Goal: Task Accomplishment & Management: Manage account settings

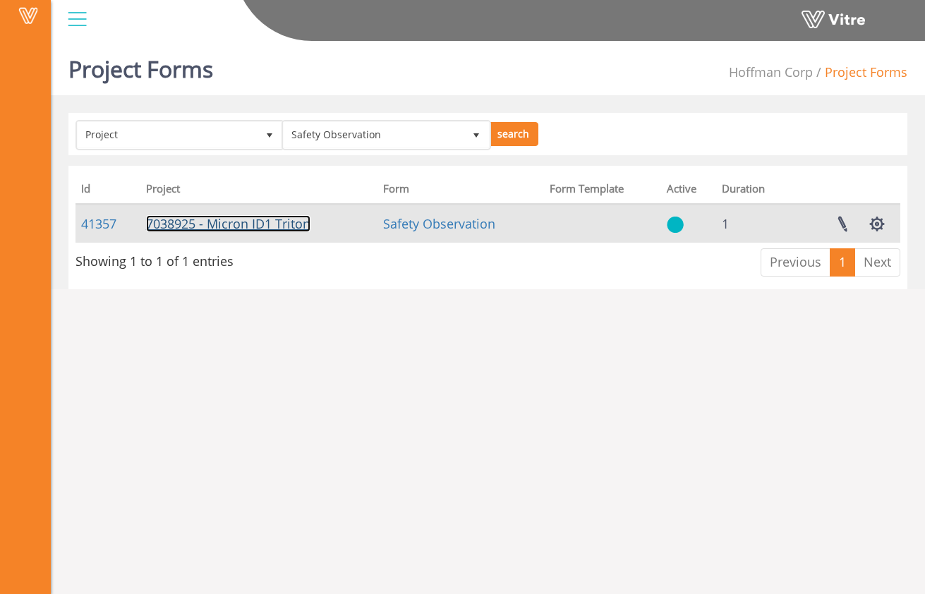
click at [291, 227] on link "7038925 - Micron ID1 Triton" at bounding box center [228, 223] width 164 height 17
click at [109, 227] on link "41357" at bounding box center [98, 223] width 35 height 17
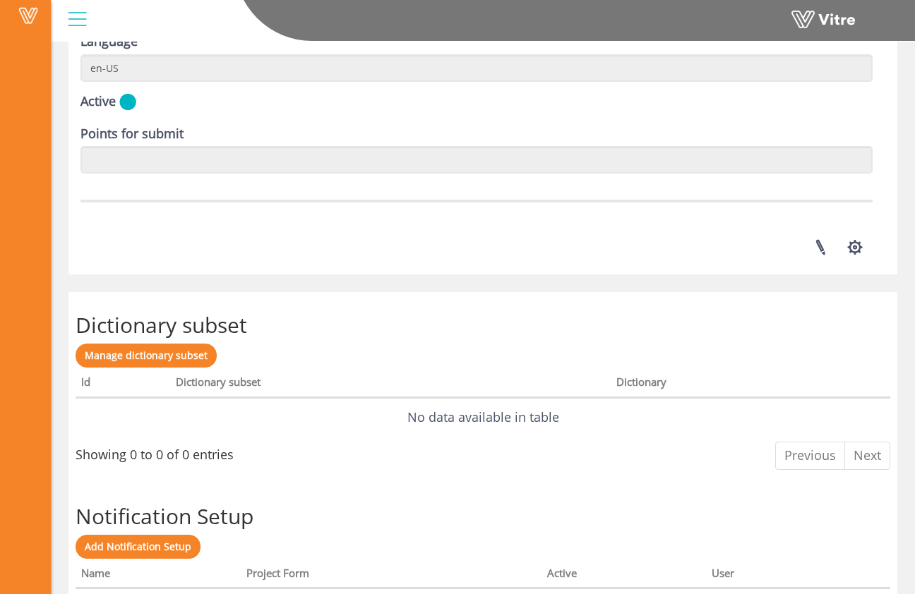
scroll to position [1997, 0]
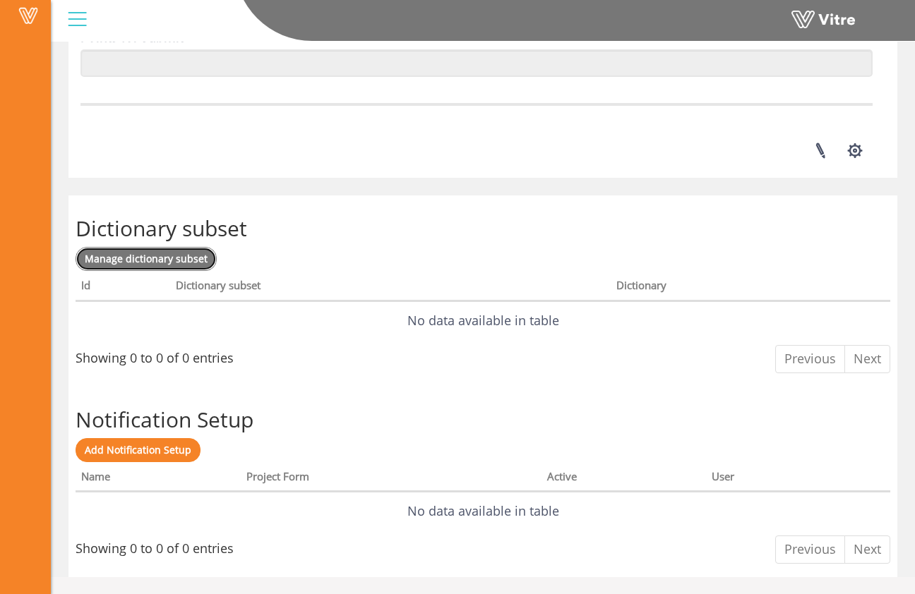
click at [191, 264] on span "Manage dictionary subset" at bounding box center [146, 258] width 123 height 13
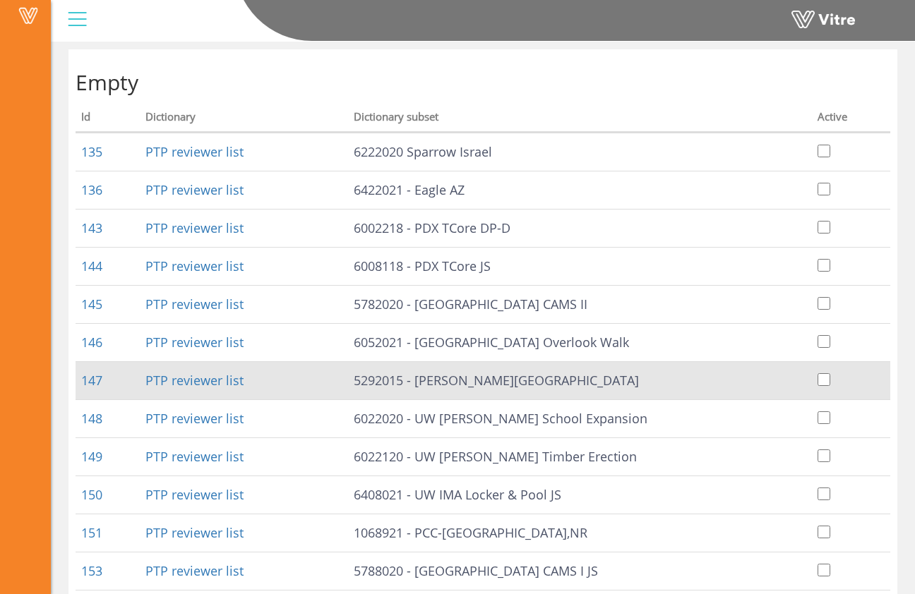
scroll to position [238, 0]
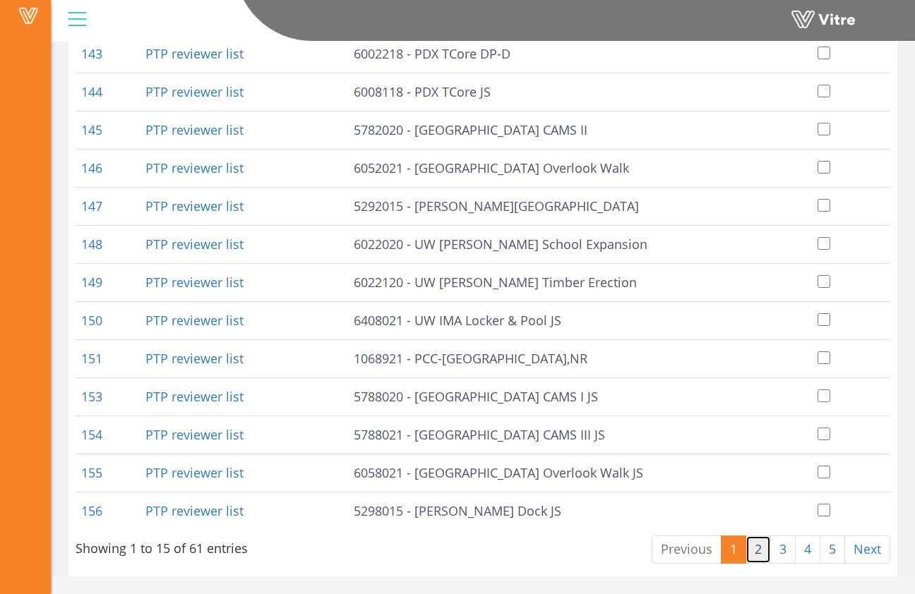
click at [752, 550] on link "2" at bounding box center [757, 550] width 25 height 28
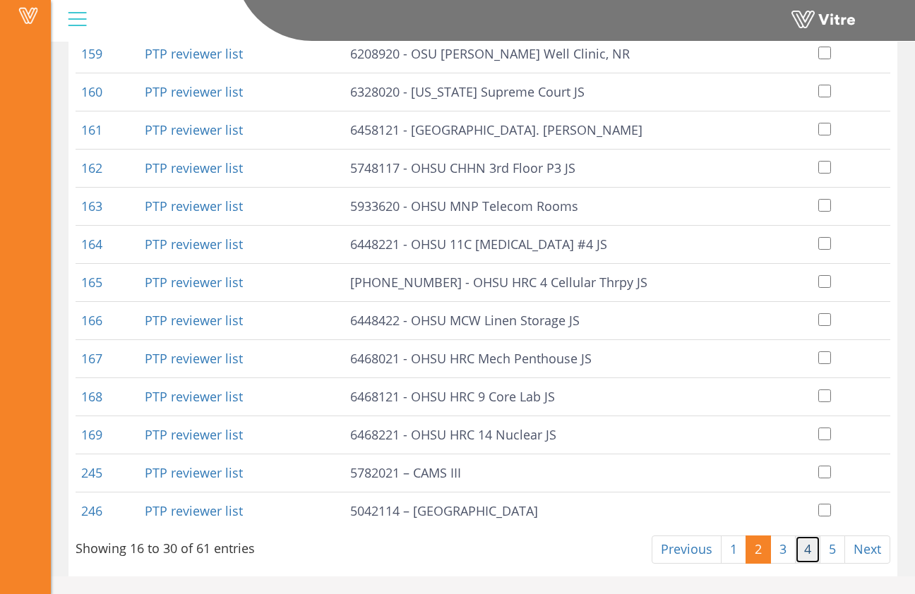
click at [795, 550] on link "4" at bounding box center [807, 550] width 25 height 28
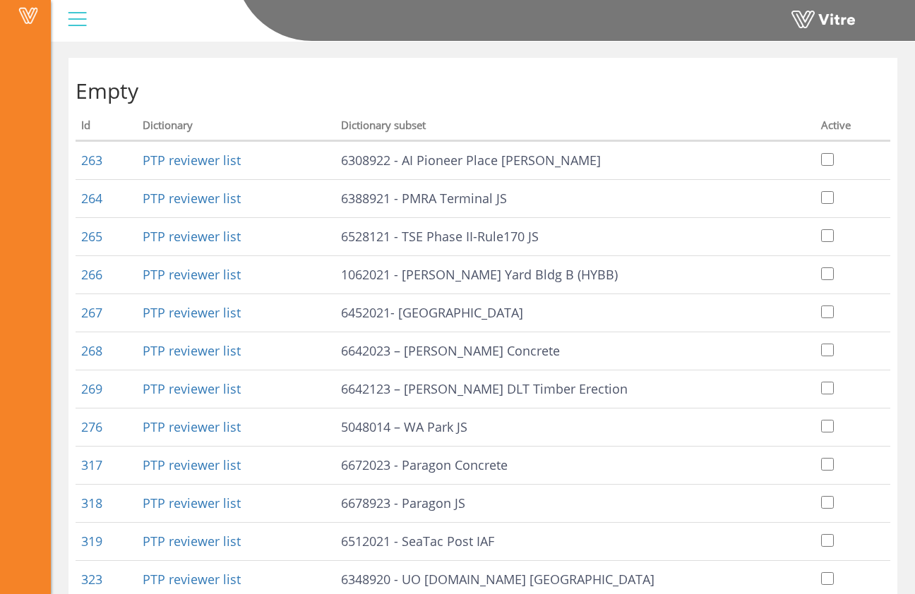
scroll to position [0, 0]
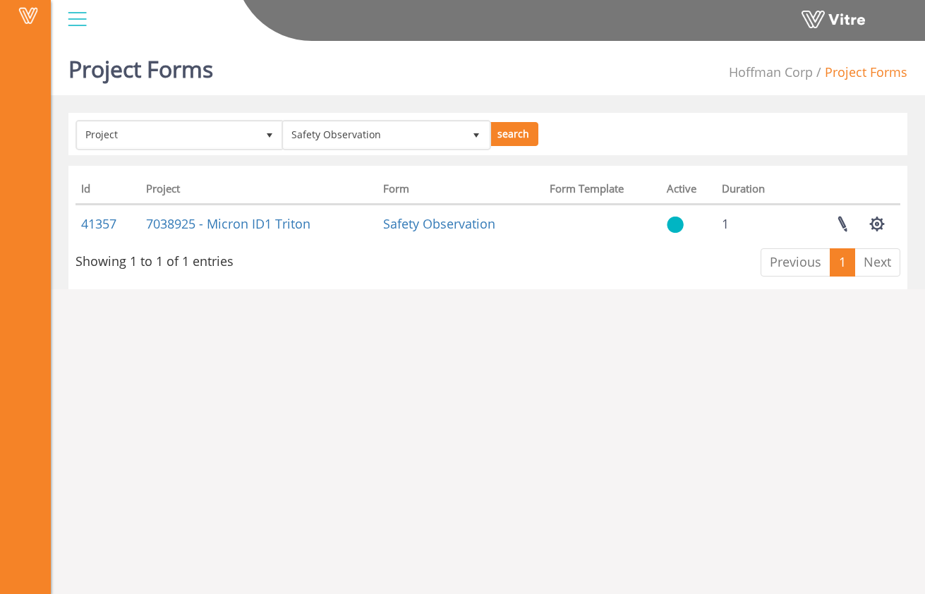
drag, startPoint x: 117, startPoint y: 225, endPoint x: 675, endPoint y: 0, distance: 601.2
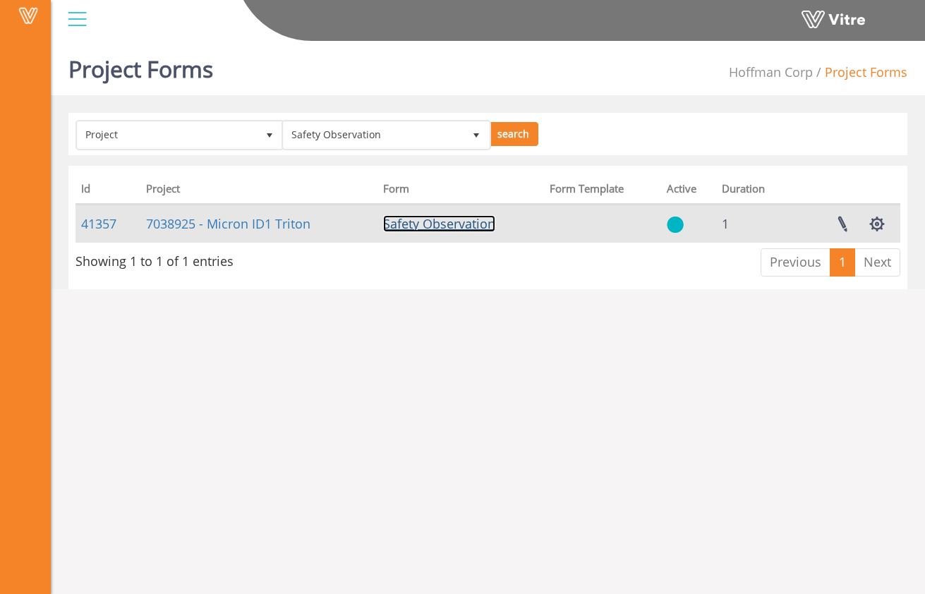
click at [470, 227] on link "Safety Observation" at bounding box center [439, 223] width 112 height 17
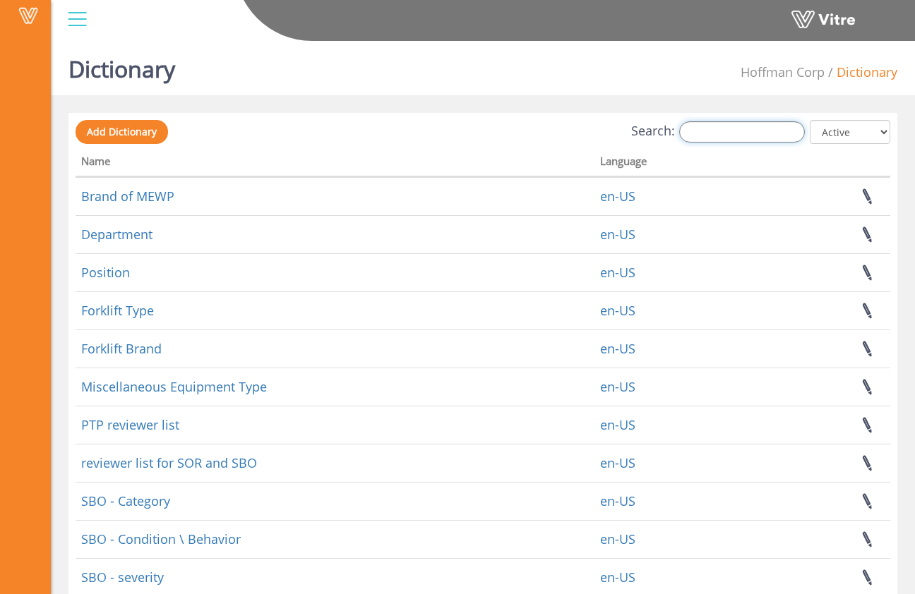
click at [718, 131] on input "Search:" at bounding box center [742, 131] width 126 height 21
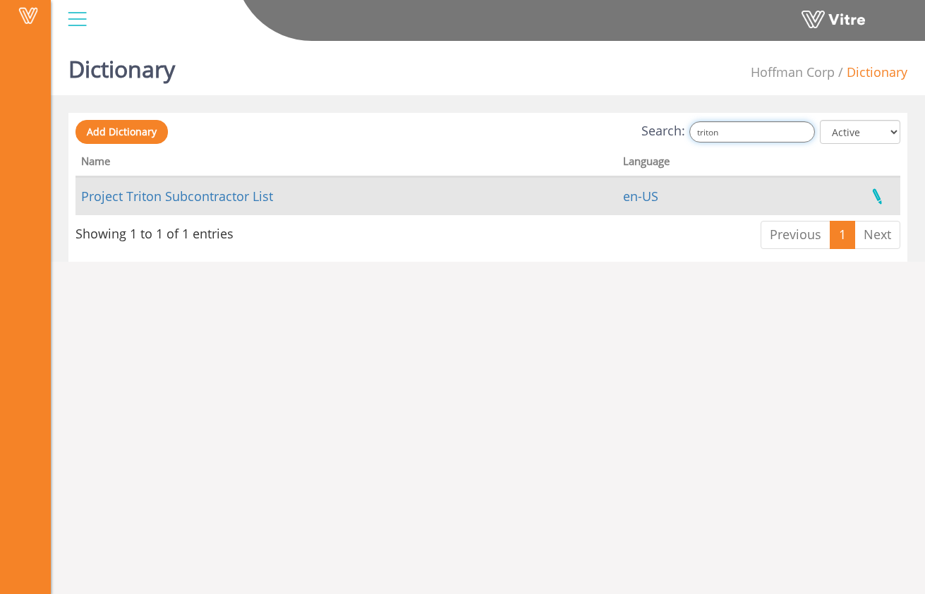
type input "triton"
click at [883, 200] on link at bounding box center [877, 196] width 35 height 37
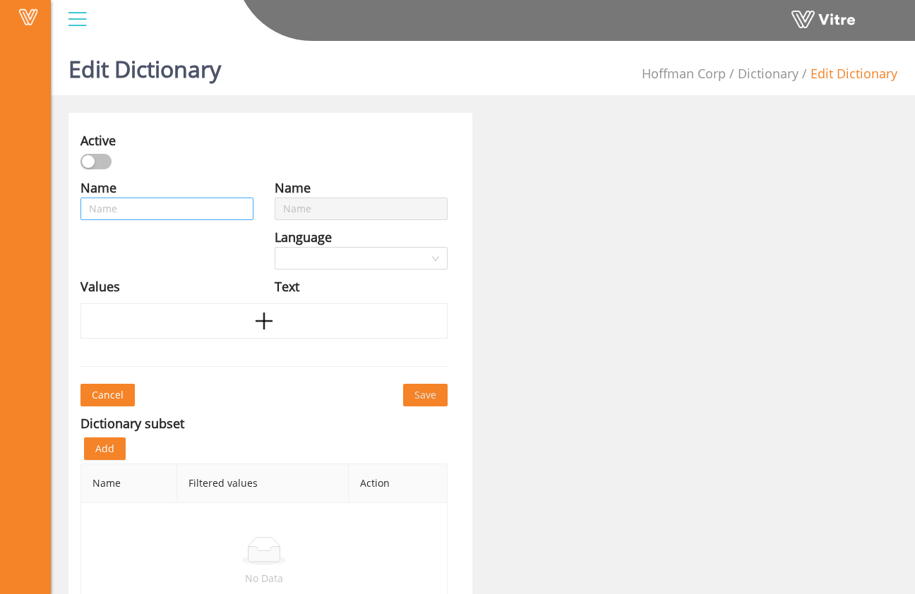
type input "Project Triton Subcontractor List"
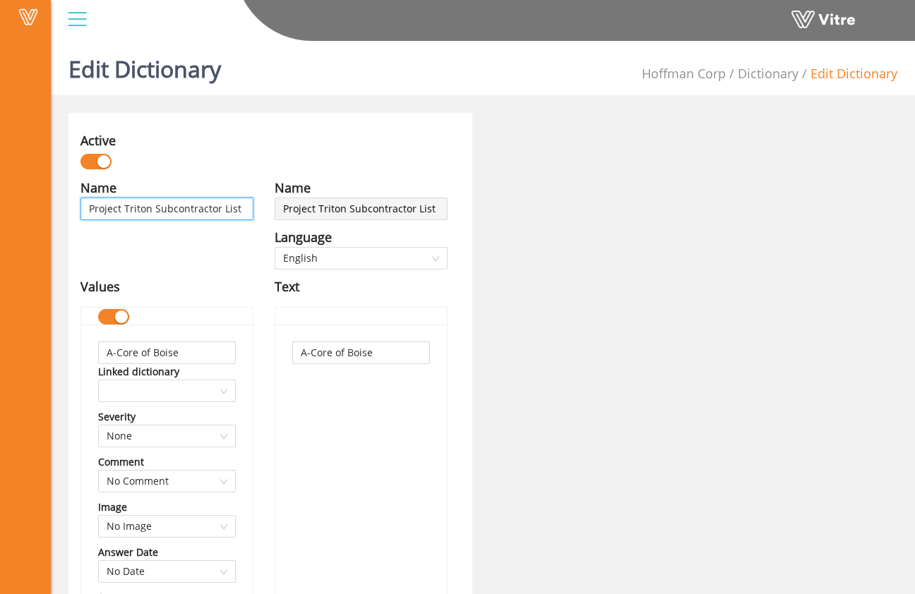
drag, startPoint x: 150, startPoint y: 210, endPoint x: 65, endPoint y: 203, distance: 85.7
type input "M Subcontractor List"
type input "Ma Subcontractor List"
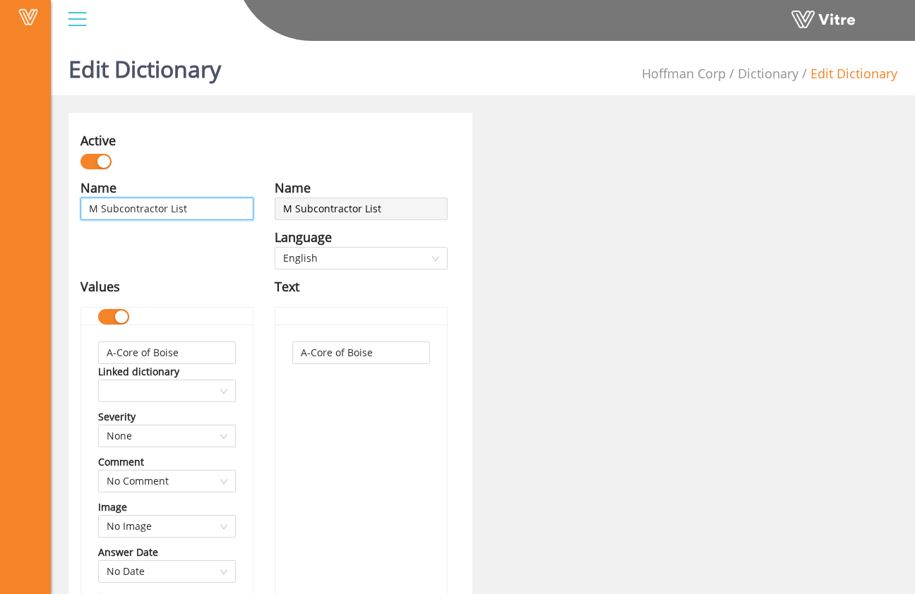
type input "Ma Subcontractor List"
type input "Mas Subcontractor List"
type input "Mast Subcontractor List"
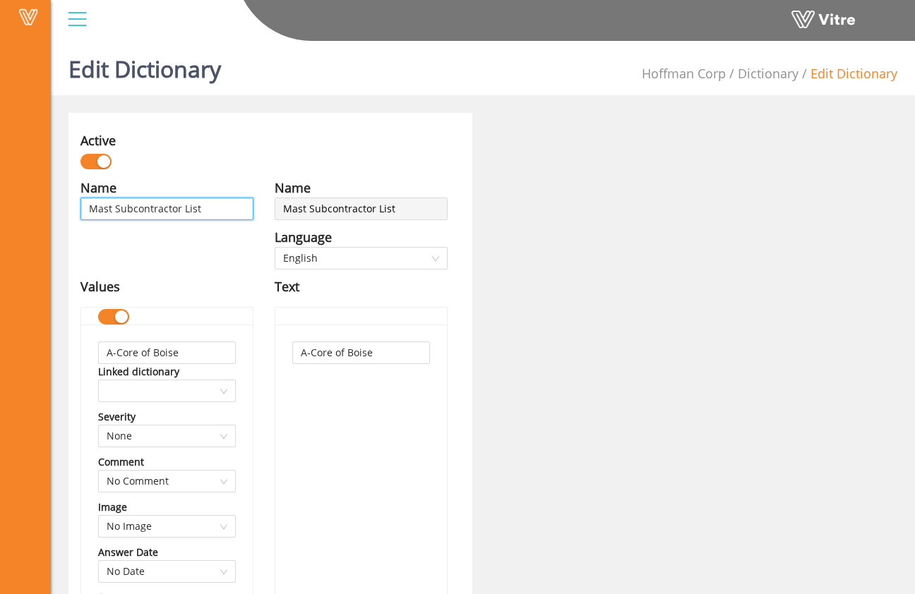
type input "Maste Subcontractor List"
type input "Master Subcontractor List"
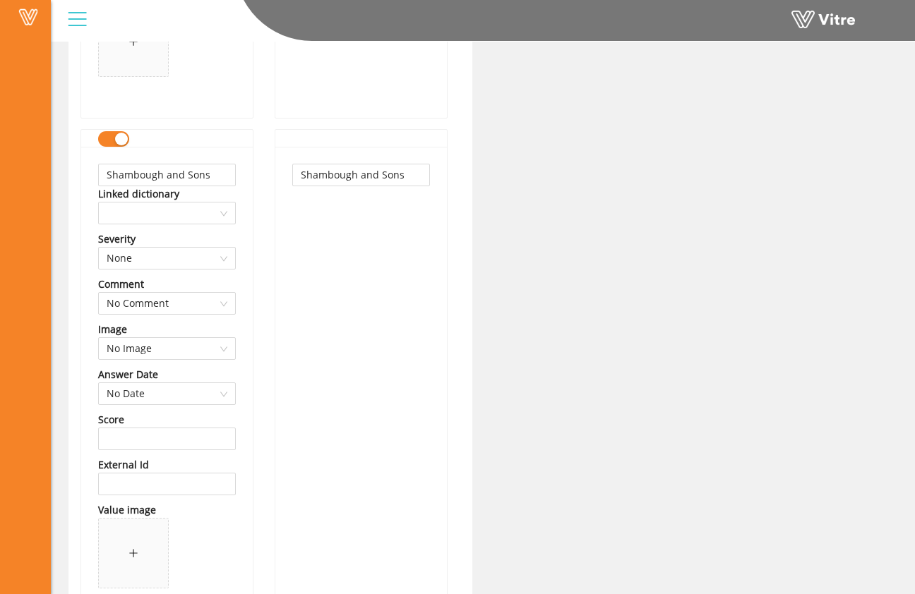
scroll to position [24091, 0]
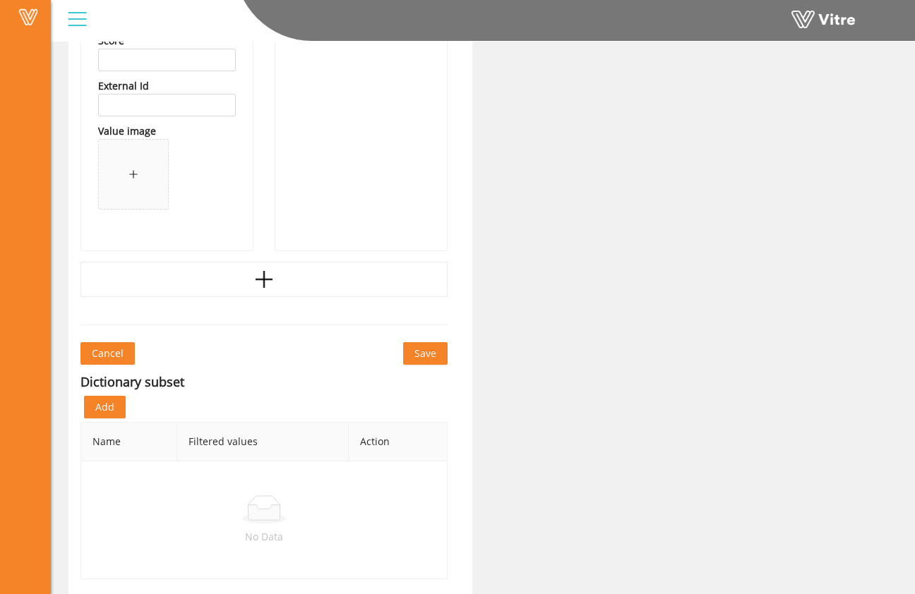
click at [441, 349] on button "Save" at bounding box center [425, 353] width 44 height 23
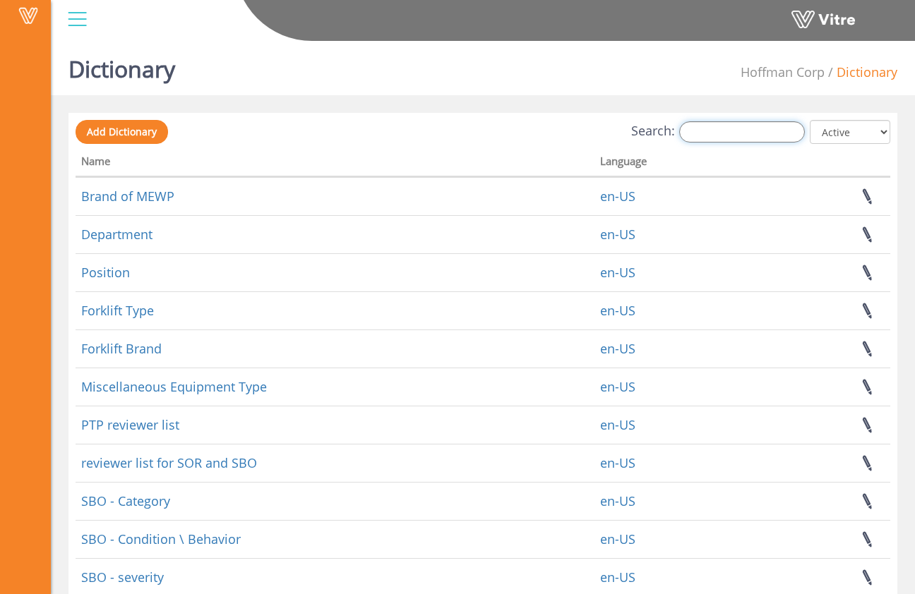
click at [762, 122] on input "Search:" at bounding box center [742, 131] width 126 height 21
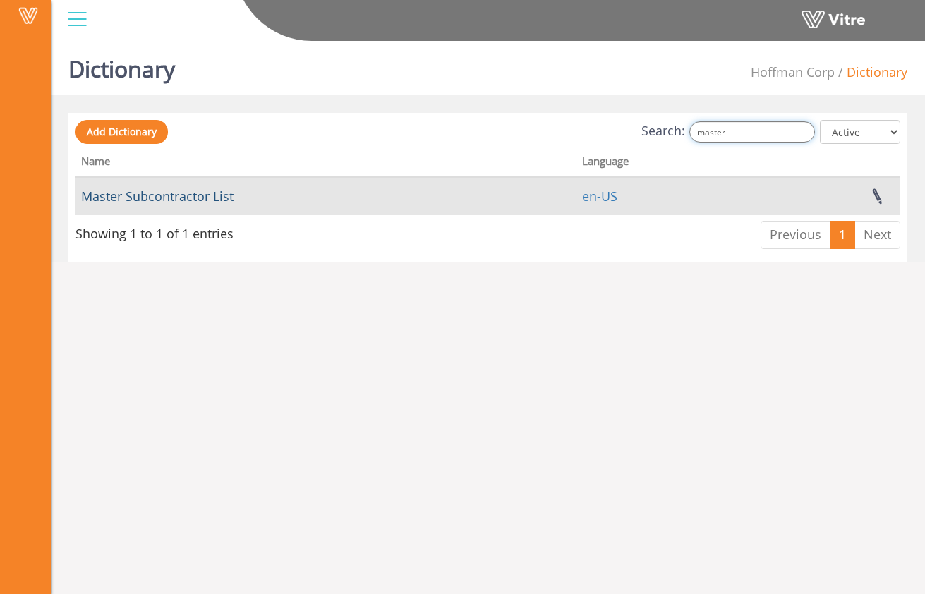
type input "master"
click at [212, 195] on link "Master Subcontractor List" at bounding box center [157, 196] width 152 height 17
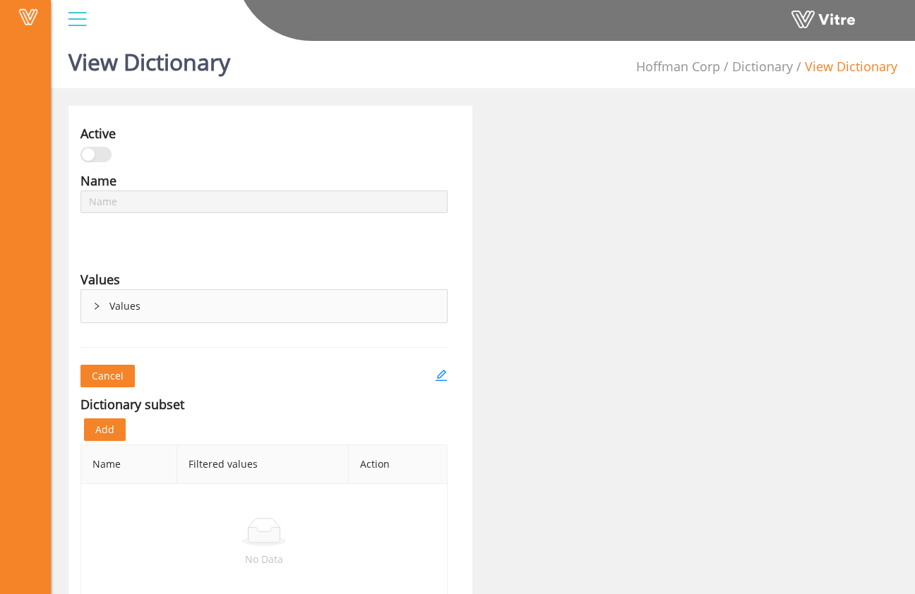
scroll to position [35, 0]
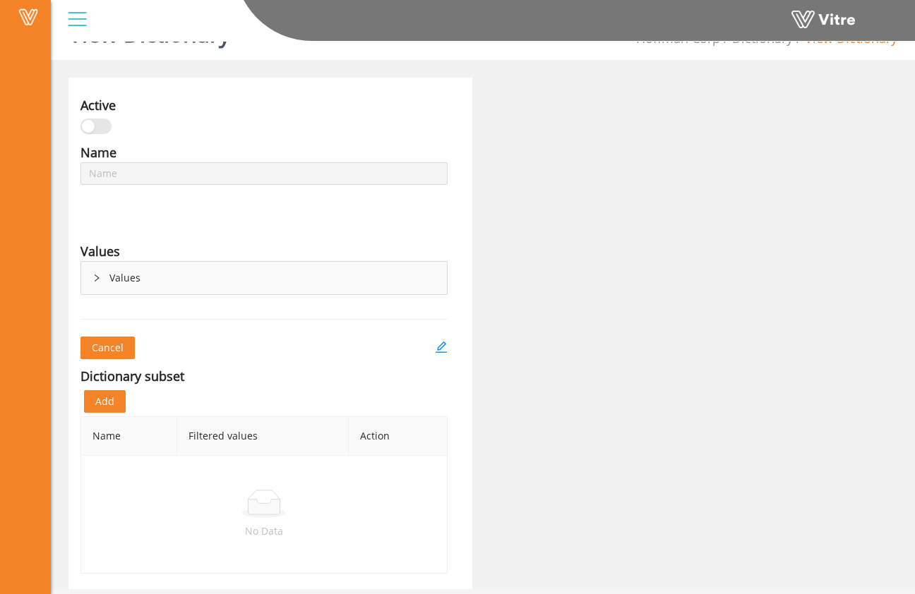
type input "Master Subcontractor List"
click at [111, 396] on span "Add" at bounding box center [104, 402] width 19 height 16
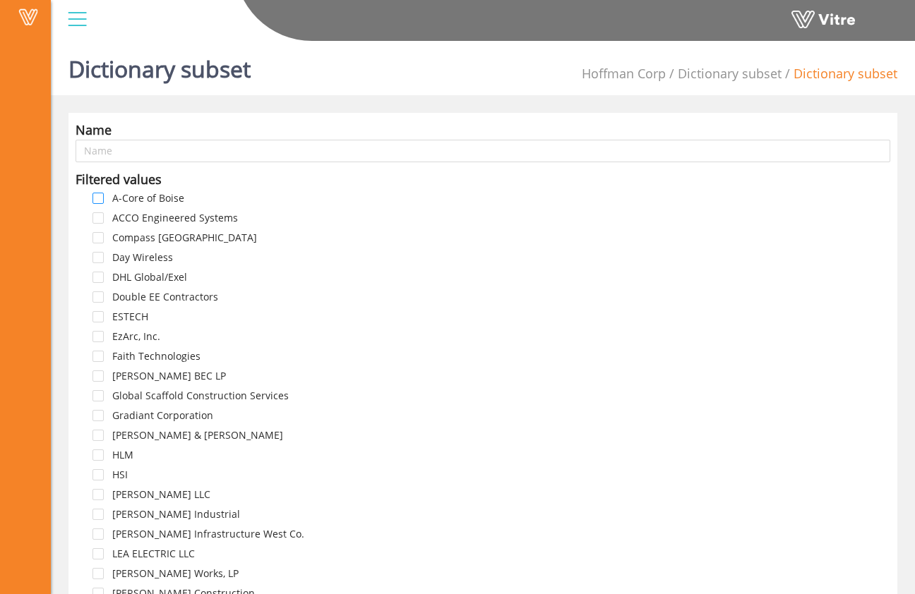
click at [98, 199] on span at bounding box center [97, 198] width 11 height 11
click at [97, 219] on span at bounding box center [97, 217] width 11 height 11
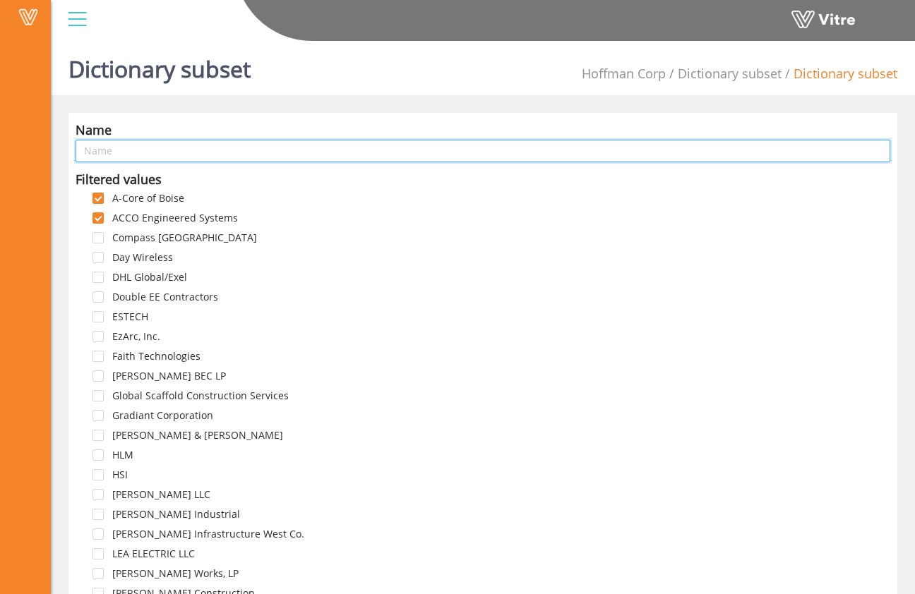
click at [138, 152] on input "text" at bounding box center [483, 151] width 814 height 23
type input "6"
type input "7038925"
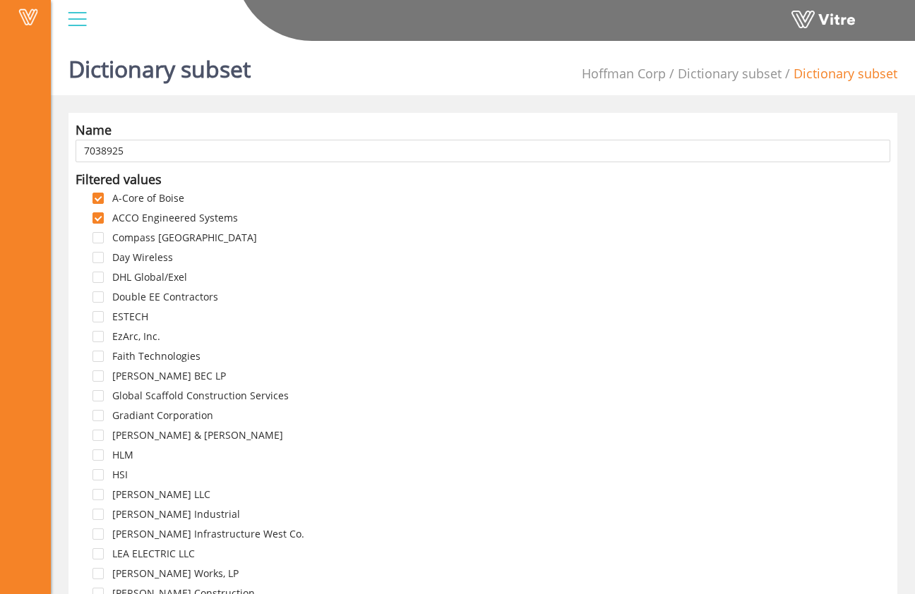
click at [101, 243] on div "Compass [GEOGRAPHIC_DATA]" at bounding box center [168, 239] width 184 height 20
click at [100, 240] on span at bounding box center [97, 237] width 11 height 11
click at [97, 254] on span at bounding box center [97, 257] width 11 height 11
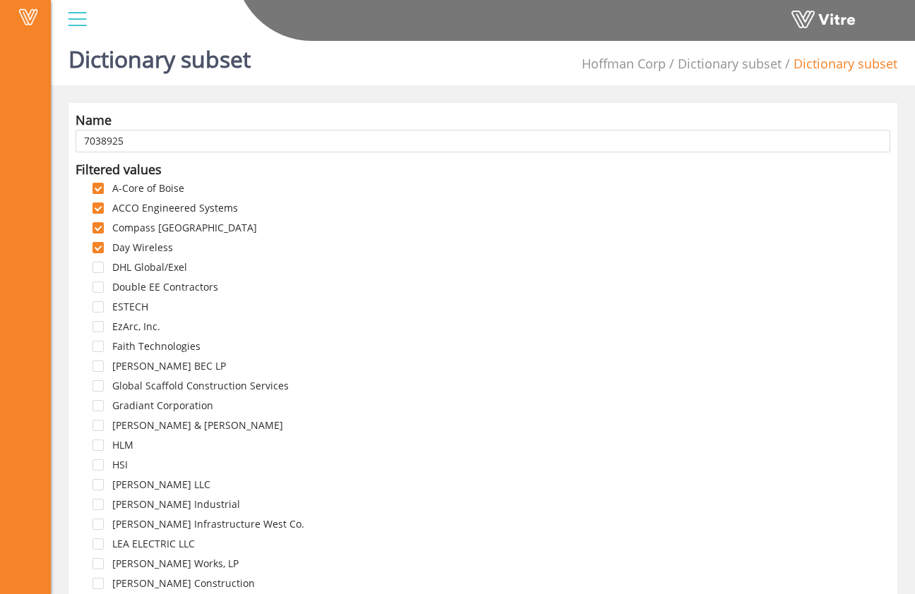
scroll to position [26, 0]
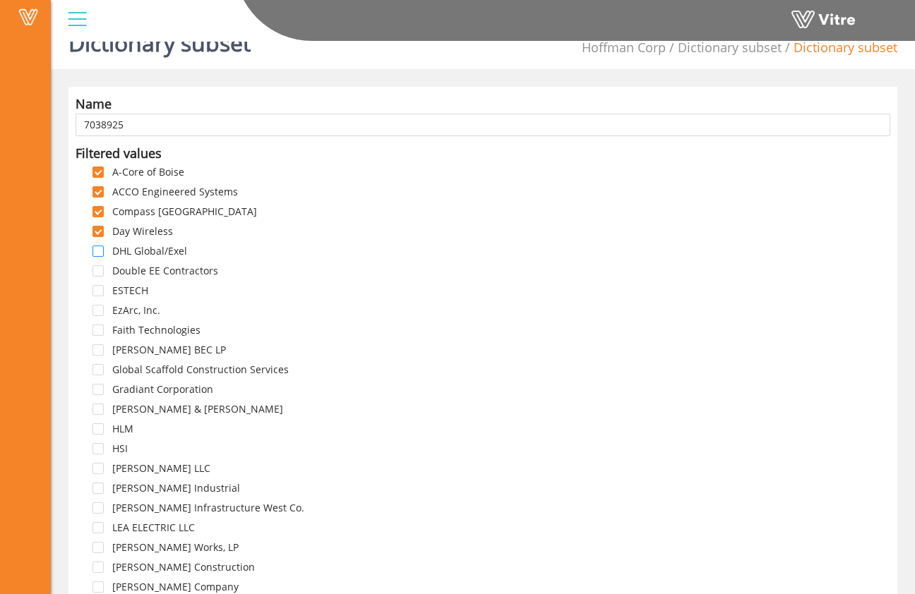
click at [102, 248] on span at bounding box center [97, 251] width 11 height 11
click at [100, 270] on span at bounding box center [97, 270] width 11 height 11
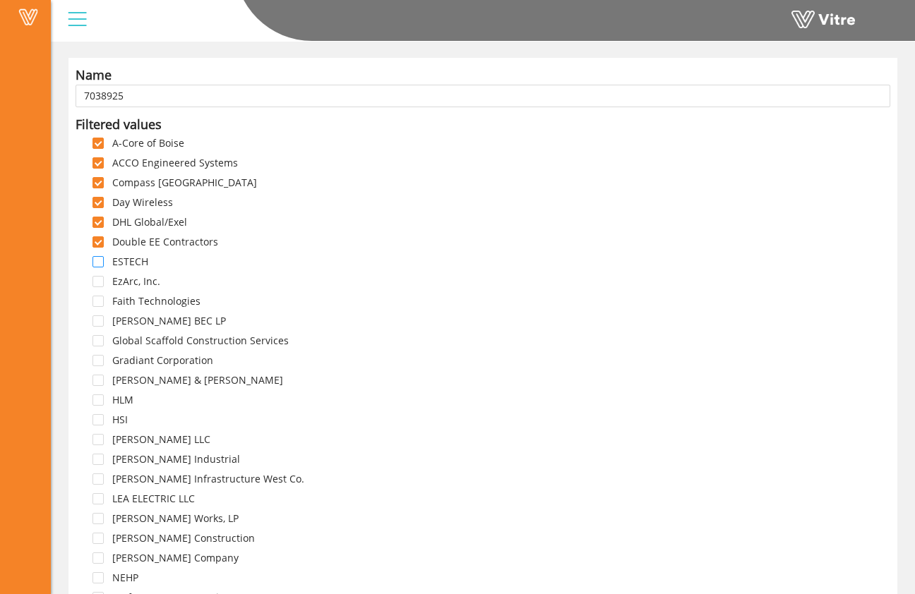
click at [100, 260] on span at bounding box center [97, 261] width 11 height 11
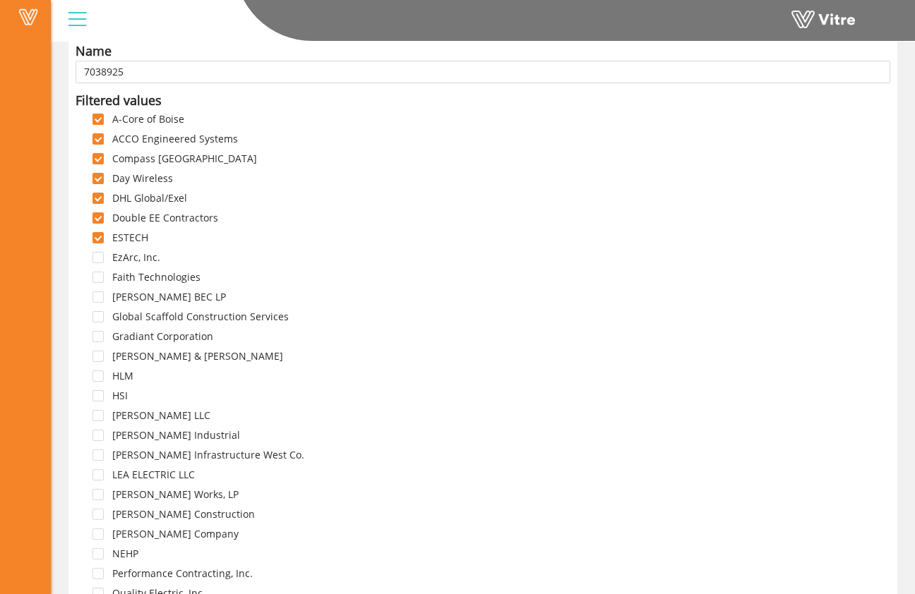
drag, startPoint x: 97, startPoint y: 257, endPoint x: 100, endPoint y: 270, distance: 13.0
click at [97, 257] on span at bounding box center [97, 257] width 11 height 11
click at [100, 276] on span at bounding box center [97, 277] width 11 height 11
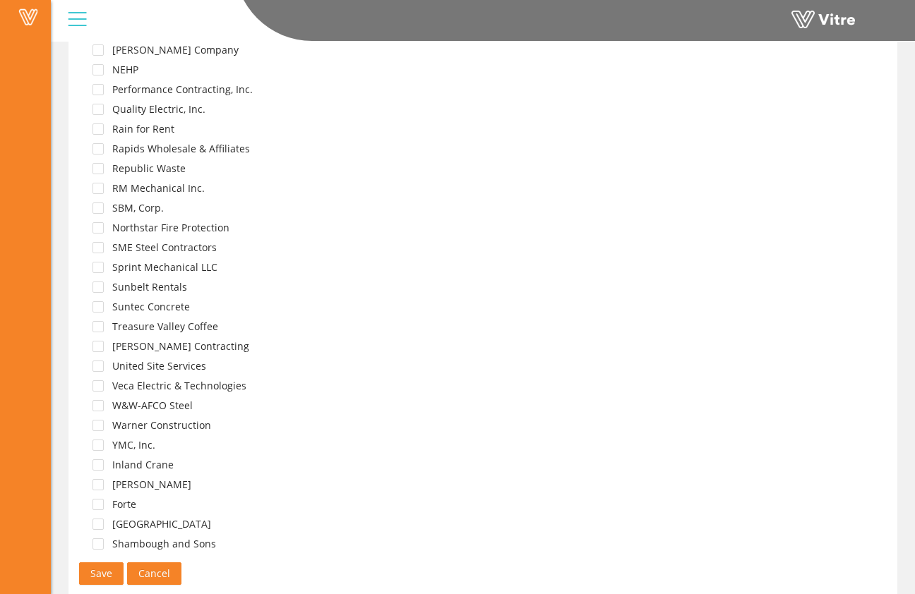
scroll to position [564, 0]
click at [97, 539] on span at bounding box center [97, 543] width 11 height 11
click at [97, 526] on span at bounding box center [97, 523] width 11 height 11
click at [99, 506] on span at bounding box center [97, 503] width 11 height 11
click at [102, 482] on span at bounding box center [97, 483] width 11 height 11
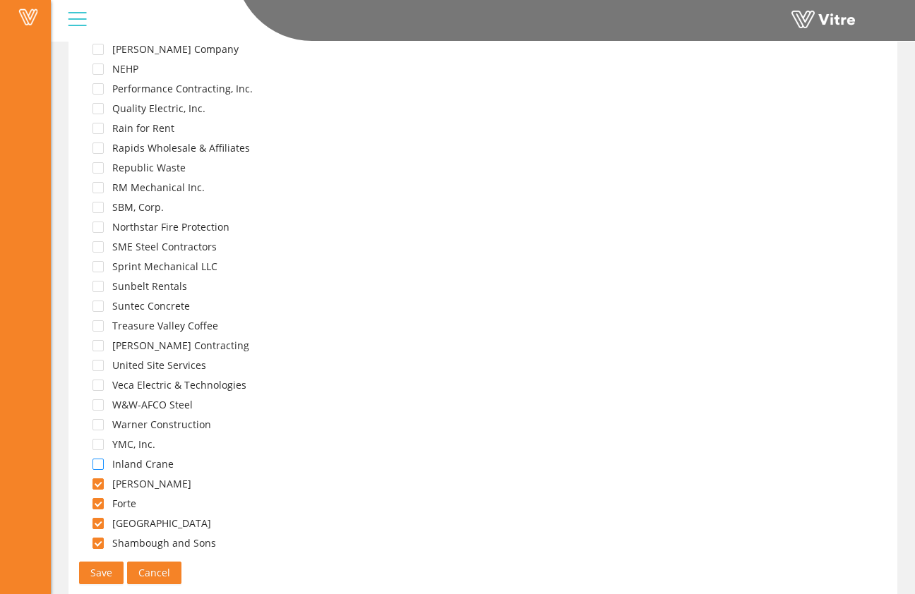
click at [101, 464] on span at bounding box center [97, 464] width 11 height 11
click at [102, 443] on span at bounding box center [97, 444] width 11 height 11
click at [104, 425] on div "Warner Construction" at bounding box center [145, 426] width 138 height 20
click at [97, 423] on span at bounding box center [97, 424] width 11 height 11
click at [102, 404] on span at bounding box center [97, 404] width 11 height 11
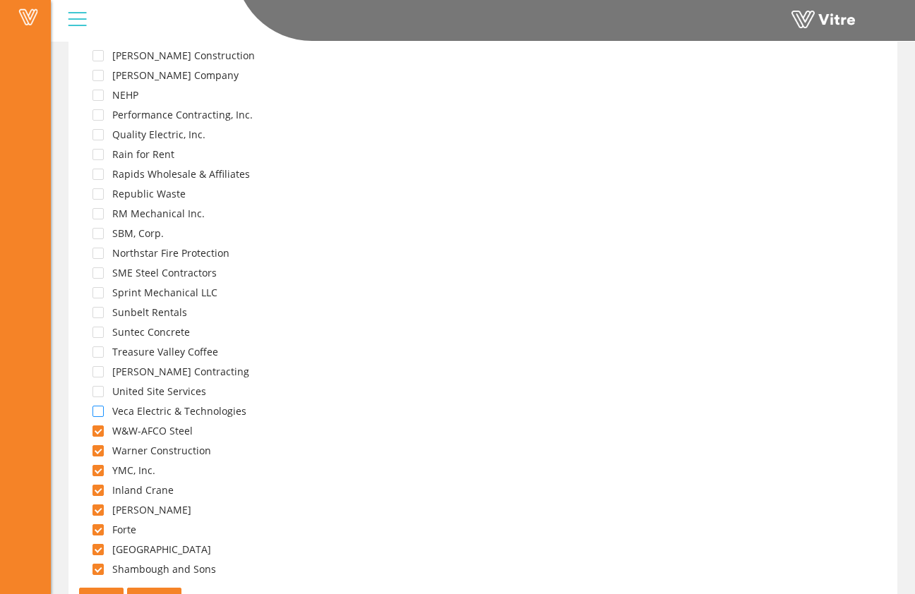
click at [98, 413] on span at bounding box center [97, 411] width 11 height 11
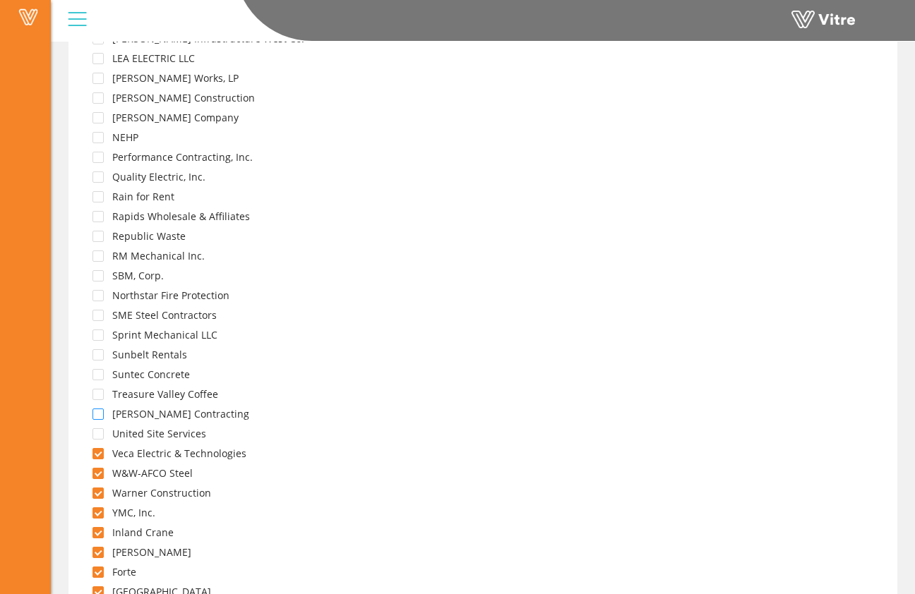
scroll to position [485, 0]
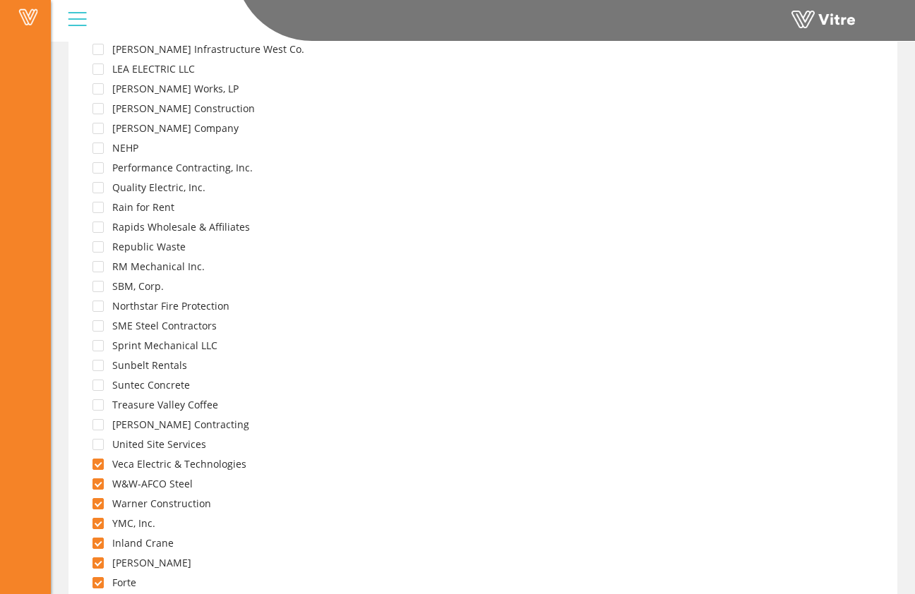
click at [102, 438] on div "United Site Services" at bounding box center [142, 446] width 133 height 20
click at [100, 427] on span at bounding box center [97, 424] width 11 height 11
click at [98, 444] on span at bounding box center [97, 444] width 11 height 11
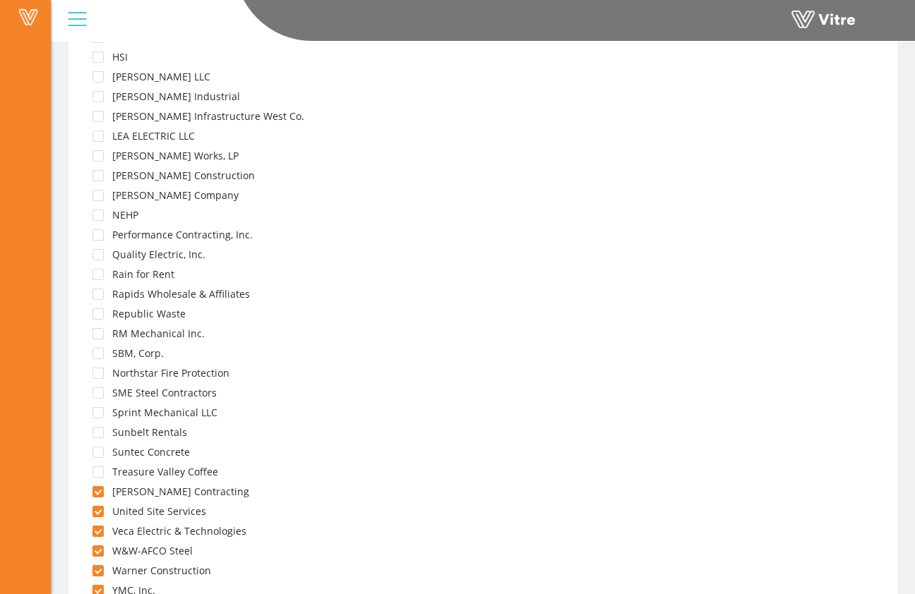
scroll to position [414, 0]
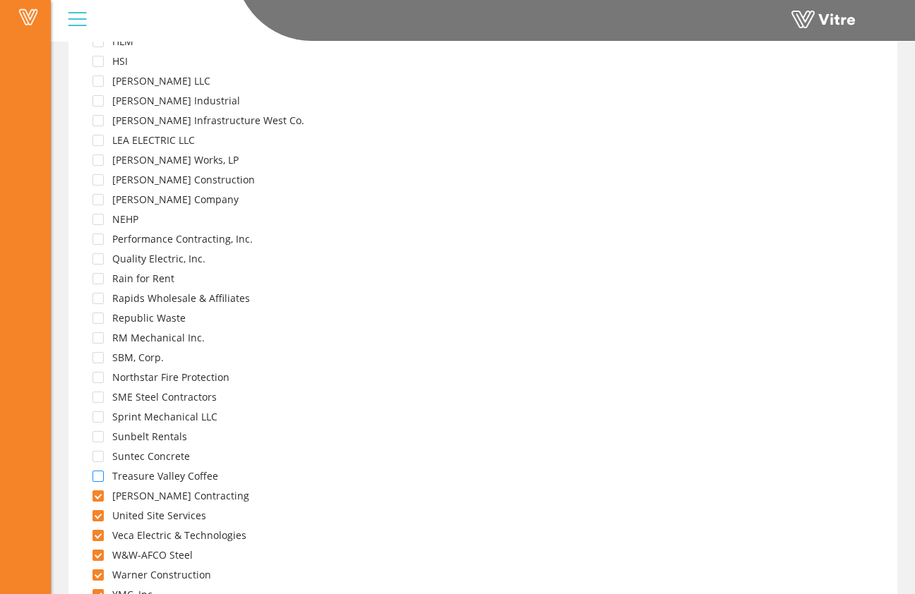
click at [97, 472] on span at bounding box center [97, 476] width 11 height 11
click at [100, 455] on span at bounding box center [97, 456] width 11 height 11
click at [101, 438] on span at bounding box center [97, 436] width 11 height 11
click at [104, 414] on div "Sprint Mechanical LLC" at bounding box center [148, 419] width 145 height 20
click at [99, 414] on span at bounding box center [97, 416] width 11 height 11
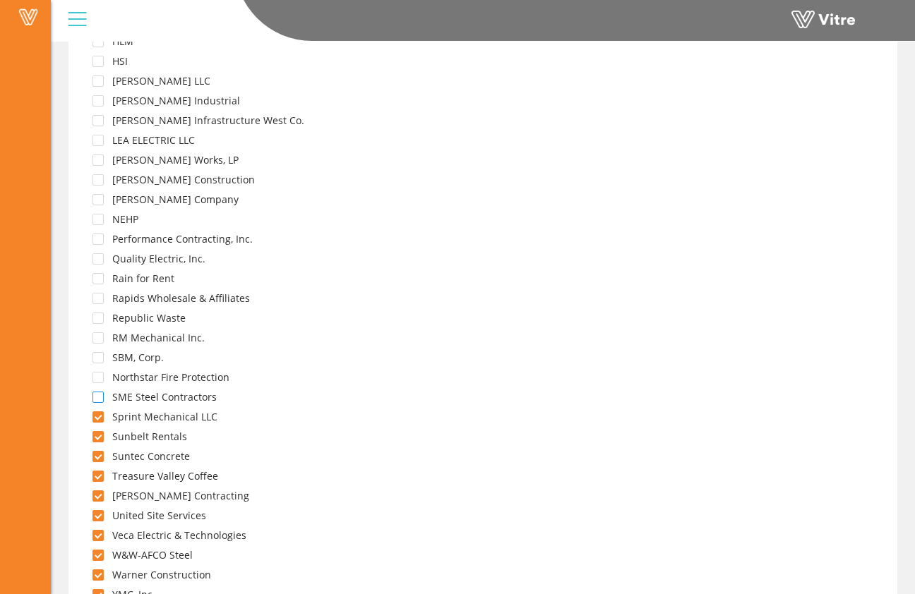
click at [101, 393] on span at bounding box center [97, 397] width 11 height 11
click at [97, 378] on span at bounding box center [97, 377] width 11 height 11
click at [100, 356] on span at bounding box center [97, 357] width 11 height 11
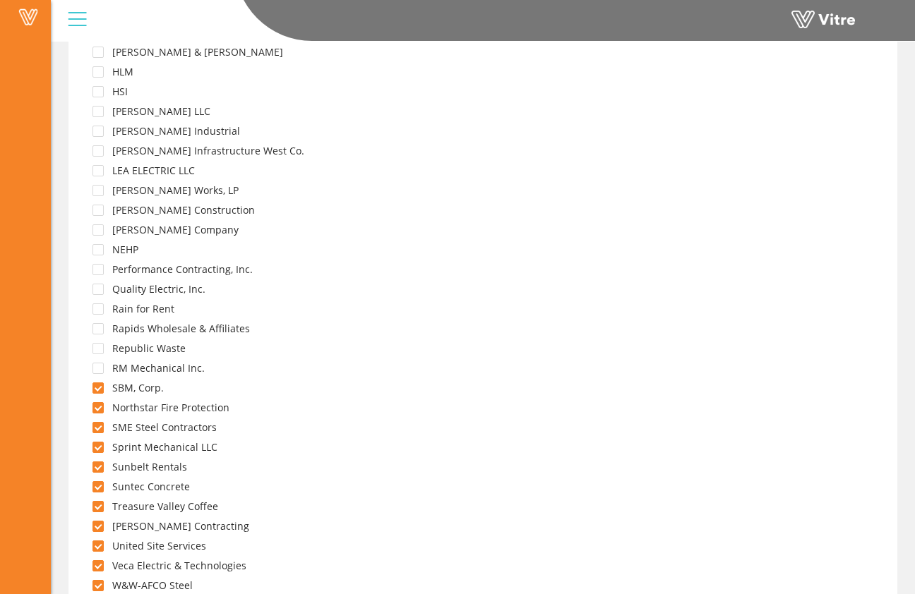
scroll to position [283, 0]
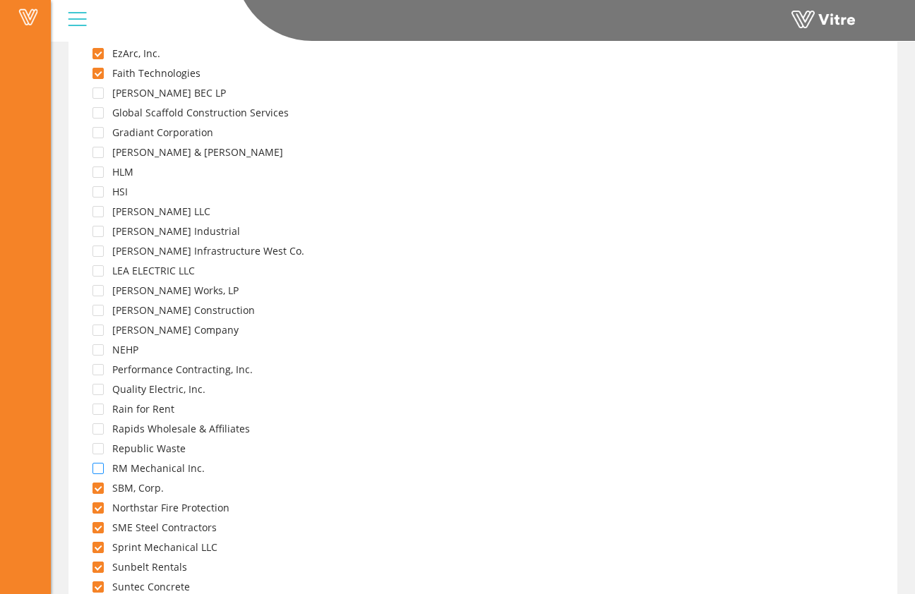
click at [102, 467] on span at bounding box center [97, 468] width 11 height 11
click at [100, 448] on span at bounding box center [97, 448] width 11 height 11
click at [100, 427] on span at bounding box center [97, 428] width 11 height 11
click at [97, 406] on span at bounding box center [97, 409] width 11 height 11
click at [97, 388] on span at bounding box center [97, 389] width 11 height 11
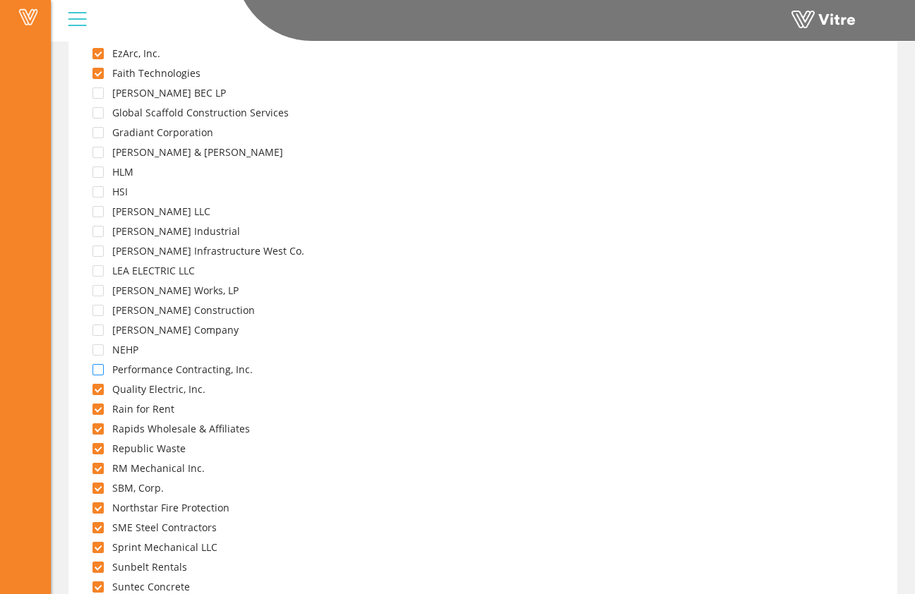
click at [97, 366] on span at bounding box center [97, 369] width 11 height 11
click at [102, 346] on span at bounding box center [97, 349] width 11 height 11
click at [98, 327] on span at bounding box center [97, 330] width 11 height 11
click at [100, 310] on span at bounding box center [97, 310] width 11 height 11
click at [101, 291] on span at bounding box center [97, 290] width 11 height 11
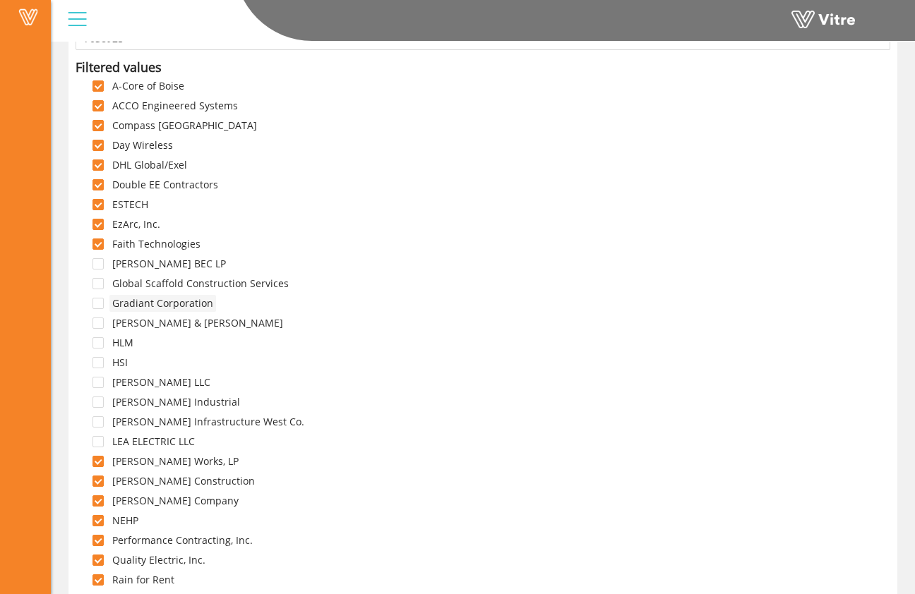
scroll to position [101, 0]
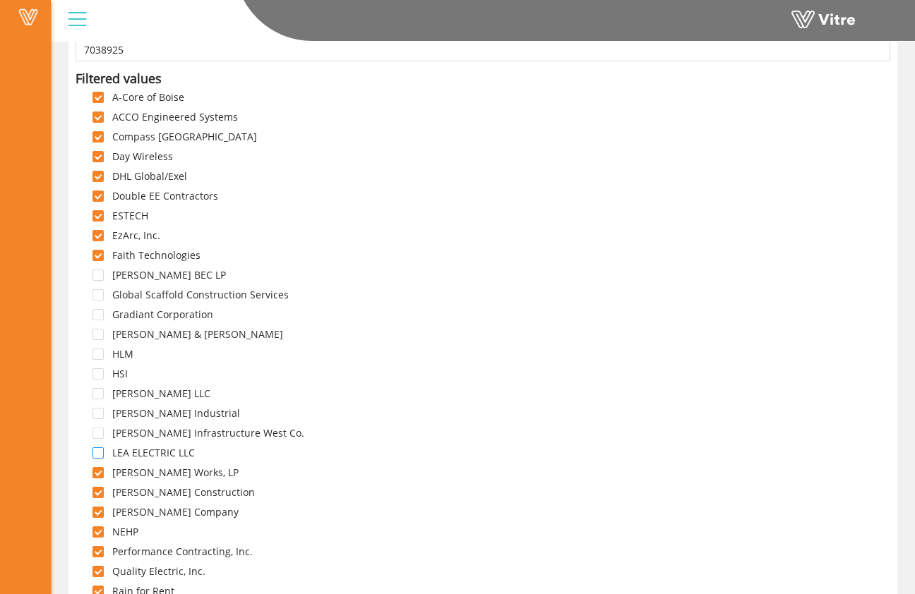
click at [97, 453] on span at bounding box center [97, 452] width 11 height 11
click at [97, 433] on span at bounding box center [97, 433] width 11 height 11
drag, startPoint x: 98, startPoint y: 414, endPoint x: 100, endPoint y: 402, distance: 11.5
click at [99, 414] on span at bounding box center [97, 413] width 11 height 11
click at [101, 396] on span at bounding box center [97, 393] width 11 height 11
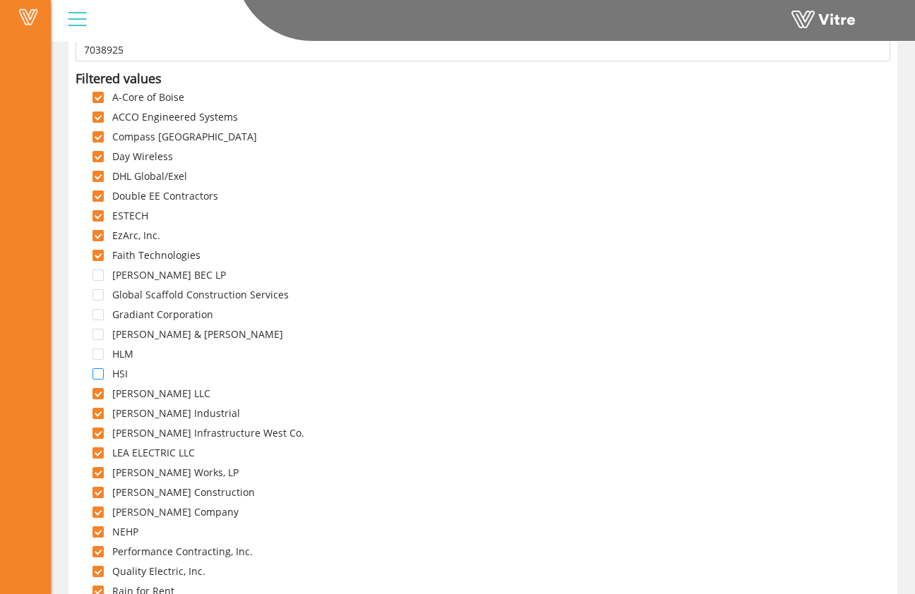
click at [99, 372] on span at bounding box center [97, 373] width 11 height 11
click at [102, 354] on span at bounding box center [97, 354] width 11 height 11
click at [102, 335] on span at bounding box center [97, 334] width 11 height 11
click at [103, 318] on span at bounding box center [97, 314] width 11 height 11
click at [101, 299] on span at bounding box center [97, 294] width 11 height 11
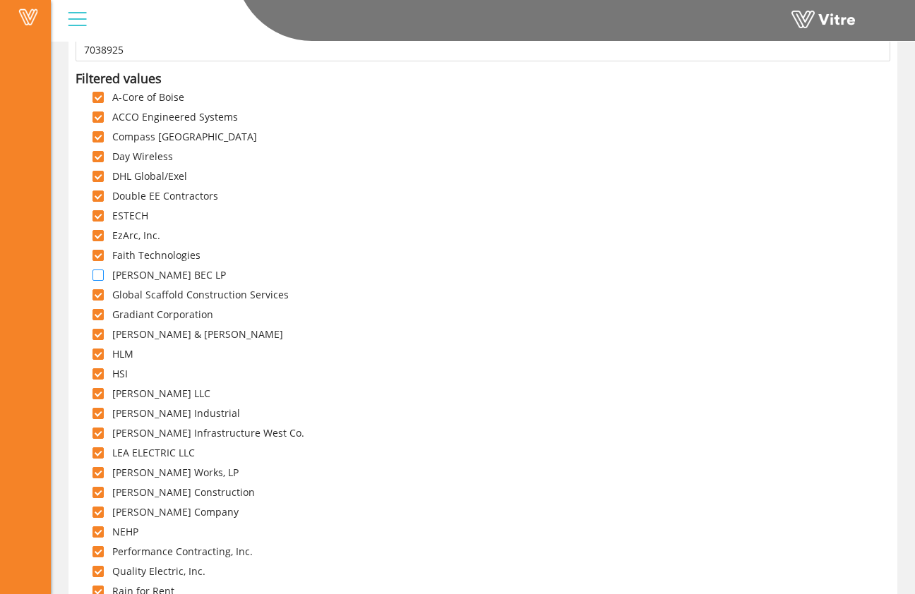
drag, startPoint x: 96, startPoint y: 275, endPoint x: 142, endPoint y: 295, distance: 49.9
click at [96, 275] on span at bounding box center [97, 275] width 11 height 11
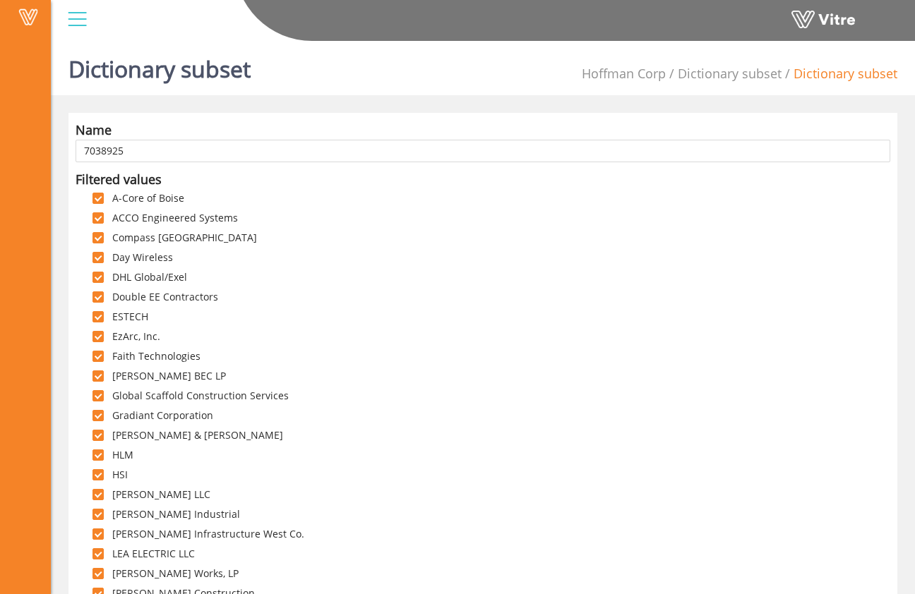
scroll to position [564, 0]
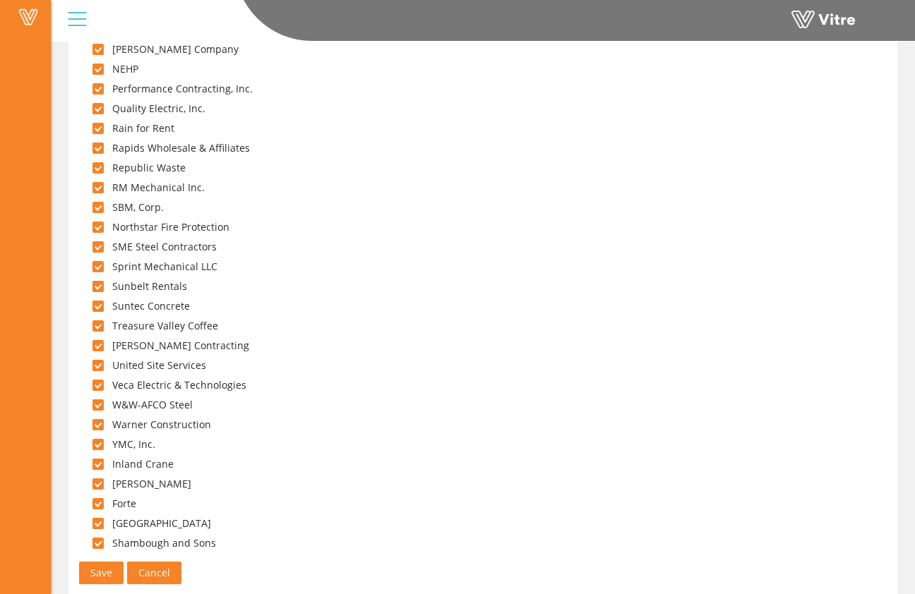
click at [107, 568] on span "Save" at bounding box center [101, 573] width 22 height 16
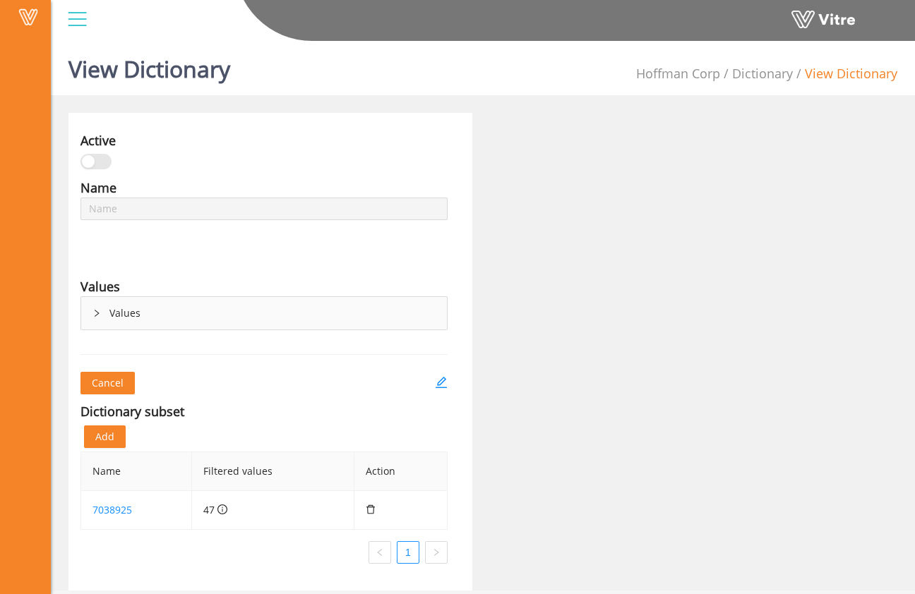
type input "Master Subcontractor List"
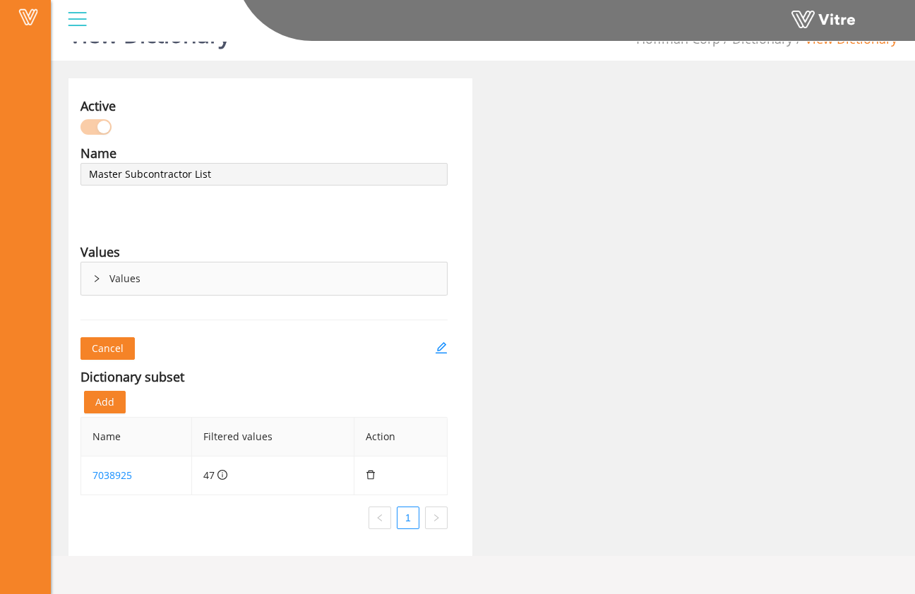
scroll to position [35, 0]
click at [370, 476] on icon "delete" at bounding box center [371, 474] width 10 height 10
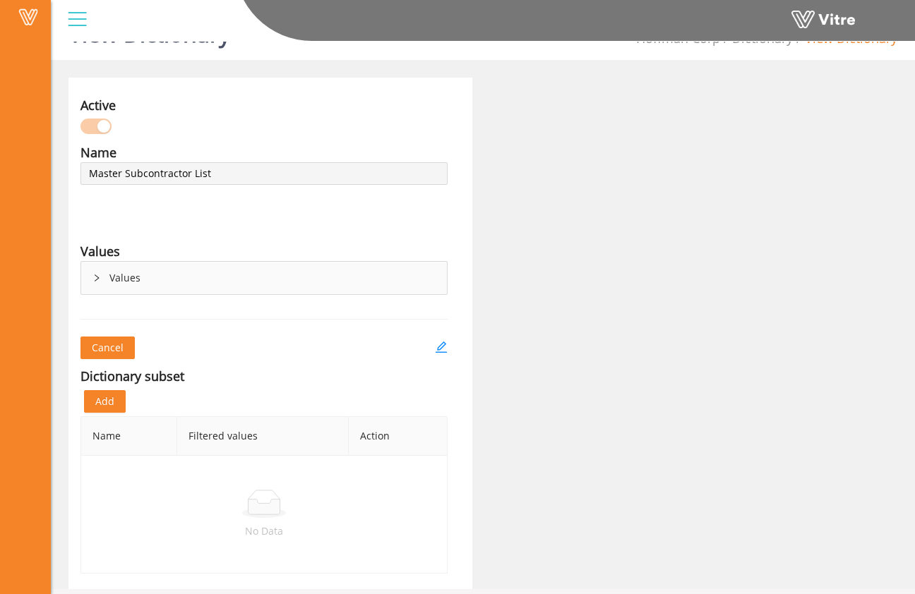
click at [111, 405] on span "Add" at bounding box center [104, 402] width 19 height 16
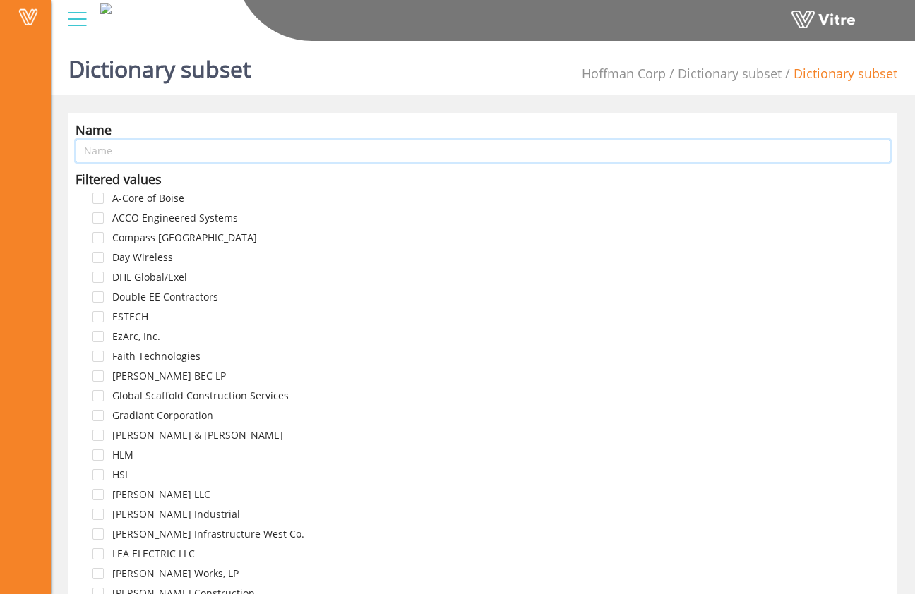
click at [173, 149] on input "text" at bounding box center [483, 151] width 814 height 23
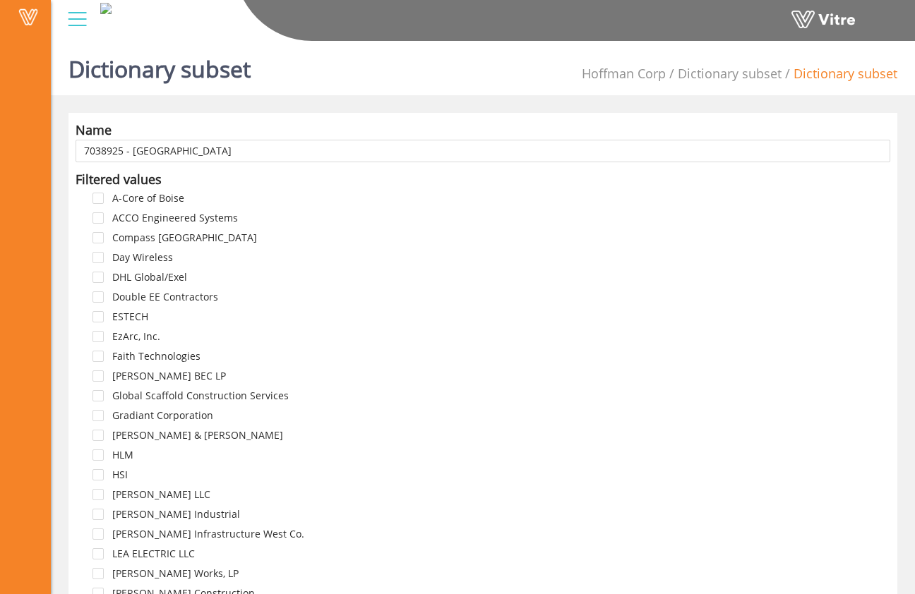
click at [240, 177] on div "Filtered values" at bounding box center [483, 179] width 814 height 20
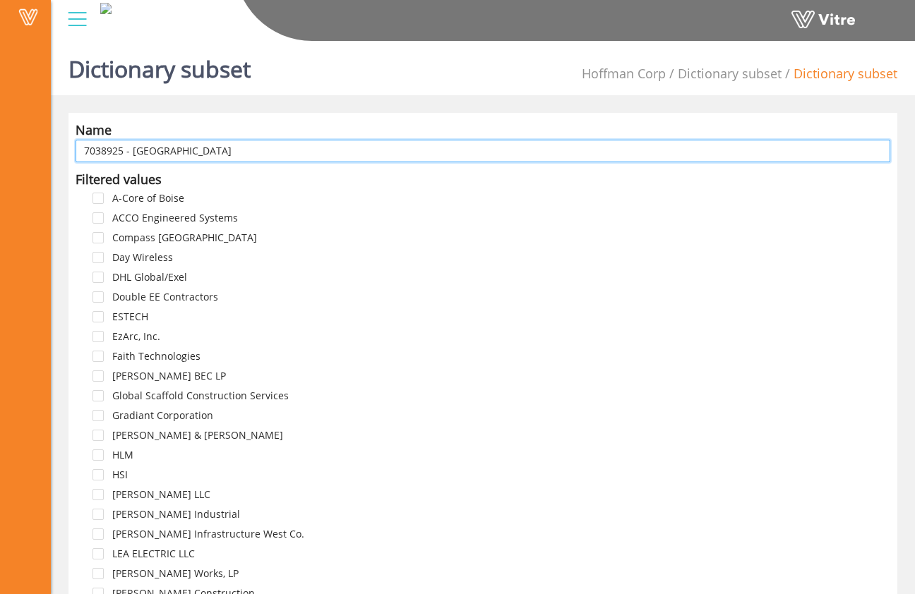
click at [187, 150] on input "7038925 - Triton" at bounding box center [483, 151] width 814 height 23
type input "7038925 - Triton Subcontractors"
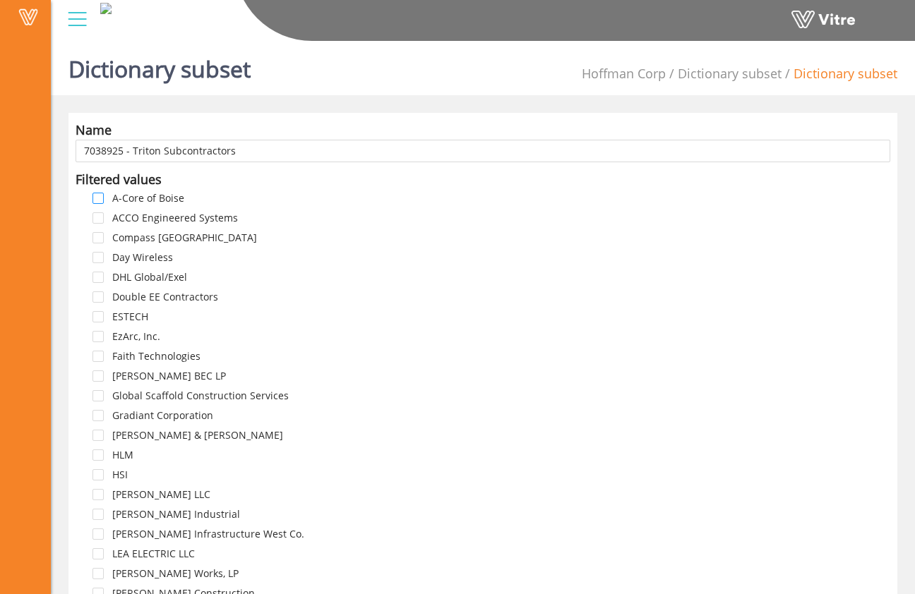
click at [101, 195] on span at bounding box center [97, 198] width 11 height 11
click at [97, 221] on span at bounding box center [97, 217] width 11 height 11
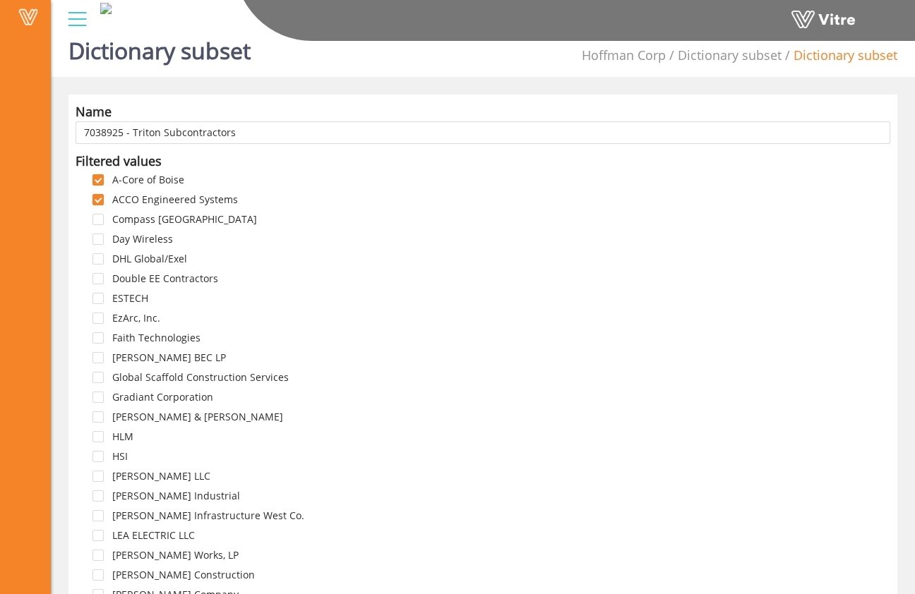
scroll to position [30, 0]
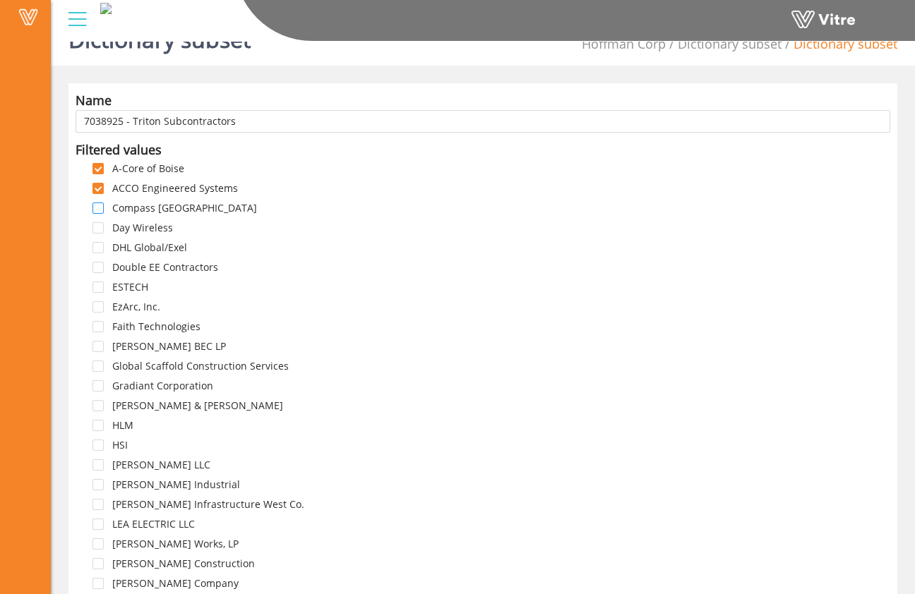
click at [97, 207] on span at bounding box center [97, 208] width 11 height 11
click at [98, 226] on span at bounding box center [97, 227] width 11 height 11
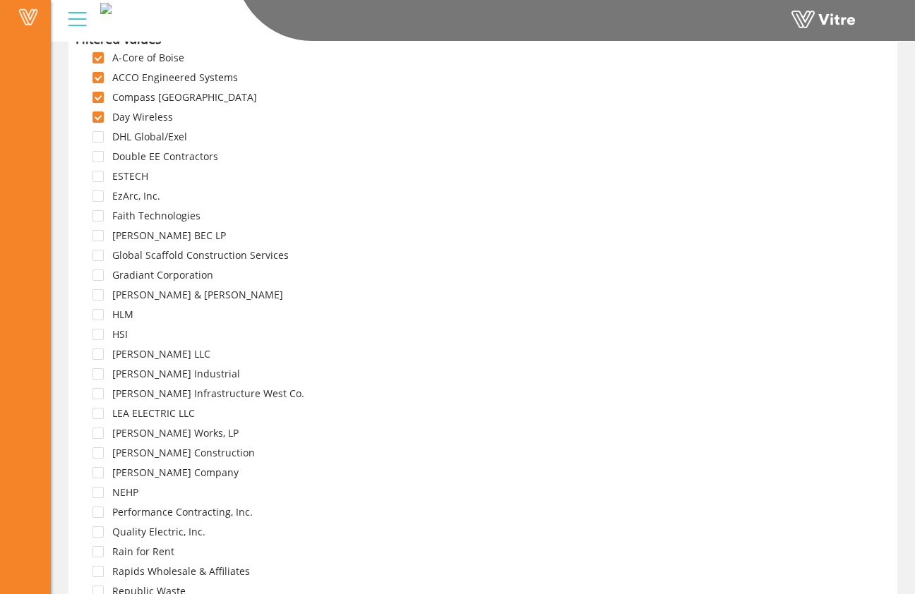
scroll to position [147, 0]
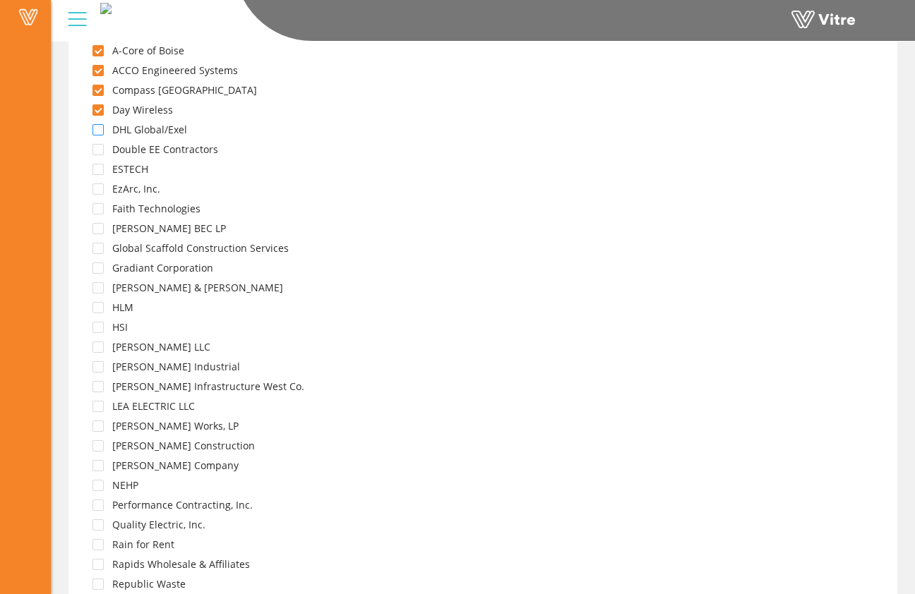
click at [98, 132] on span at bounding box center [97, 129] width 11 height 11
drag, startPoint x: 99, startPoint y: 150, endPoint x: 100, endPoint y: 157, distance: 7.9
click at [99, 150] on span at bounding box center [97, 149] width 11 height 11
click at [98, 176] on div "ESTECH" at bounding box center [114, 171] width 76 height 20
click at [98, 169] on span at bounding box center [97, 169] width 11 height 11
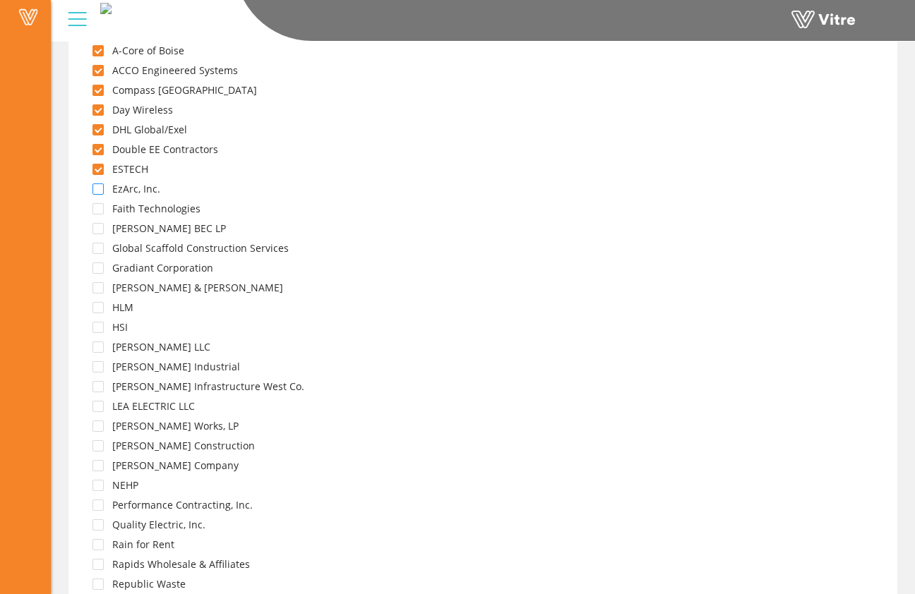
click at [97, 188] on span at bounding box center [97, 188] width 11 height 11
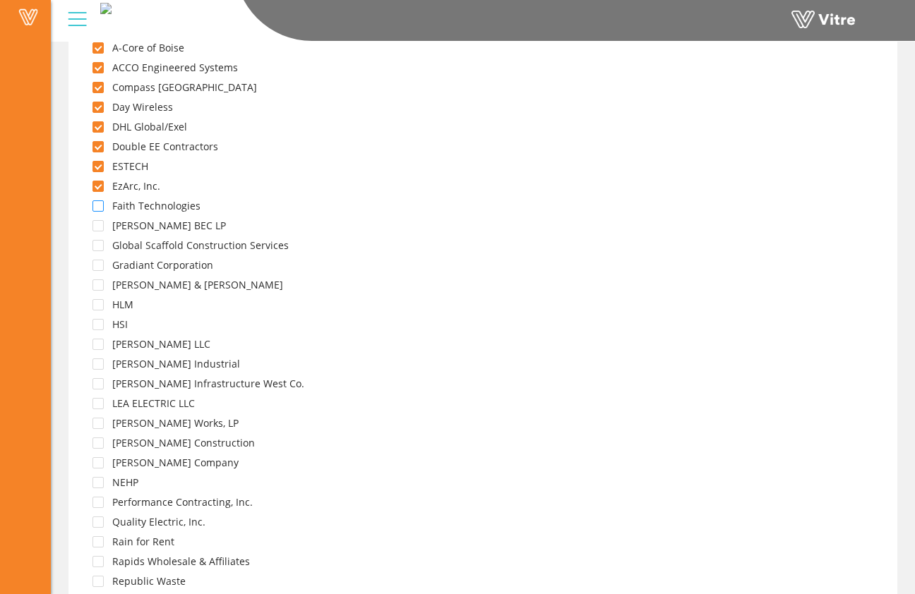
click at [99, 201] on span at bounding box center [97, 205] width 11 height 11
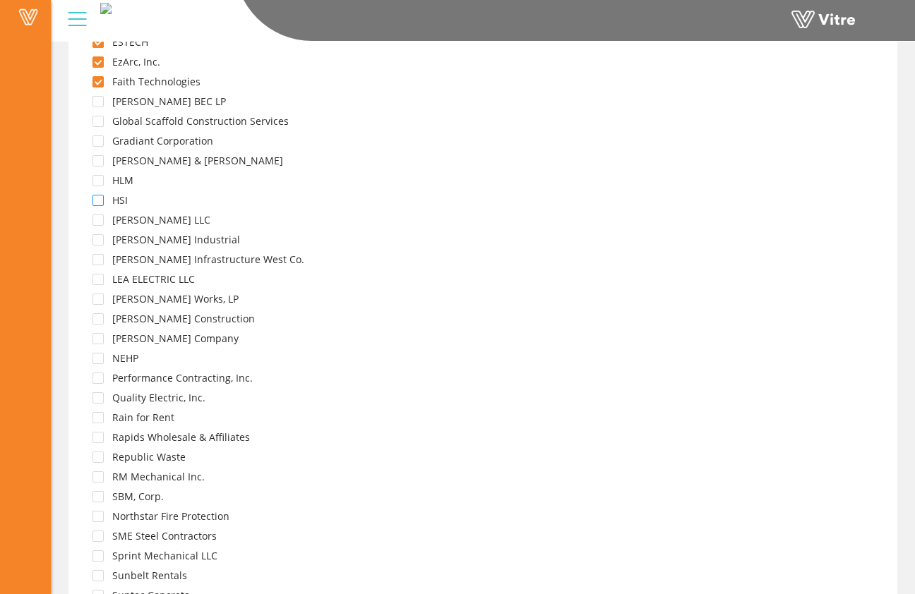
scroll to position [276, 0]
click at [95, 100] on span at bounding box center [97, 100] width 11 height 11
click at [97, 118] on span at bounding box center [97, 119] width 11 height 11
click at [98, 140] on span at bounding box center [97, 139] width 11 height 11
click at [97, 157] on span at bounding box center [97, 159] width 11 height 11
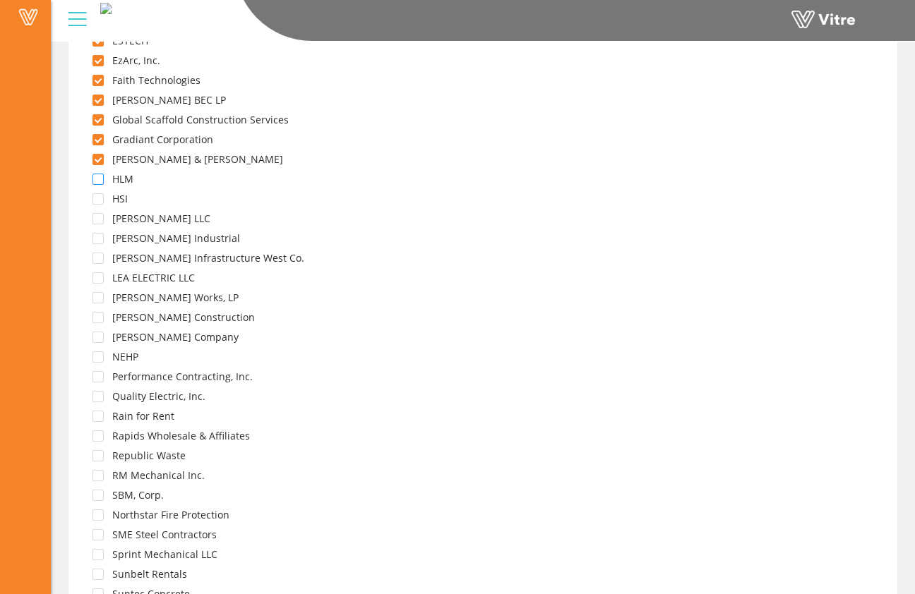
click at [99, 175] on span at bounding box center [97, 179] width 11 height 11
click at [97, 198] on span at bounding box center [97, 198] width 11 height 11
click at [97, 217] on span at bounding box center [97, 218] width 11 height 11
click at [95, 237] on span at bounding box center [97, 238] width 11 height 11
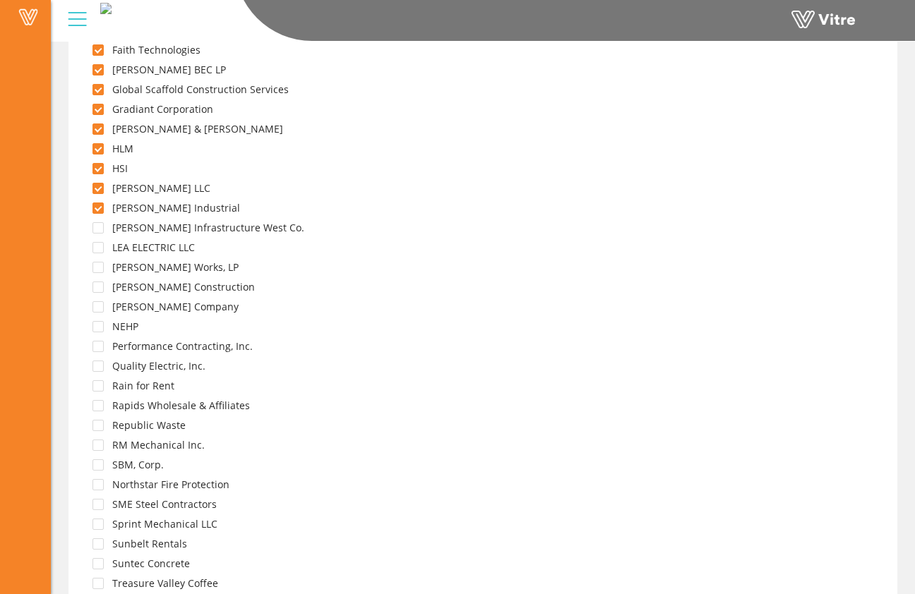
click at [97, 232] on div "Kiewit Infrastructure West Co." at bounding box center [191, 229] width 231 height 20
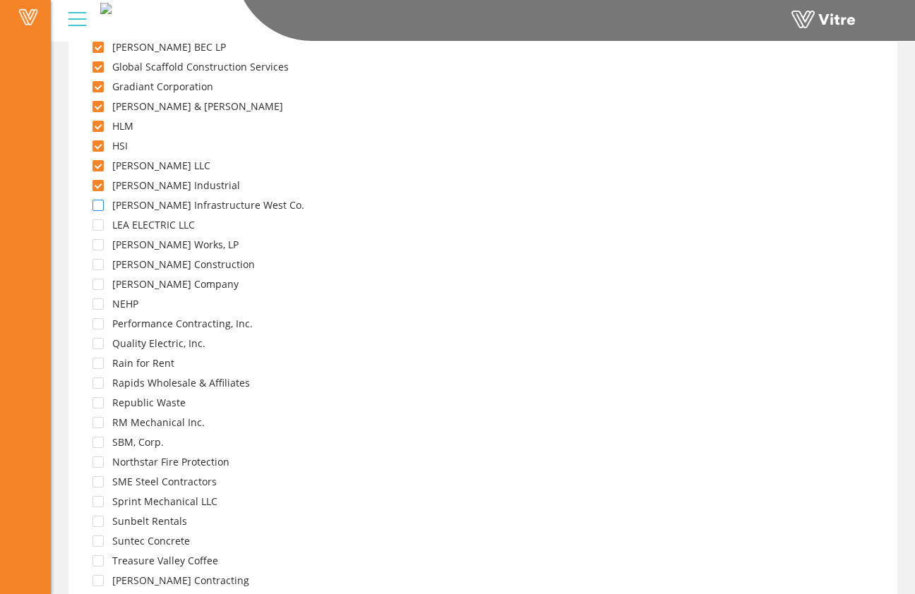
click at [97, 205] on span at bounding box center [97, 205] width 11 height 11
click at [99, 225] on span at bounding box center [97, 224] width 11 height 11
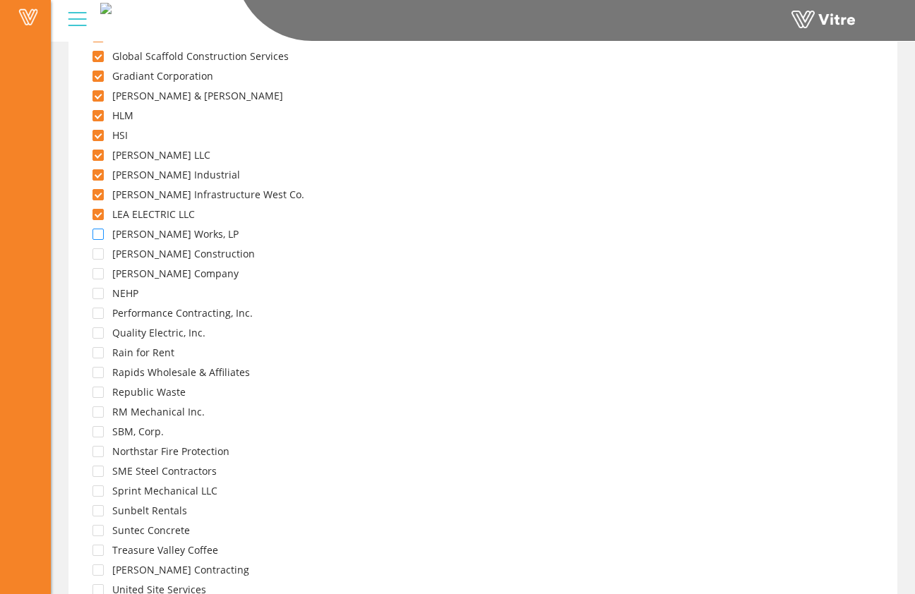
scroll to position [358, 0]
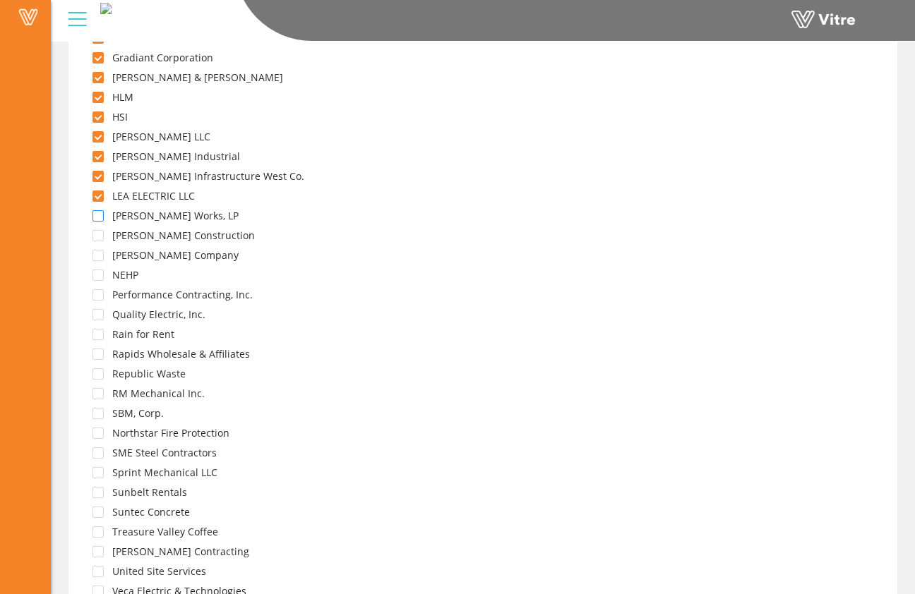
click at [101, 213] on span at bounding box center [97, 215] width 11 height 11
click at [100, 234] on span at bounding box center [97, 235] width 11 height 11
click at [98, 253] on span at bounding box center [97, 255] width 11 height 11
click at [99, 273] on span at bounding box center [97, 275] width 11 height 11
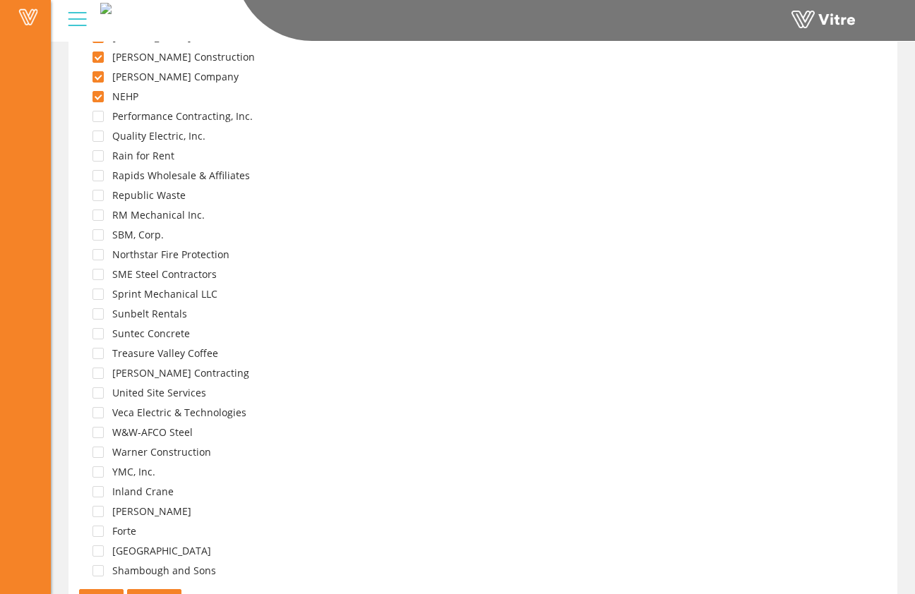
scroll to position [535, 0]
click at [97, 118] on span at bounding box center [97, 117] width 11 height 11
click at [102, 138] on span at bounding box center [97, 137] width 11 height 11
click at [101, 159] on span at bounding box center [97, 157] width 11 height 11
click at [97, 174] on span at bounding box center [97, 176] width 11 height 11
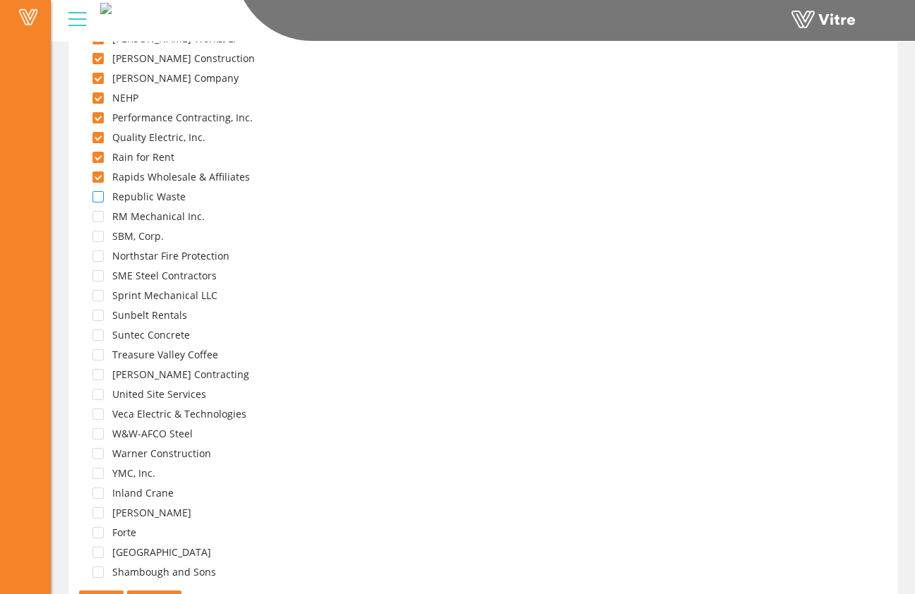
click at [98, 198] on span at bounding box center [97, 196] width 11 height 11
click at [98, 215] on span at bounding box center [97, 216] width 11 height 11
drag, startPoint x: 100, startPoint y: 236, endPoint x: 101, endPoint y: 247, distance: 10.6
click at [100, 236] on span at bounding box center [97, 236] width 11 height 11
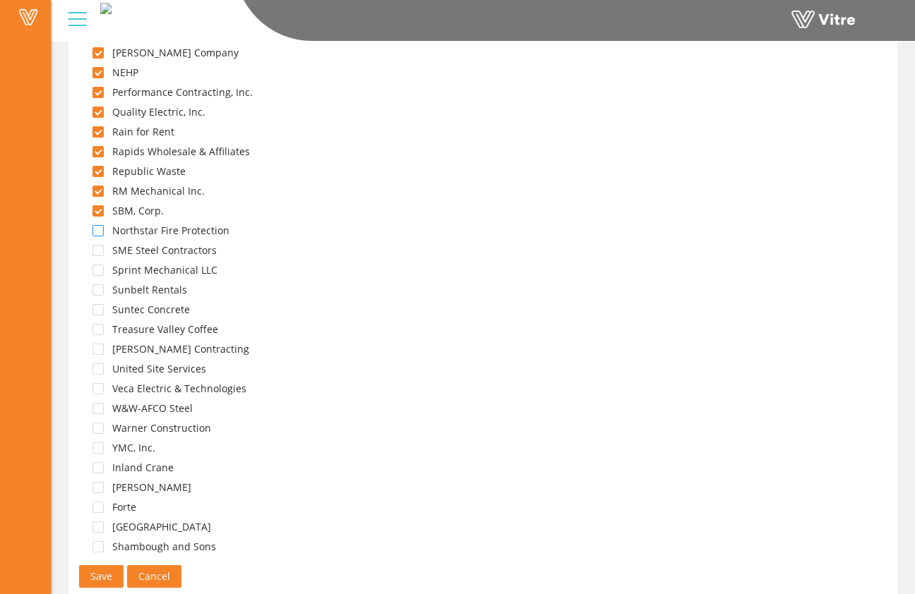
scroll to position [564, 0]
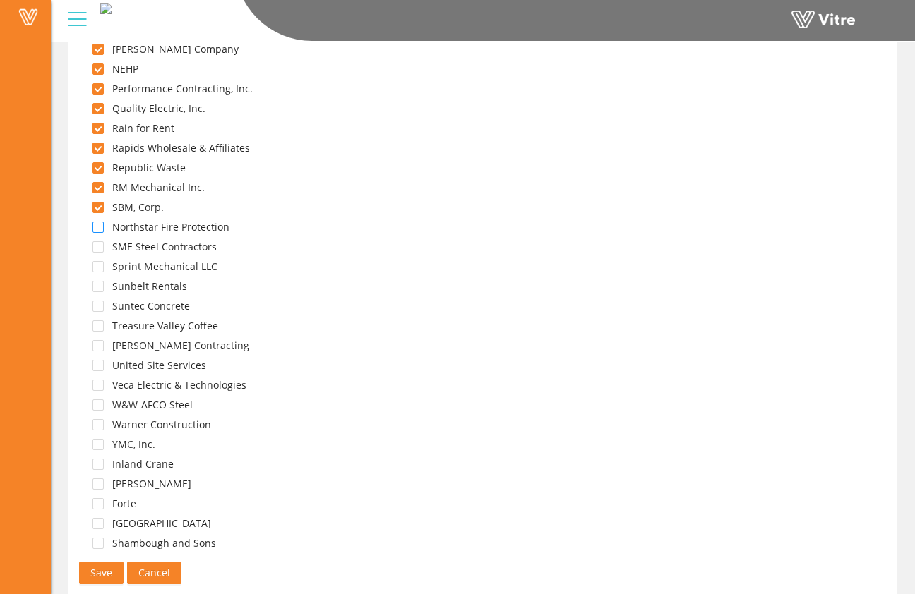
click at [100, 227] on span at bounding box center [97, 227] width 11 height 11
click at [97, 248] on span at bounding box center [97, 246] width 11 height 11
click at [100, 267] on span at bounding box center [97, 266] width 11 height 11
drag, startPoint x: 97, startPoint y: 284, endPoint x: 98, endPoint y: 299, distance: 14.8
click at [97, 284] on span at bounding box center [97, 286] width 11 height 11
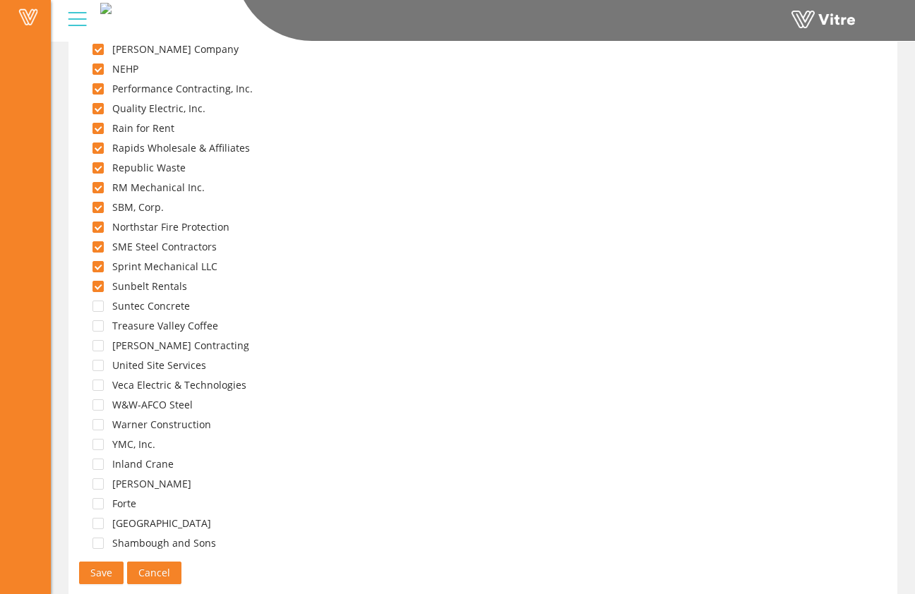
click at [95, 310] on span at bounding box center [97, 306] width 11 height 11
click at [96, 325] on span at bounding box center [97, 325] width 11 height 11
click at [94, 346] on span at bounding box center [97, 345] width 11 height 11
click at [99, 362] on span at bounding box center [97, 365] width 11 height 11
click at [97, 385] on span at bounding box center [97, 385] width 11 height 11
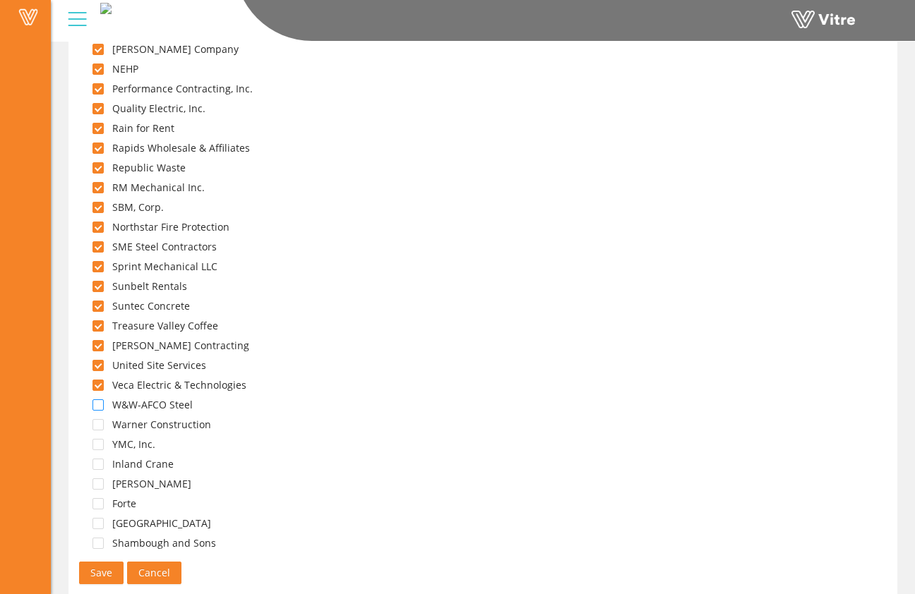
click at [97, 406] on span at bounding box center [97, 404] width 11 height 11
click at [97, 422] on span at bounding box center [97, 424] width 11 height 11
click at [98, 443] on span at bounding box center [97, 444] width 11 height 11
drag, startPoint x: 97, startPoint y: 464, endPoint x: 99, endPoint y: 479, distance: 15.6
click at [97, 464] on span at bounding box center [97, 464] width 11 height 11
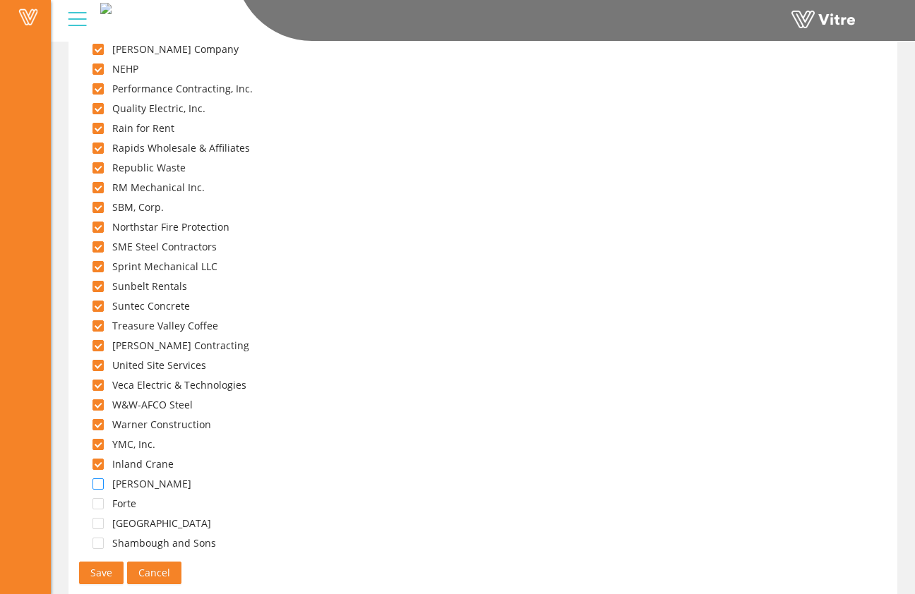
click at [97, 483] on span at bounding box center [97, 483] width 11 height 11
click at [95, 505] on span at bounding box center [97, 503] width 11 height 11
drag, startPoint x: 98, startPoint y: 522, endPoint x: 99, endPoint y: 535, distance: 13.4
click at [98, 522] on span at bounding box center [97, 523] width 11 height 11
click at [100, 543] on span at bounding box center [97, 543] width 11 height 11
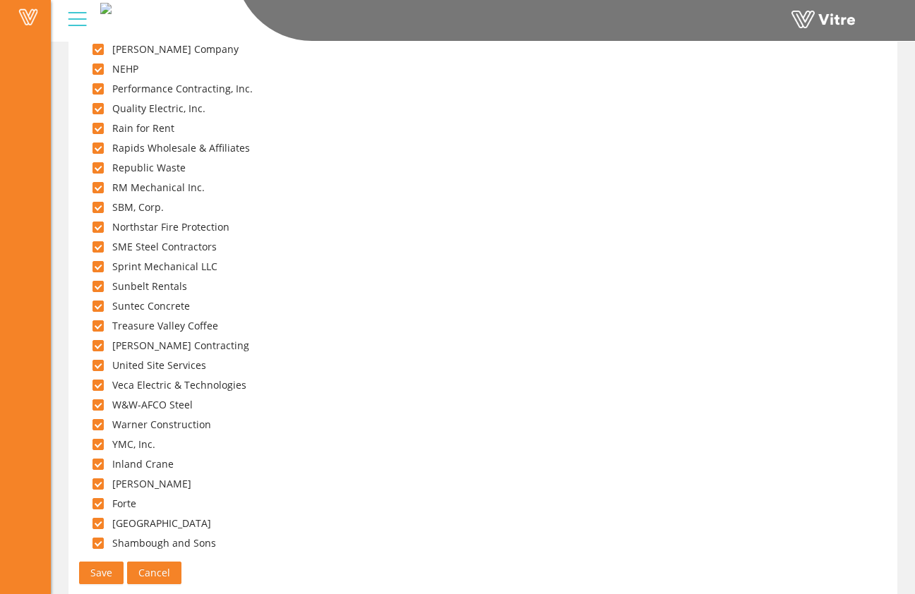
click at [102, 565] on span "Save" at bounding box center [101, 573] width 22 height 16
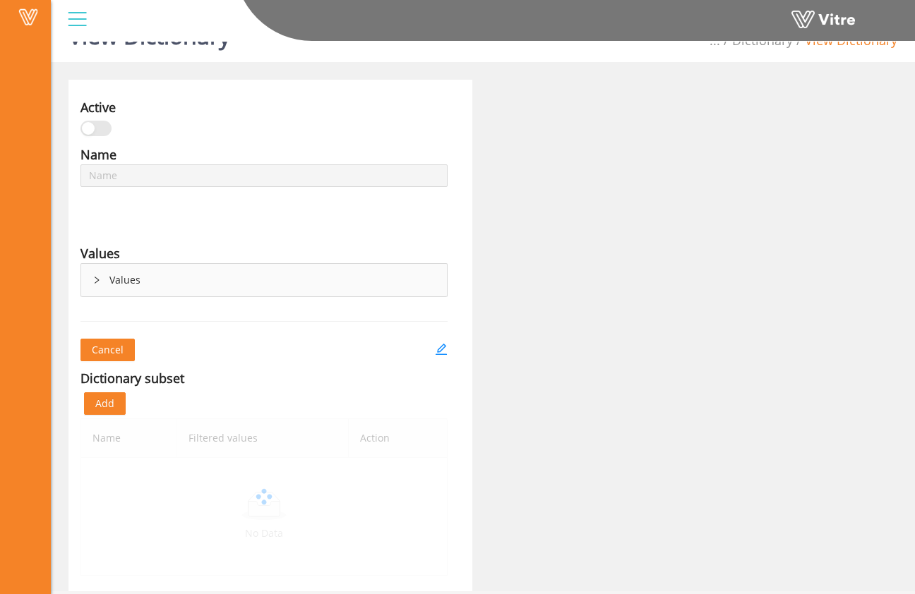
scroll to position [35, 0]
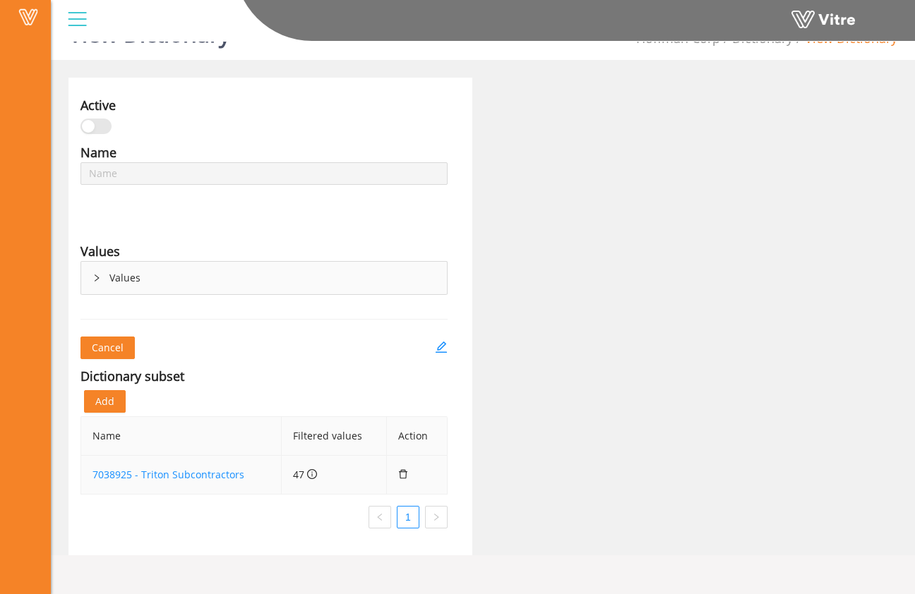
type input "Master Subcontractor List"
click at [224, 472] on link "7038925 - Triton Subcontractors" at bounding box center [168, 474] width 152 height 13
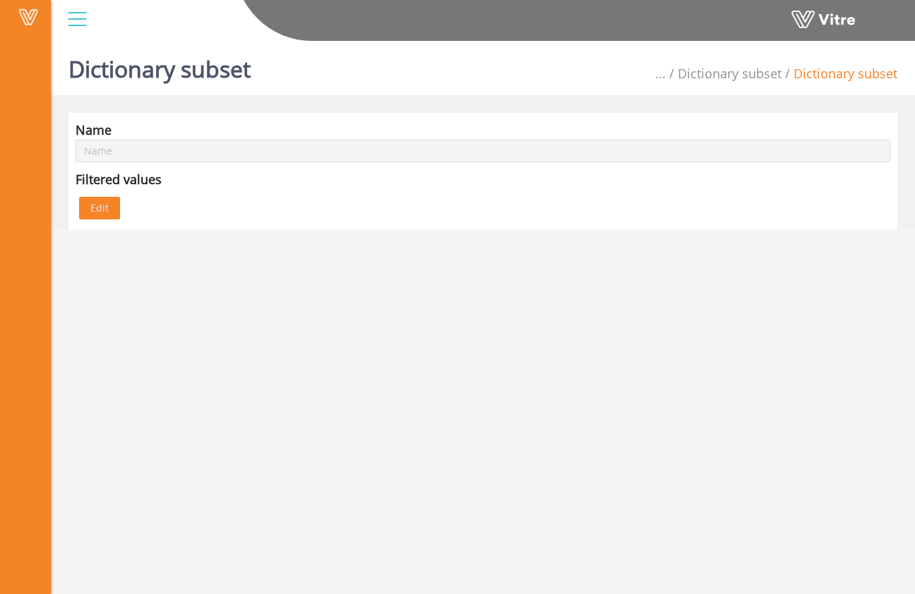
type input "7038925 - Triton Subcontractors"
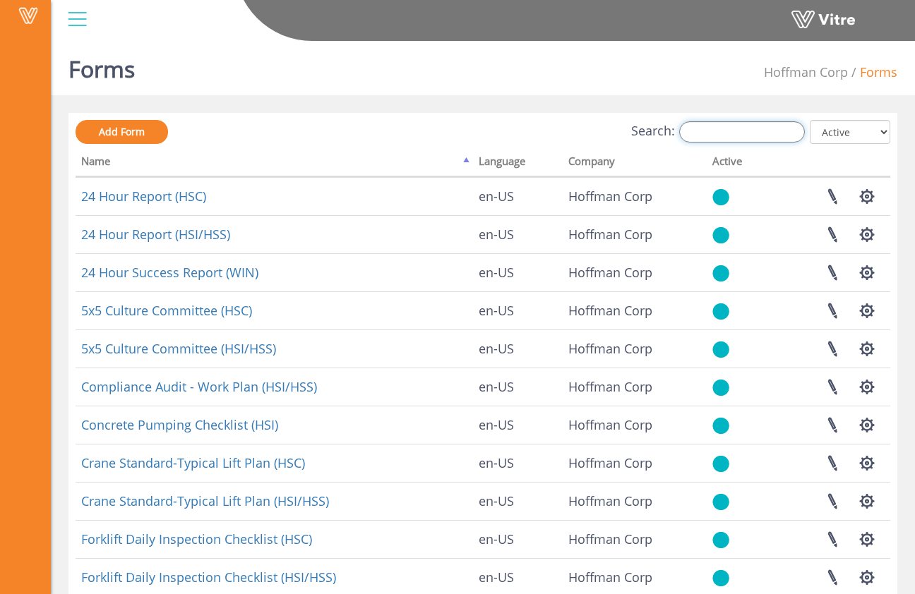
click at [747, 134] on input "Search:" at bounding box center [742, 131] width 126 height 21
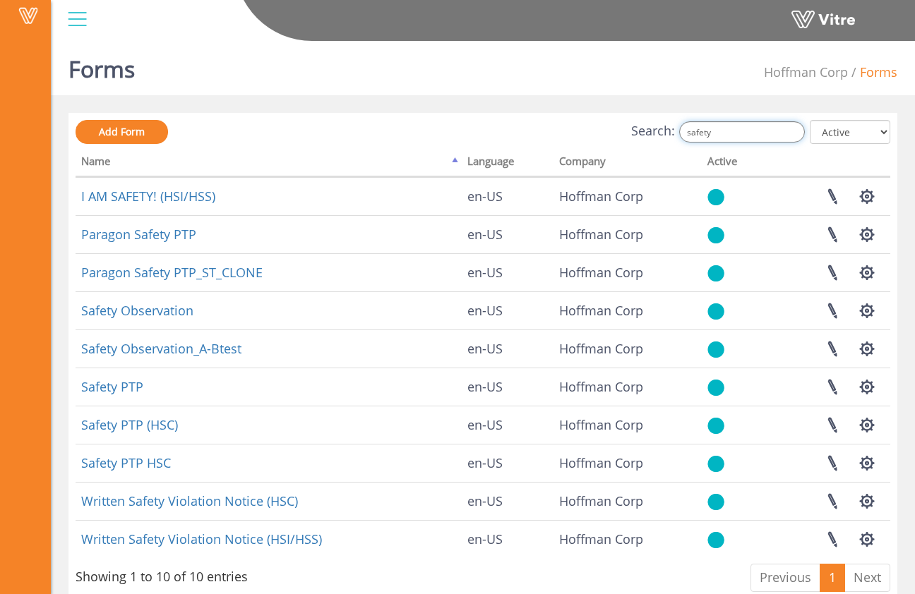
type input "safety"
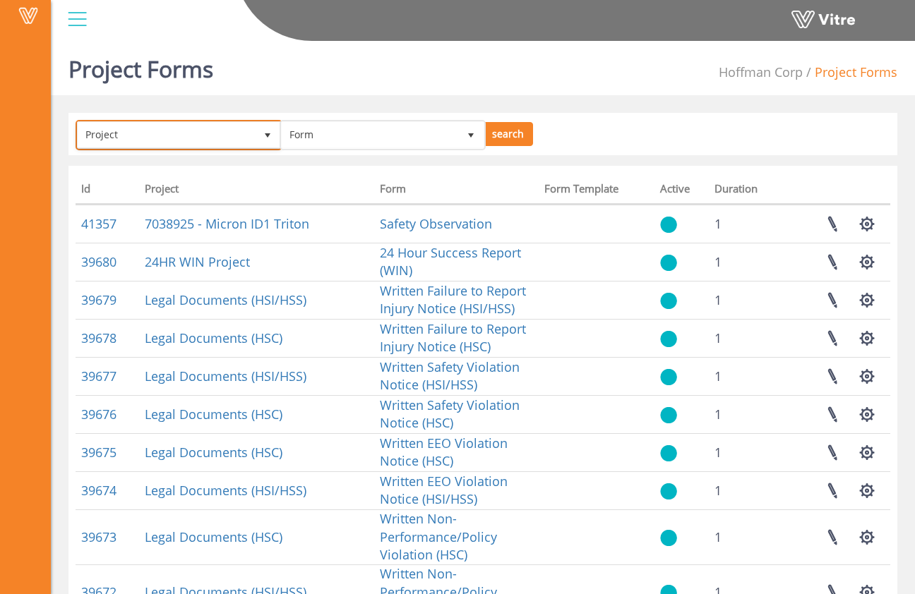
click at [210, 133] on span "Project" at bounding box center [166, 134] width 177 height 25
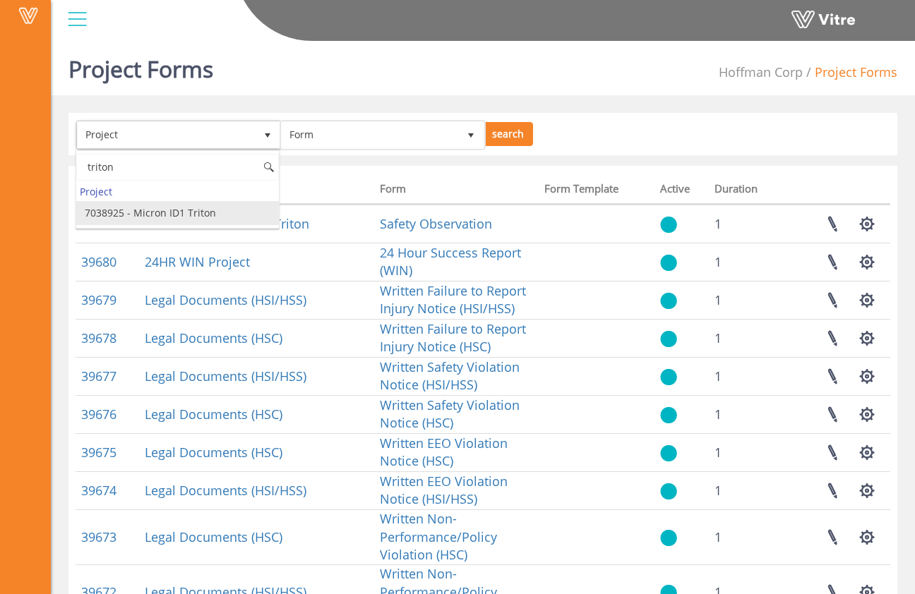
click at [176, 220] on li "7038925 - Micron ID1 Triton" at bounding box center [177, 213] width 203 height 24
type input "triton"
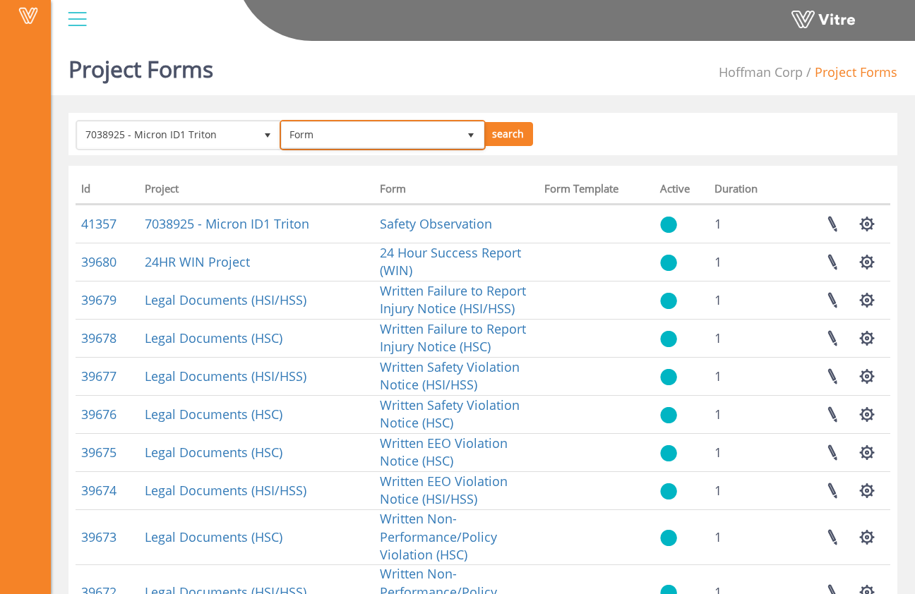
click at [338, 140] on span "Form" at bounding box center [370, 134] width 177 height 25
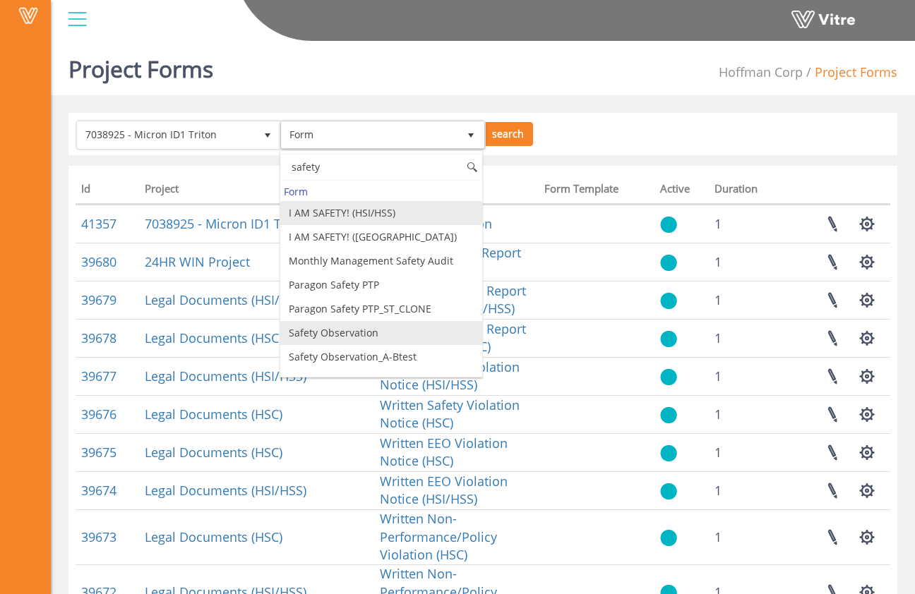
click at [390, 338] on li "Safety Observation" at bounding box center [381, 333] width 203 height 24
type input "safety"
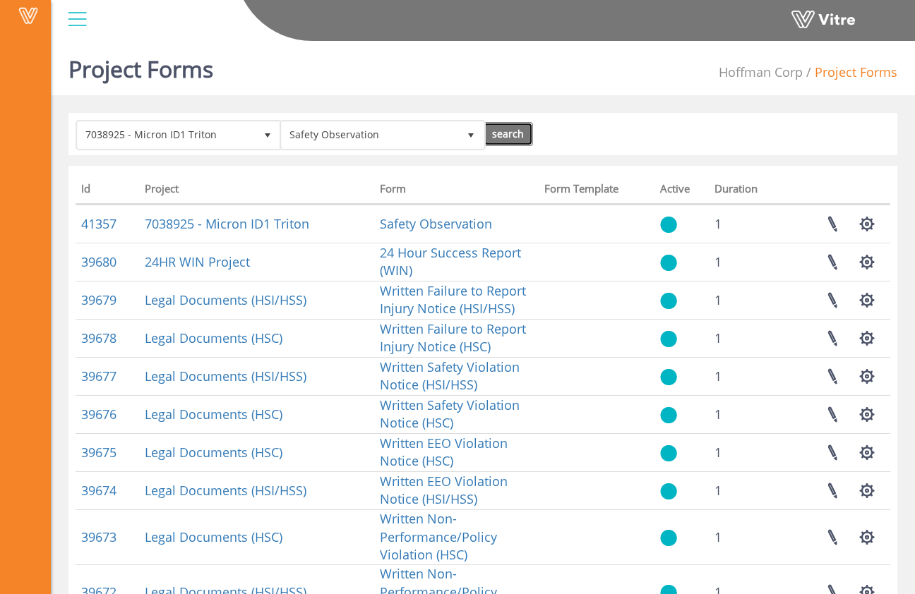
click at [526, 135] on input "search" at bounding box center [508, 134] width 50 height 24
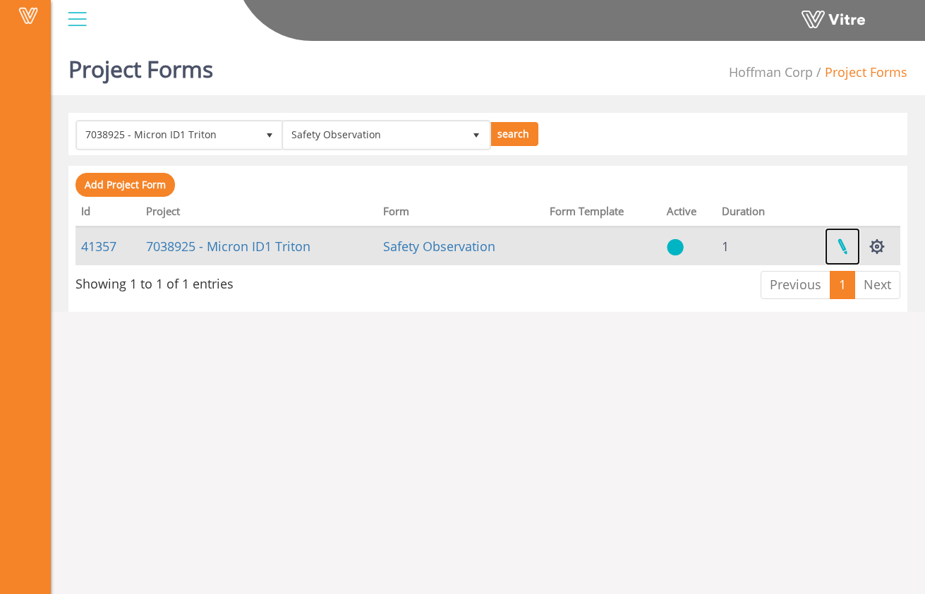
click at [839, 246] on link at bounding box center [842, 246] width 35 height 37
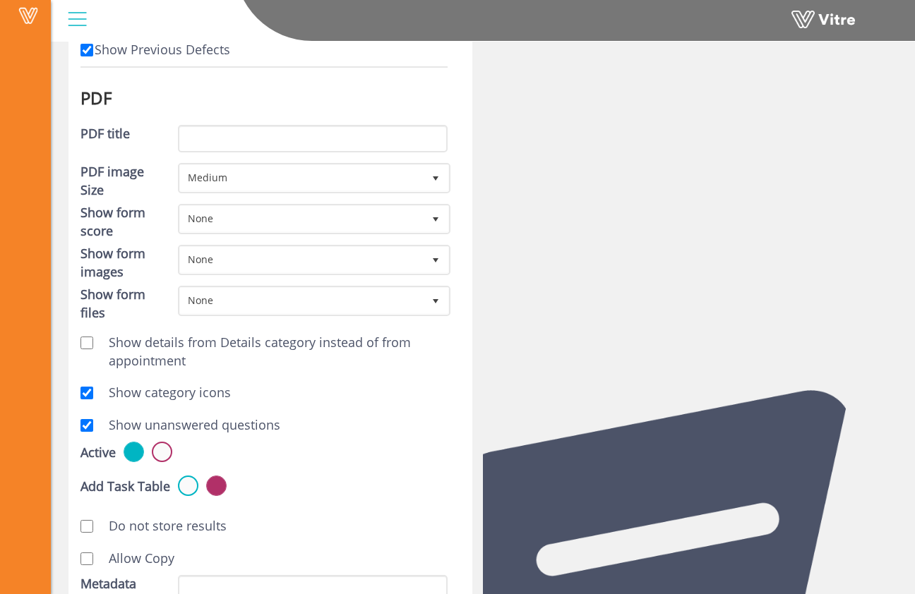
scroll to position [550, 0]
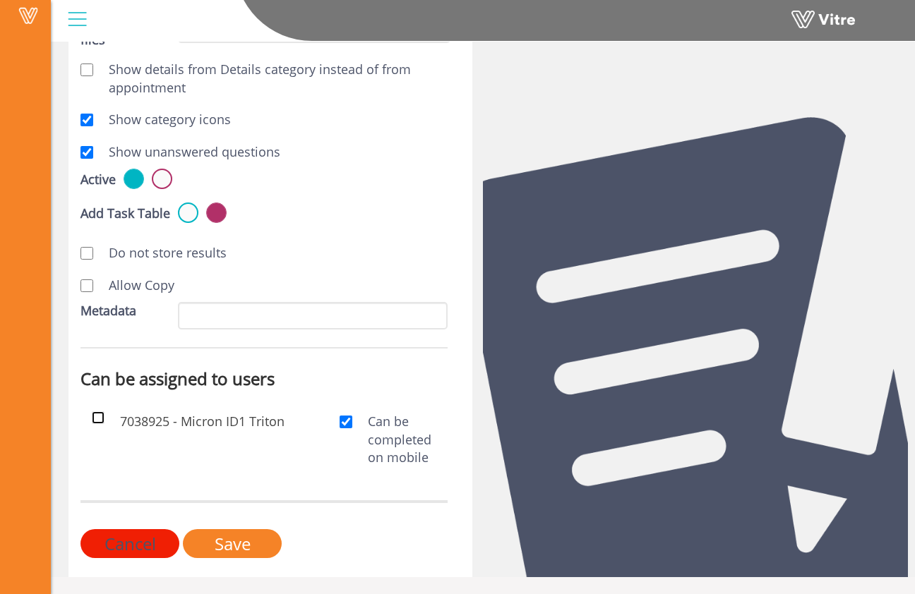
click at [96, 418] on input "checkbox" at bounding box center [98, 417] width 13 height 13
checkbox input "true"
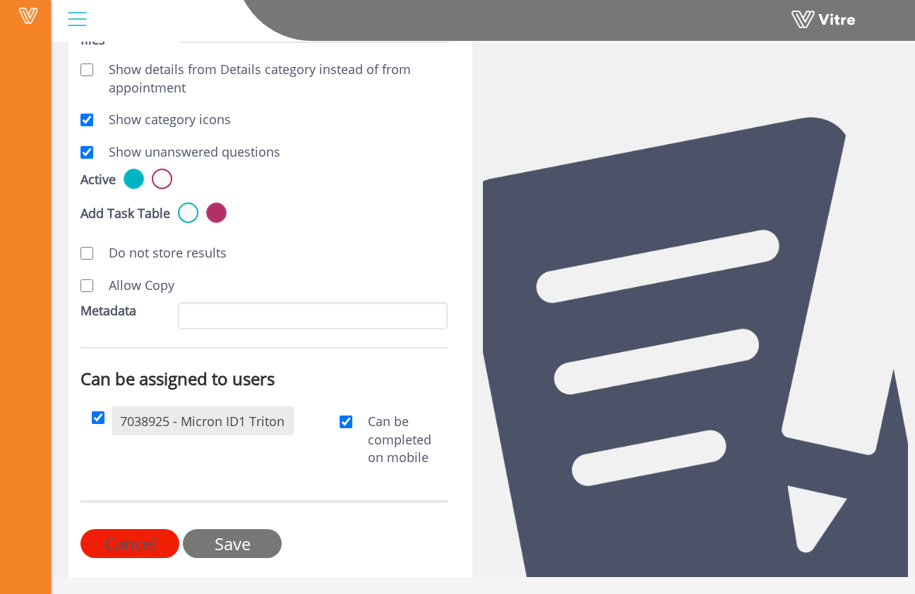
click at [211, 538] on input "Save" at bounding box center [232, 543] width 99 height 29
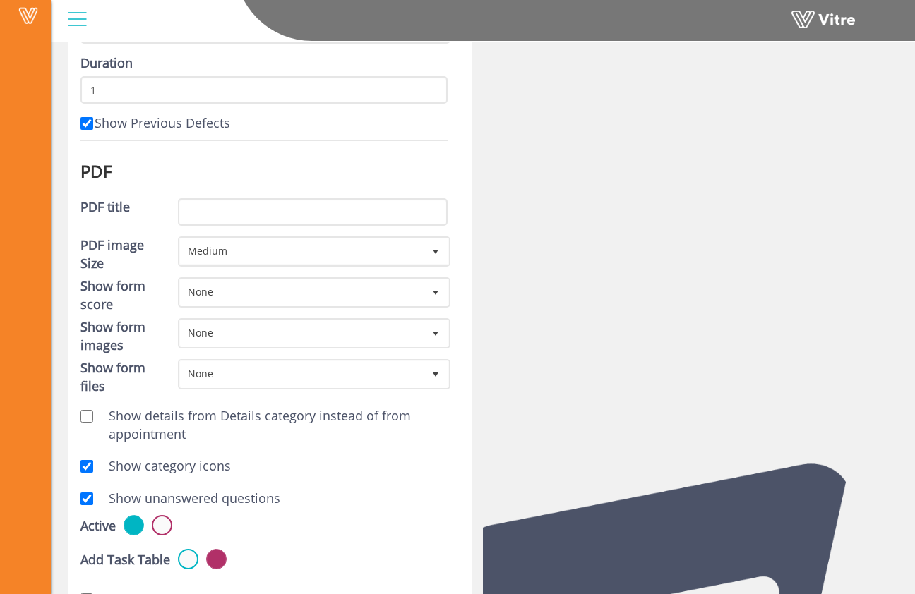
scroll to position [405, 0]
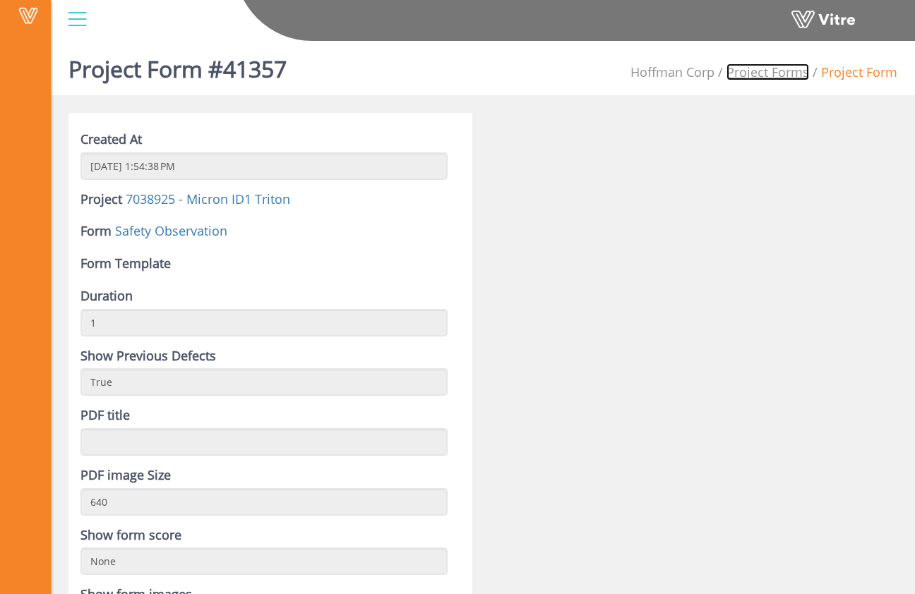
click at [791, 78] on link "Project Forms" at bounding box center [767, 72] width 83 height 17
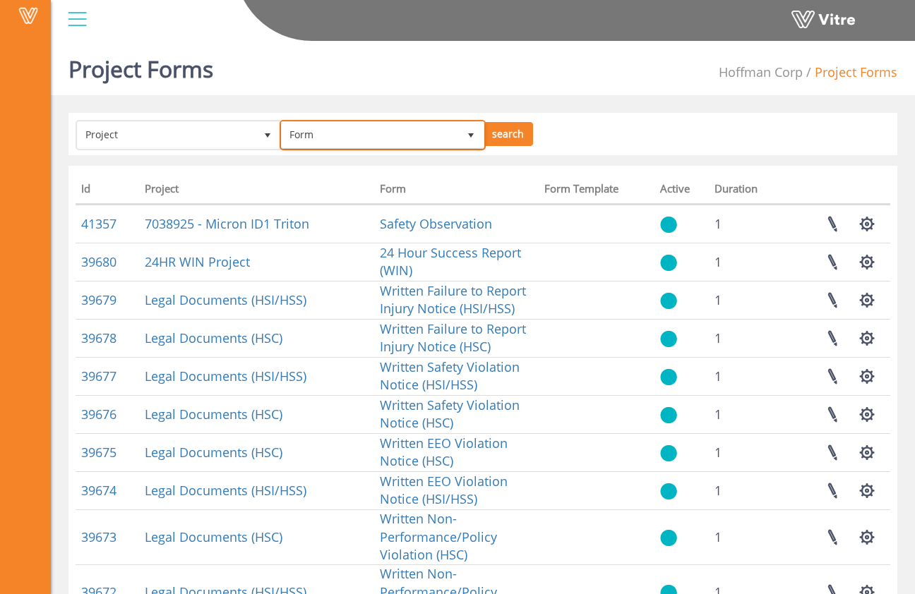
click at [315, 134] on span "Form" at bounding box center [370, 134] width 177 height 25
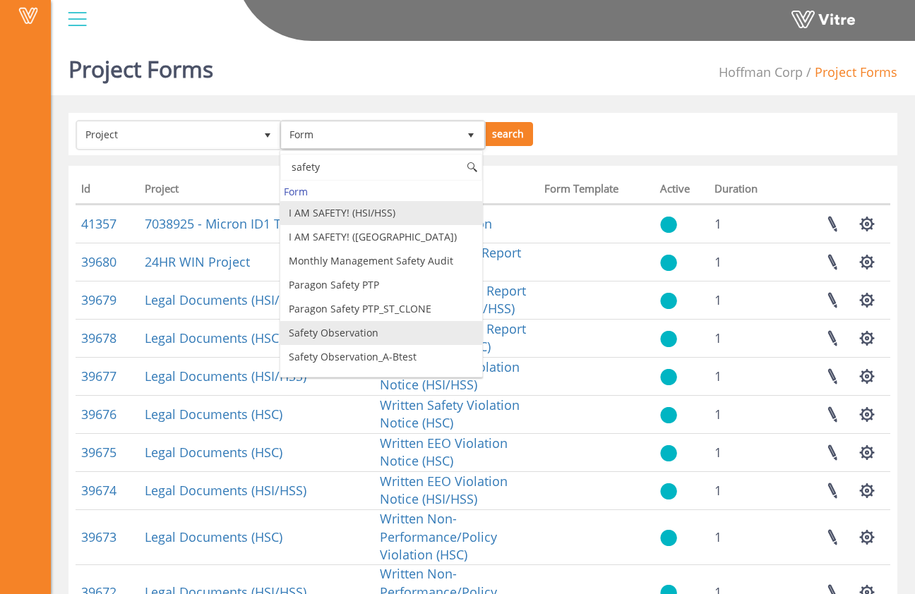
click at [379, 325] on li "Safety Observation" at bounding box center [381, 333] width 203 height 24
type input "safety"
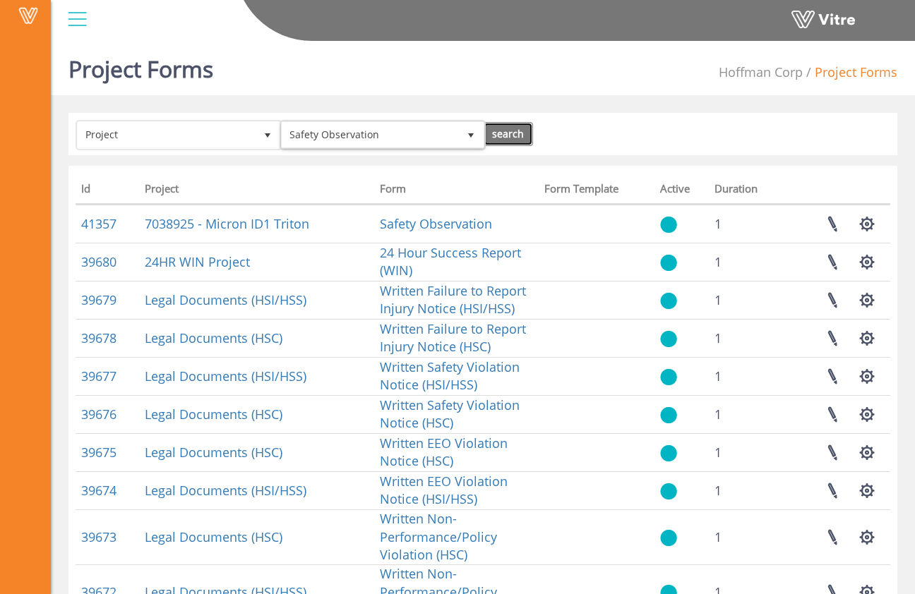
click at [508, 139] on input "search" at bounding box center [508, 134] width 50 height 24
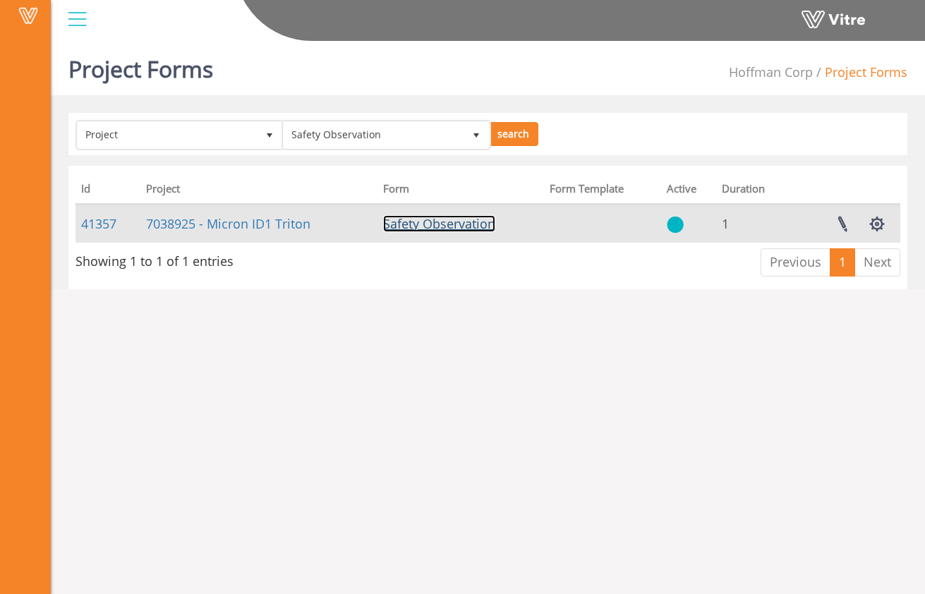
click at [412, 227] on link "Safety Observation" at bounding box center [439, 223] width 112 height 17
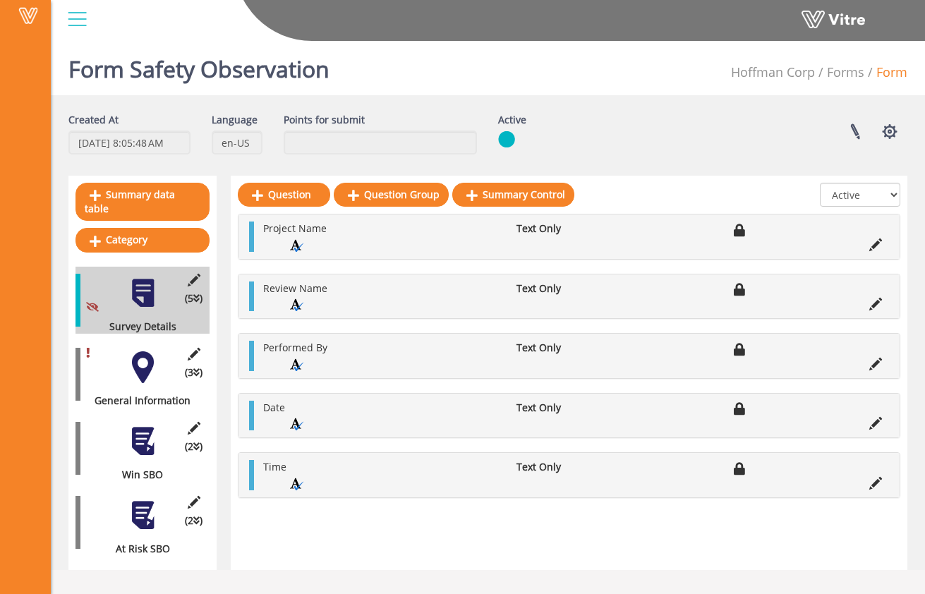
click at [140, 354] on div at bounding box center [143, 367] width 32 height 32
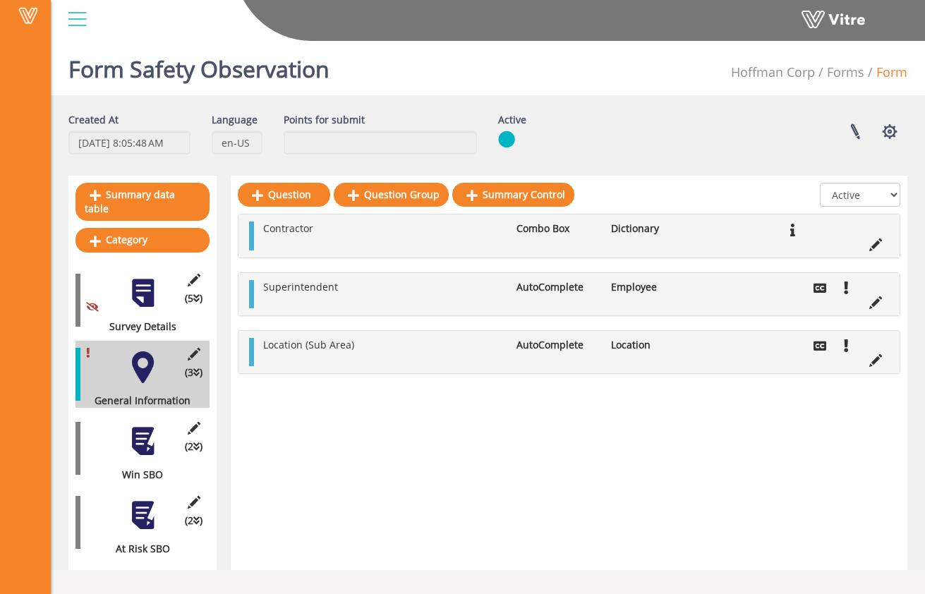
click at [143, 426] on div at bounding box center [143, 442] width 32 height 32
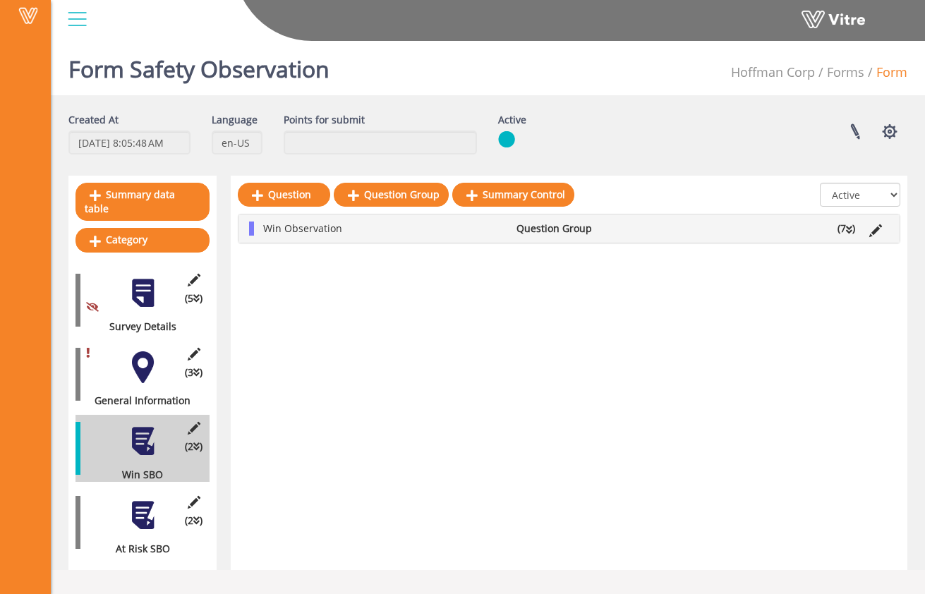
click at [153, 489] on div "(2 ) At Risk SBO" at bounding box center [143, 522] width 134 height 67
click at [147, 370] on div "(3 ) General Information" at bounding box center [143, 374] width 134 height 67
click at [144, 360] on div at bounding box center [143, 367] width 32 height 32
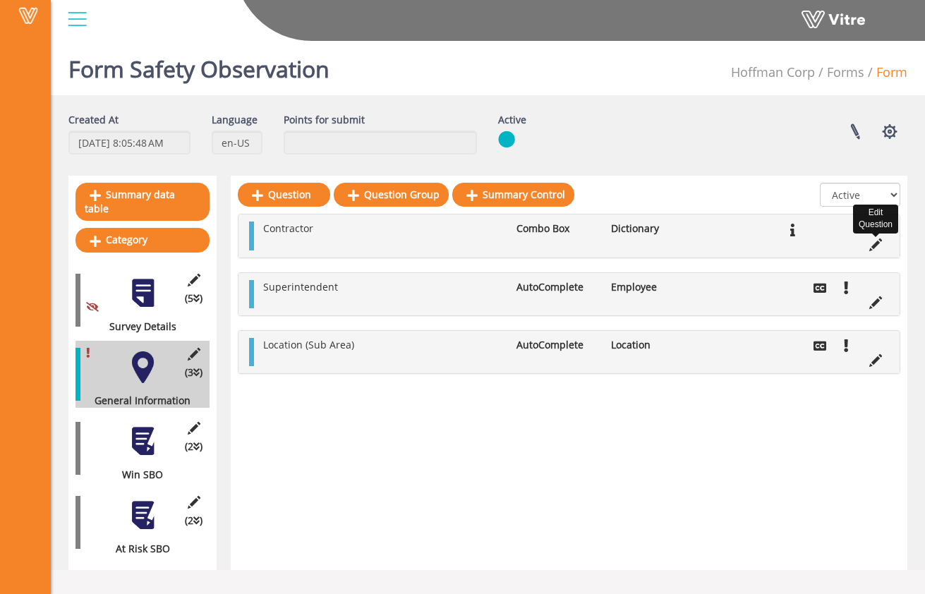
click at [873, 244] on icon at bounding box center [875, 245] width 13 height 13
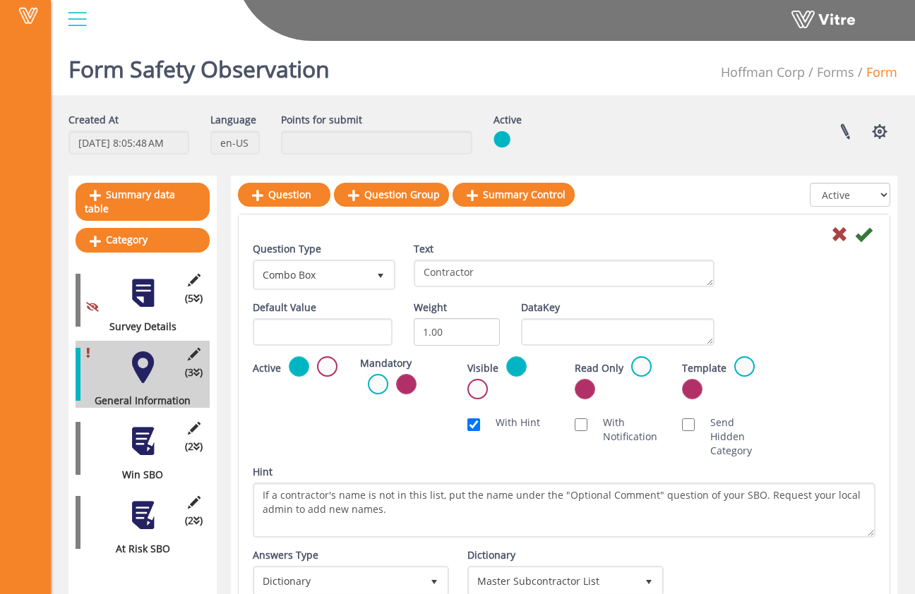
scroll to position [248, 0]
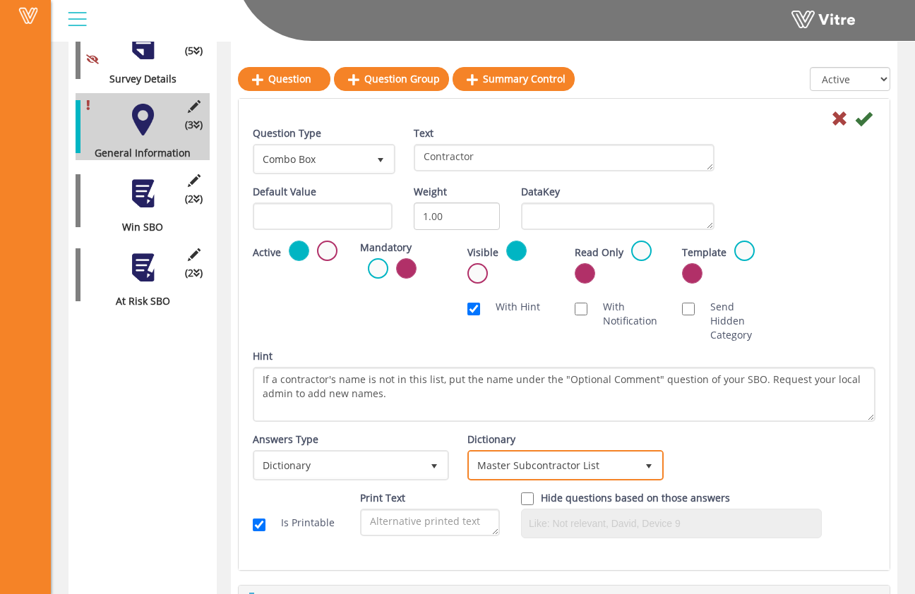
click at [634, 459] on span "Master Subcontractor List" at bounding box center [552, 464] width 167 height 25
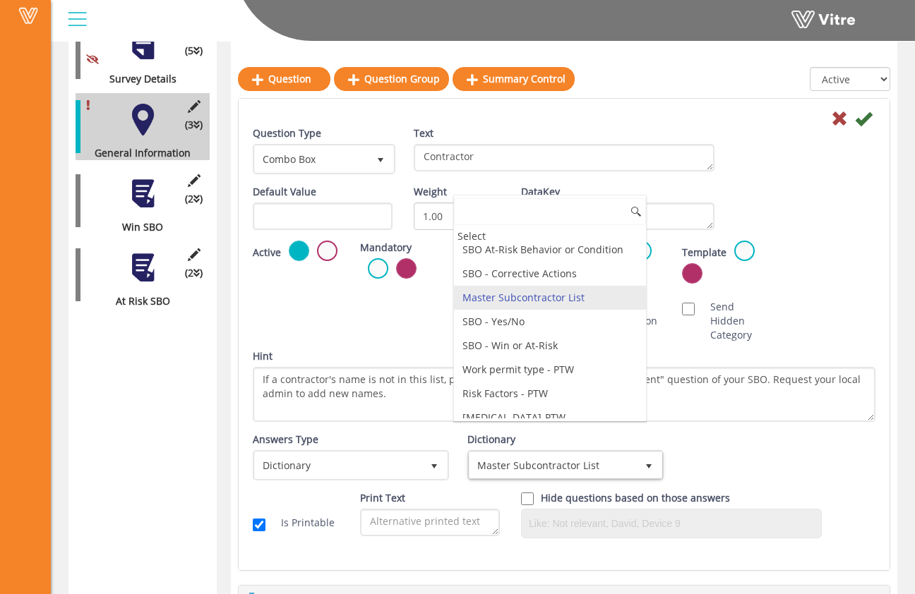
scroll to position [3438, 0]
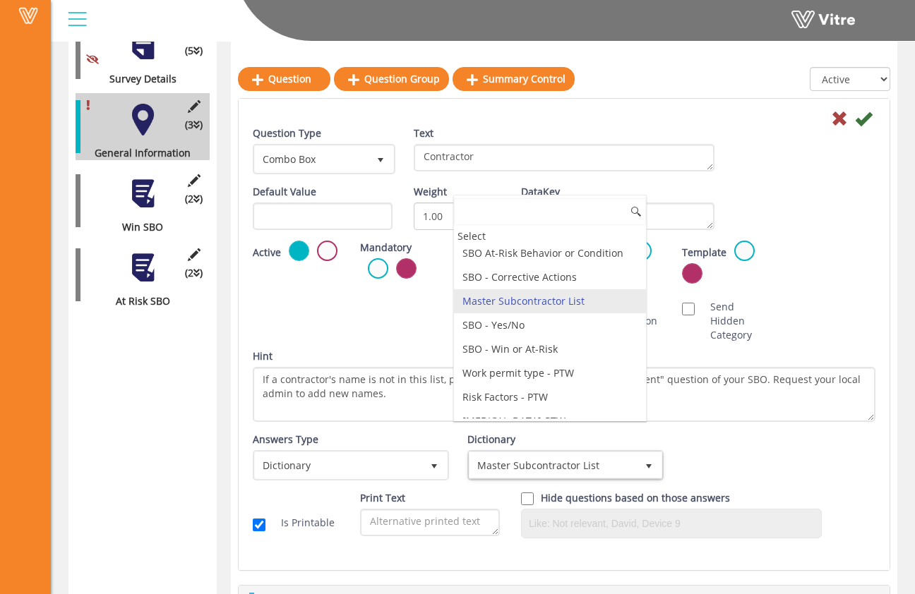
click at [538, 218] on input at bounding box center [550, 211] width 192 height 27
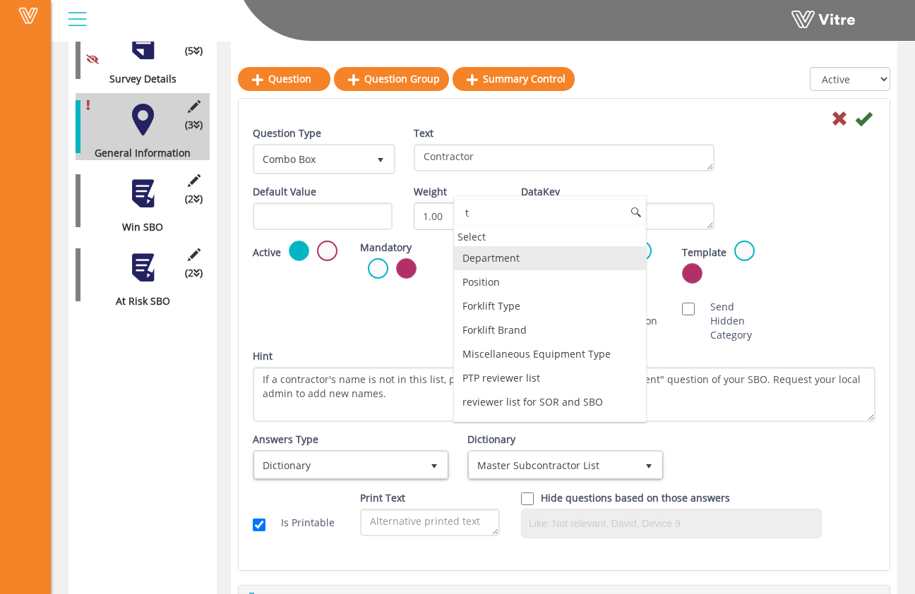
type input "t"
click at [348, 468] on span "Dictionary" at bounding box center [338, 464] width 167 height 25
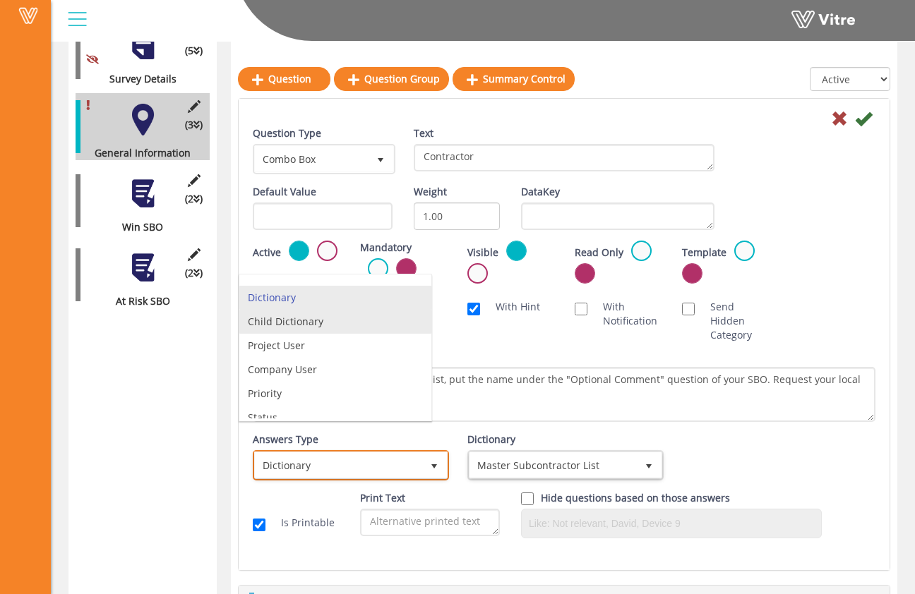
scroll to position [1, 0]
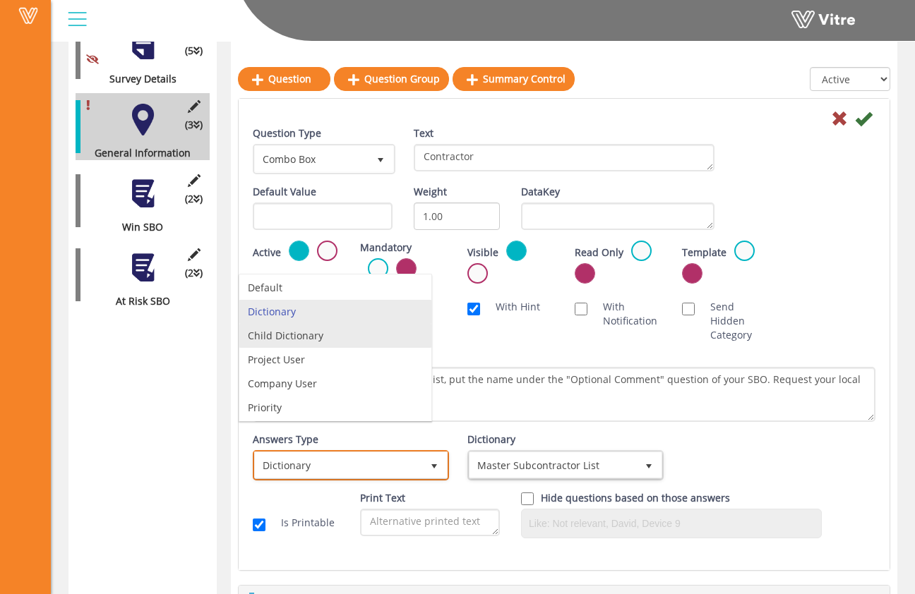
click at [315, 334] on li "Child Dictionary" at bounding box center [335, 336] width 192 height 24
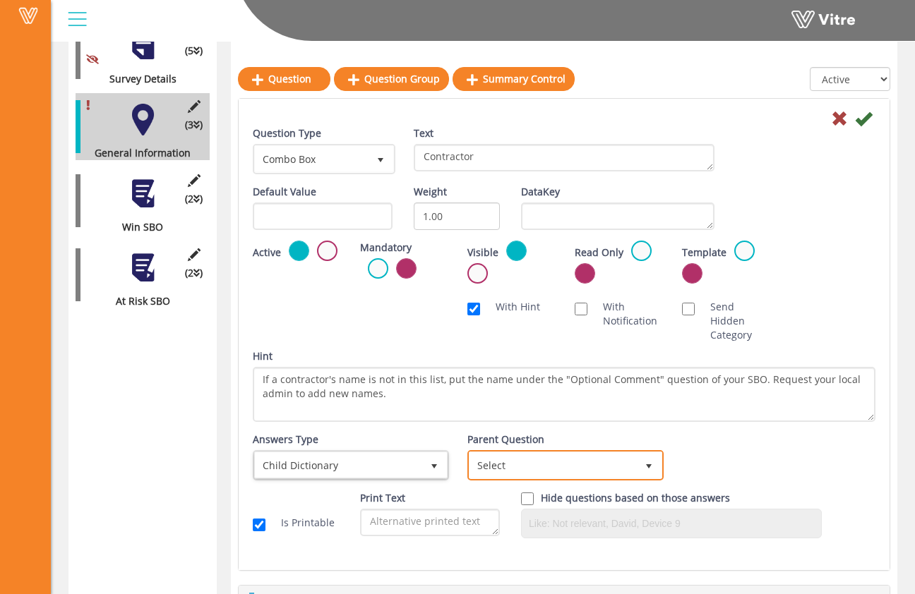
click at [502, 453] on span "Select" at bounding box center [552, 464] width 167 height 25
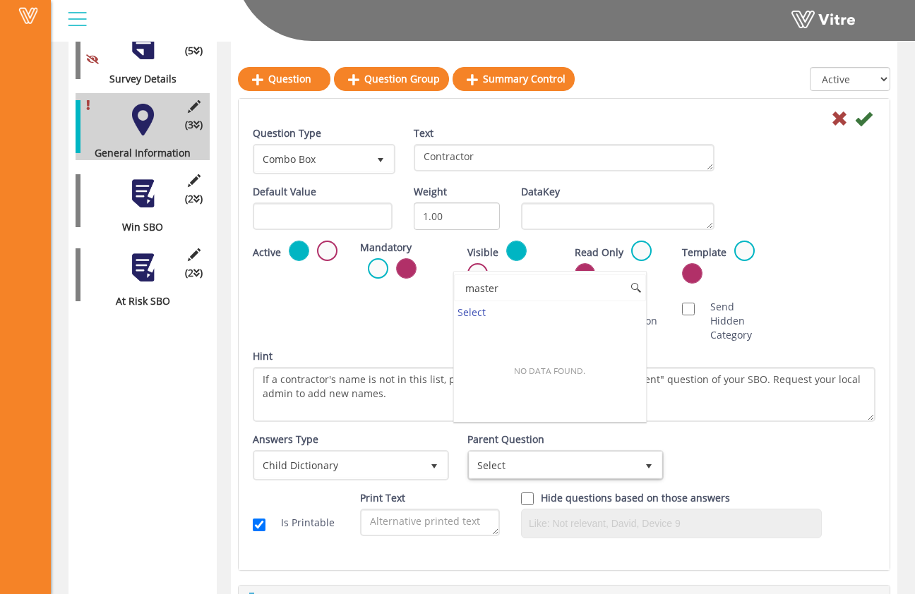
type input "master"
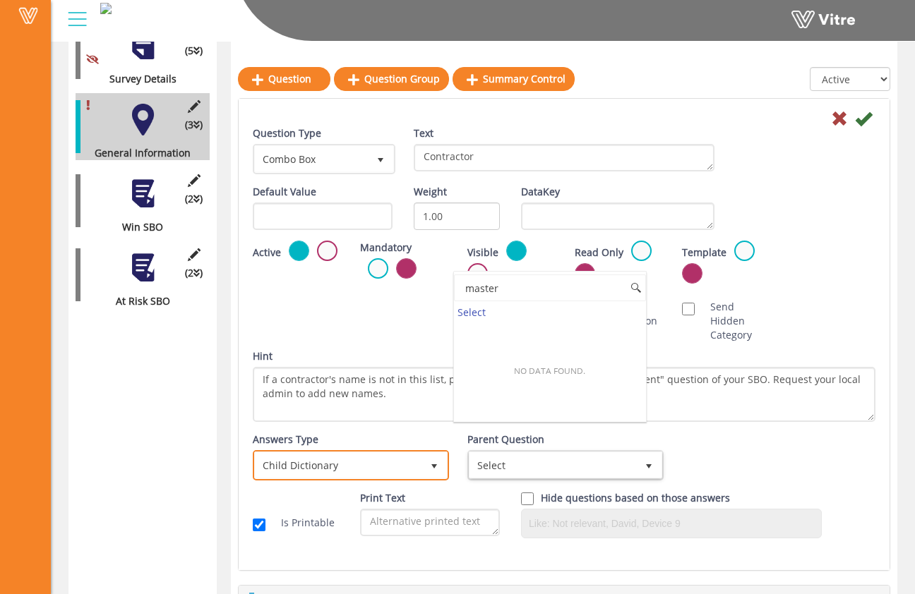
click at [429, 463] on span "select" at bounding box center [433, 466] width 11 height 11
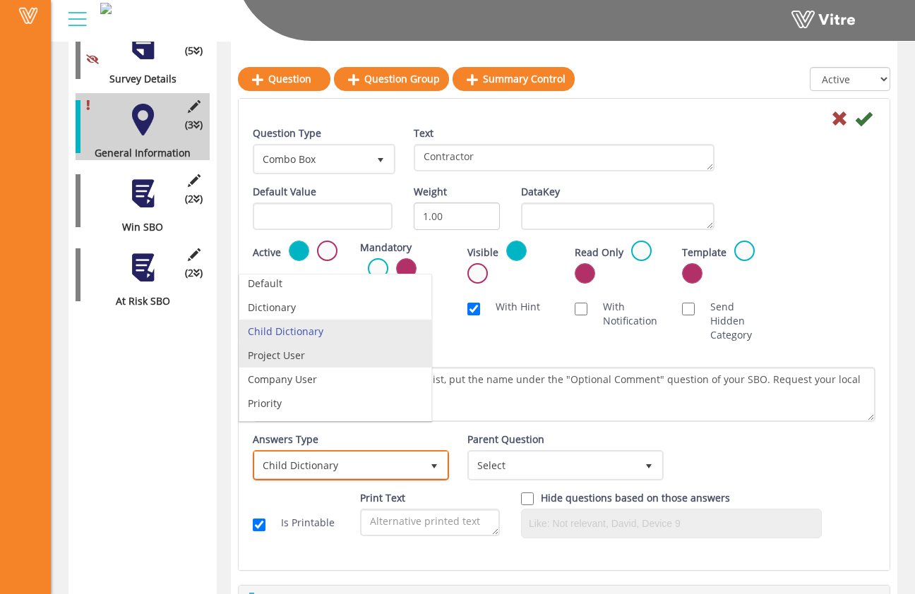
scroll to position [0, 0]
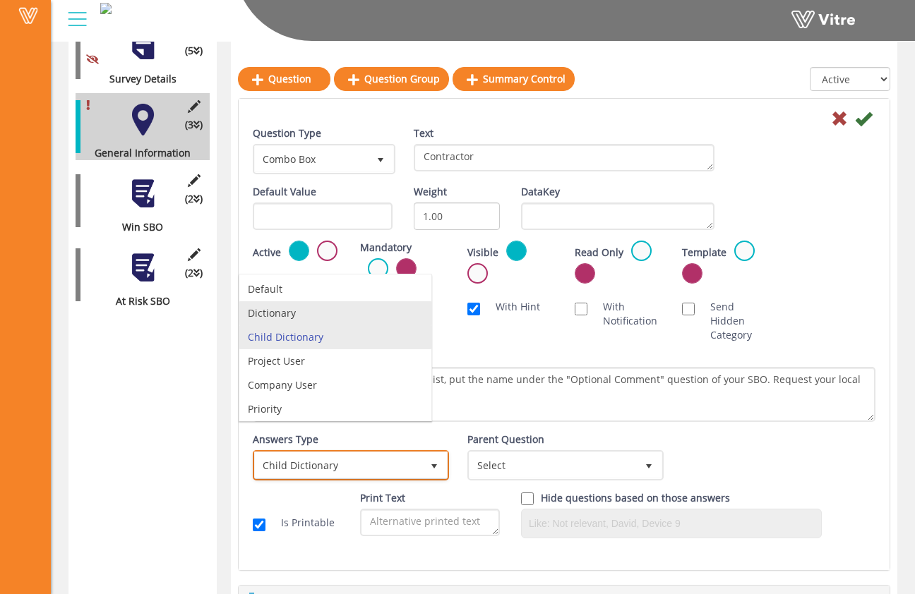
click at [346, 322] on li "Dictionary" at bounding box center [335, 313] width 192 height 24
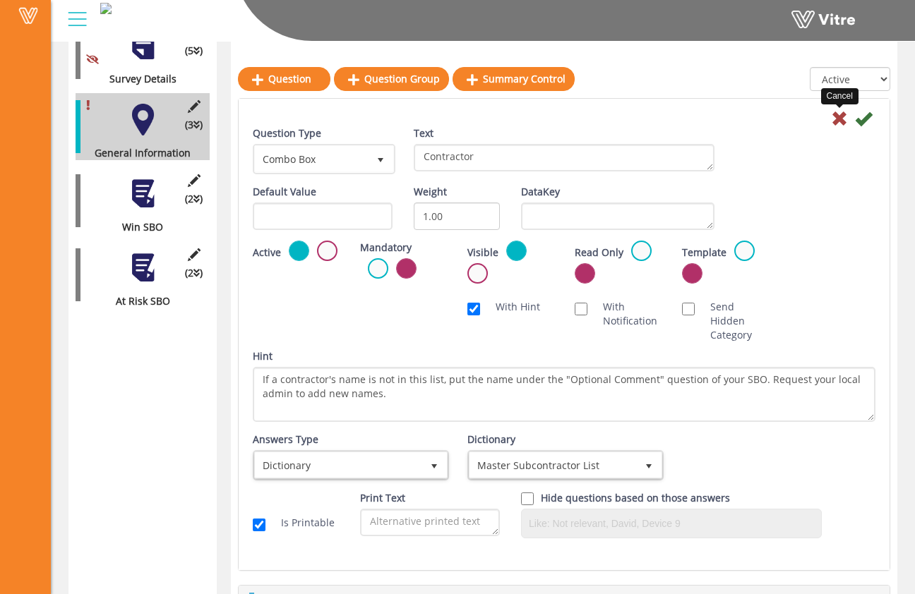
click at [847, 114] on icon at bounding box center [839, 118] width 17 height 17
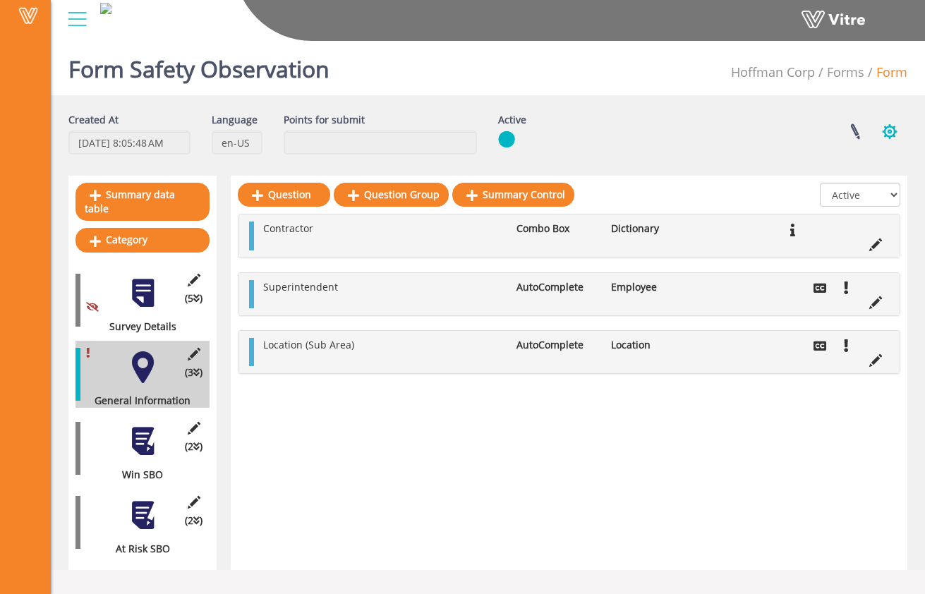
click at [890, 133] on button "button" at bounding box center [889, 131] width 35 height 37
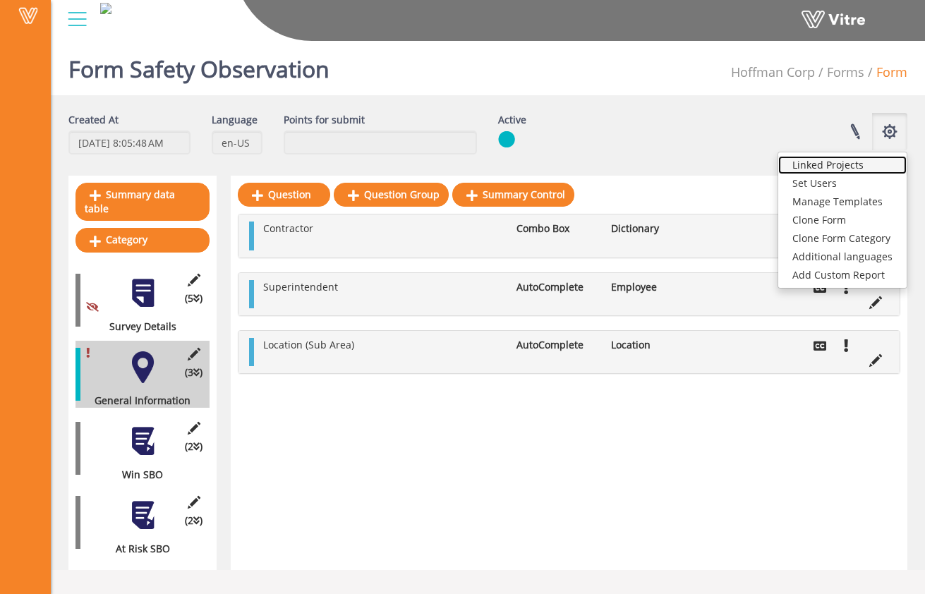
click at [875, 164] on link "Linked Projects" at bounding box center [842, 165] width 128 height 18
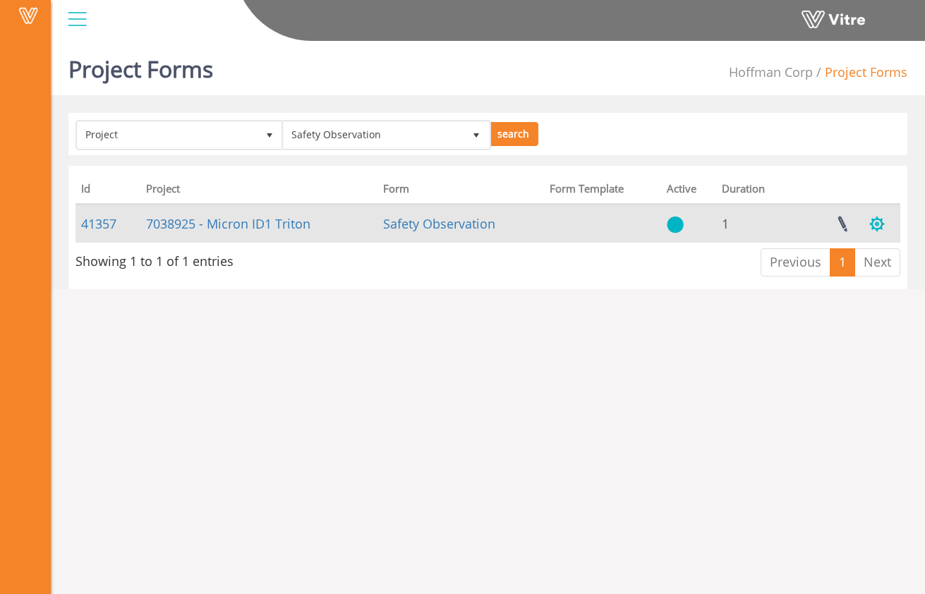
click at [881, 223] on button "button" at bounding box center [877, 223] width 35 height 37
click at [882, 223] on button "button" at bounding box center [877, 223] width 35 height 37
click at [278, 223] on link "7038925 - Micron ID1 Triton" at bounding box center [228, 223] width 164 height 17
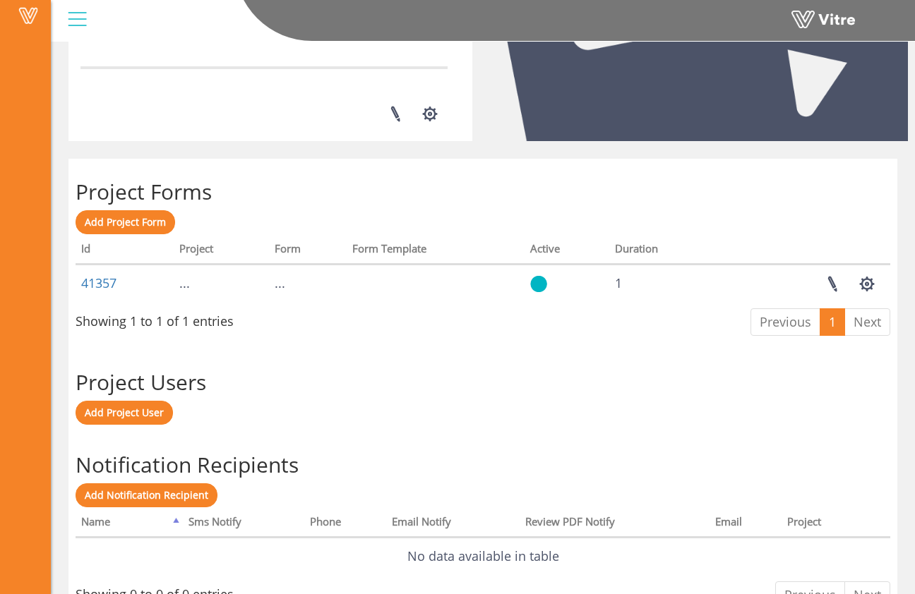
scroll to position [493, 0]
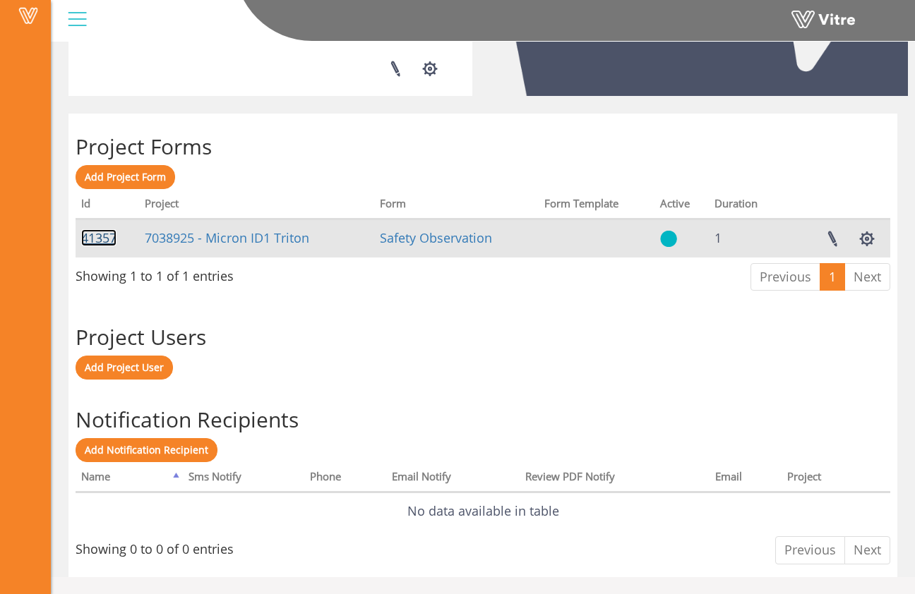
click at [107, 238] on link "41357" at bounding box center [98, 237] width 35 height 17
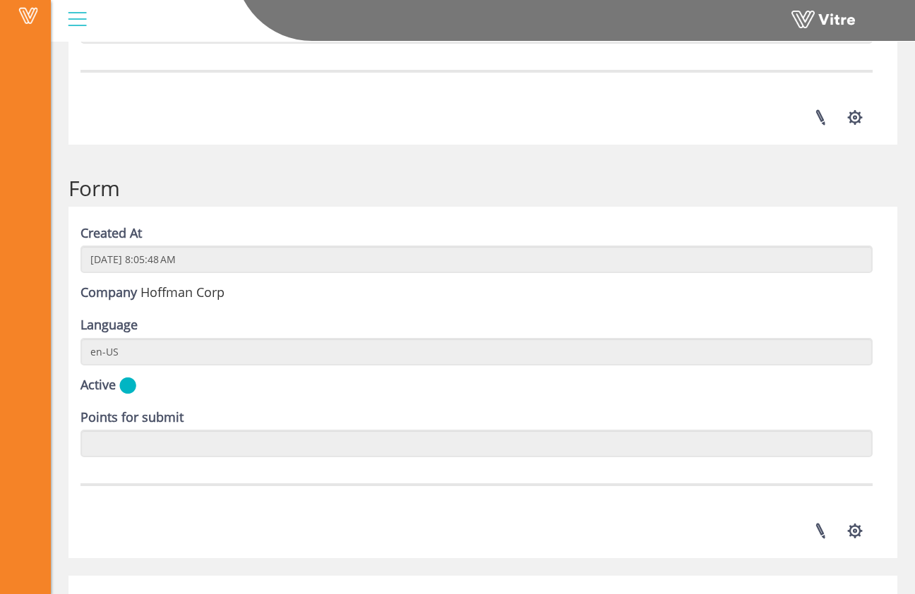
scroll to position [1997, 0]
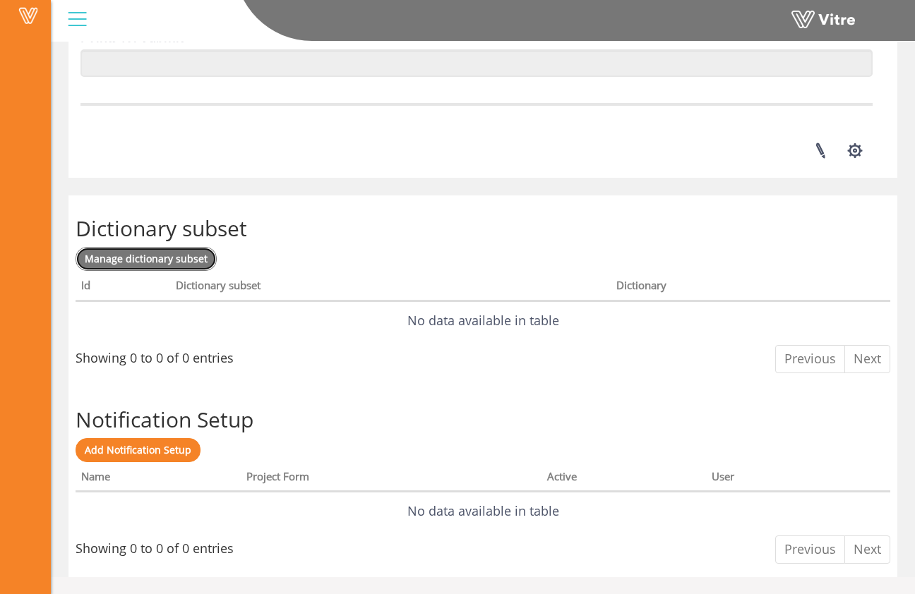
click at [198, 260] on span "Manage dictionary subset" at bounding box center [146, 258] width 123 height 13
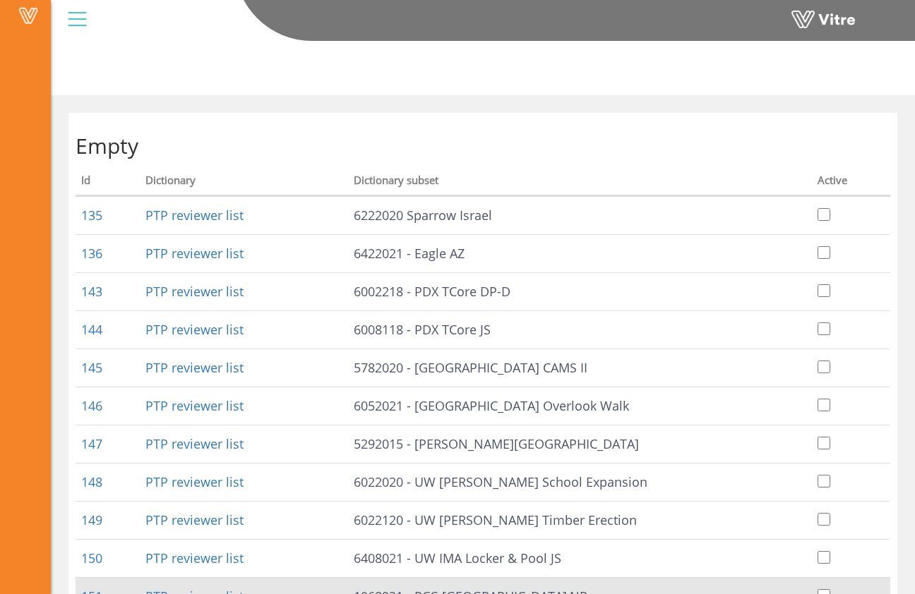
scroll to position [238, 0]
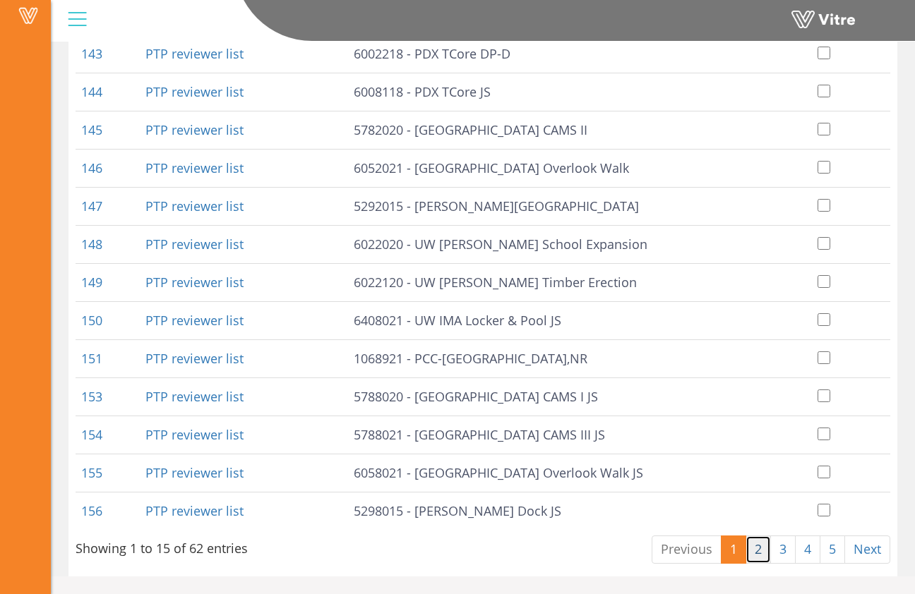
click at [763, 553] on link "2" at bounding box center [757, 550] width 25 height 28
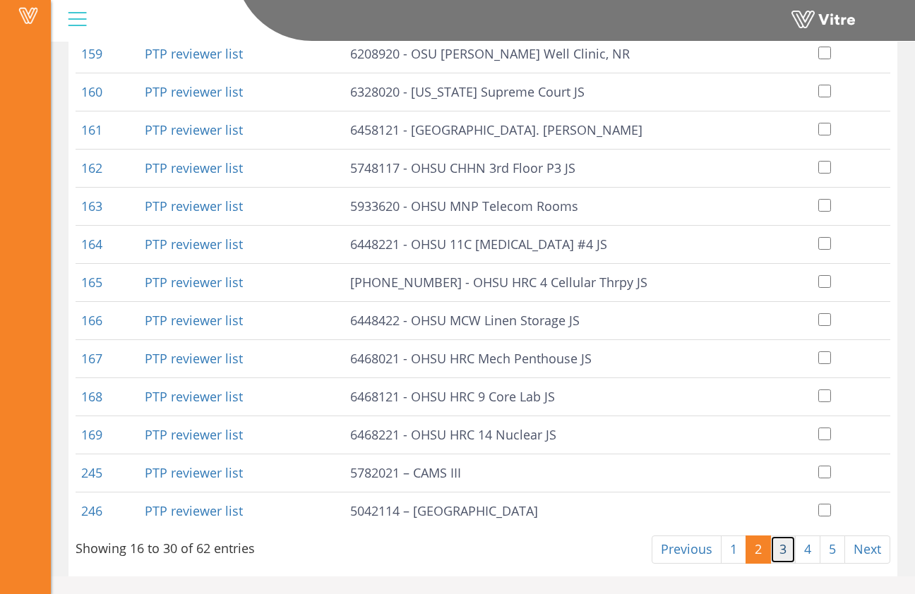
click at [782, 555] on link "3" at bounding box center [782, 550] width 25 height 28
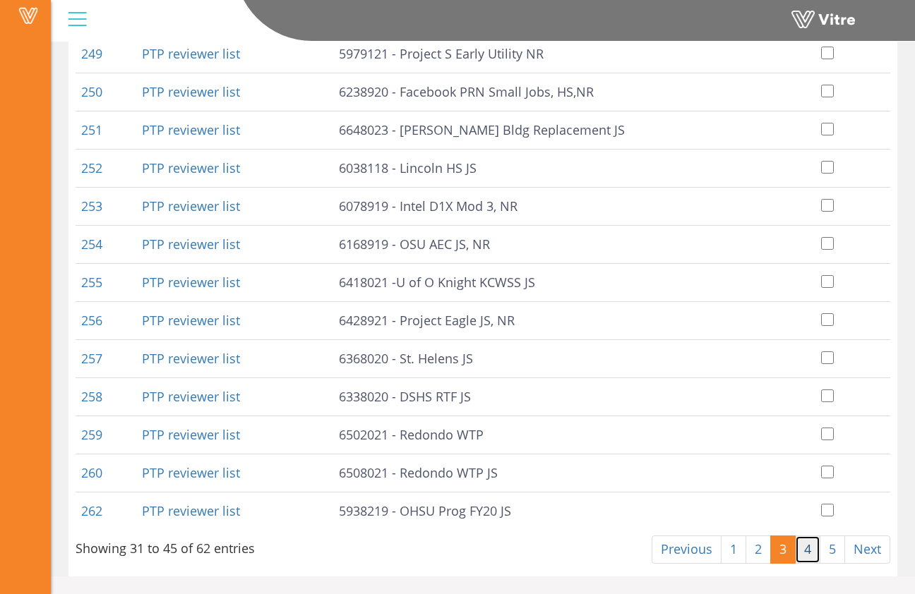
click at [812, 548] on link "4" at bounding box center [807, 550] width 25 height 28
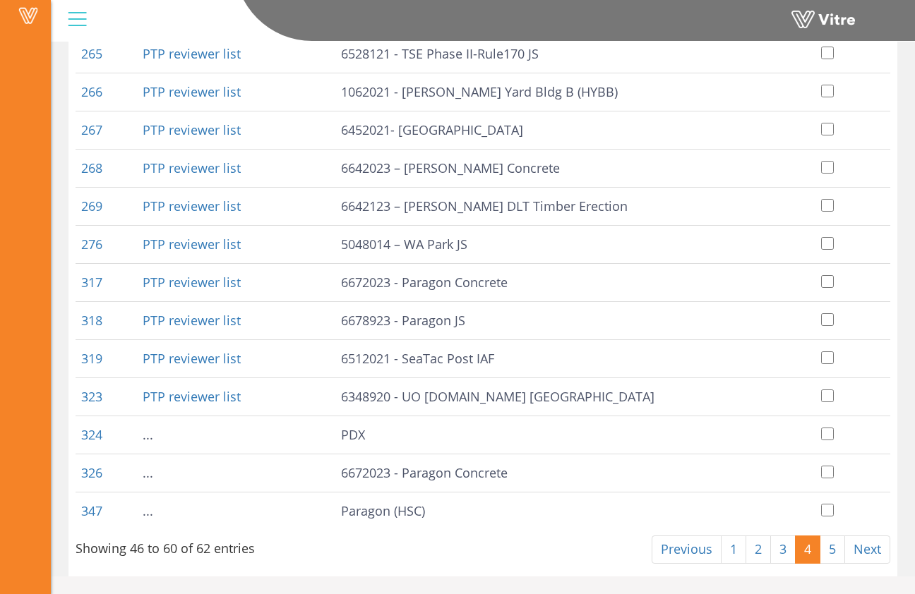
click at [828, 548] on link "5" at bounding box center [831, 550] width 25 height 28
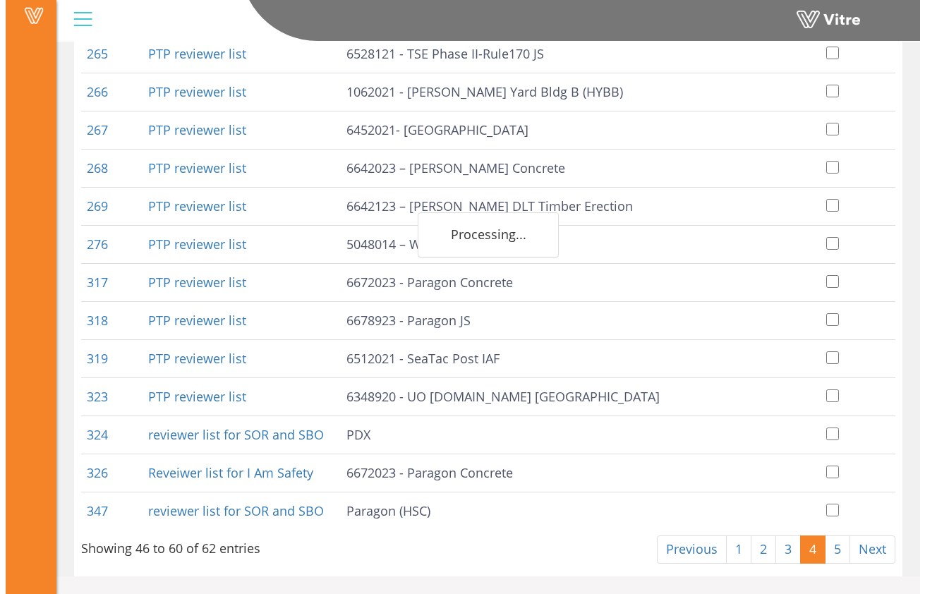
scroll to position [0, 0]
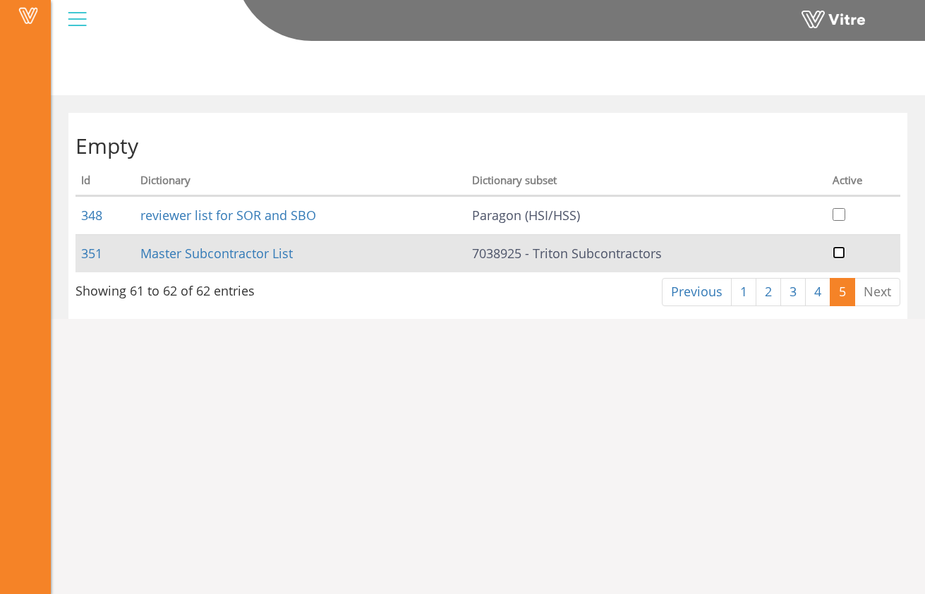
click at [837, 255] on input "checkbox" at bounding box center [839, 252] width 13 height 13
checkbox input "true"
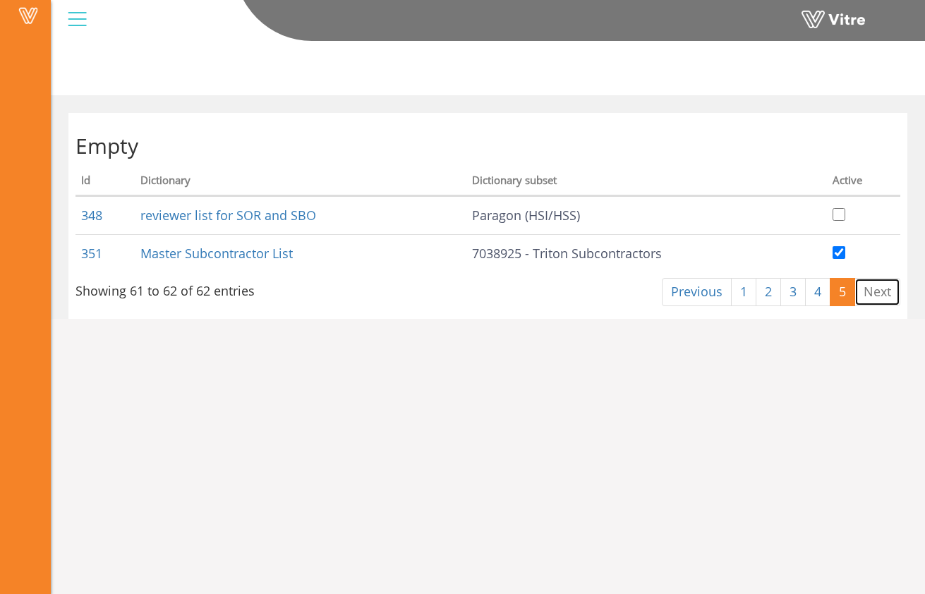
click at [884, 294] on link "Next" at bounding box center [878, 292] width 46 height 28
click at [82, 28] on div at bounding box center [77, 19] width 32 height 38
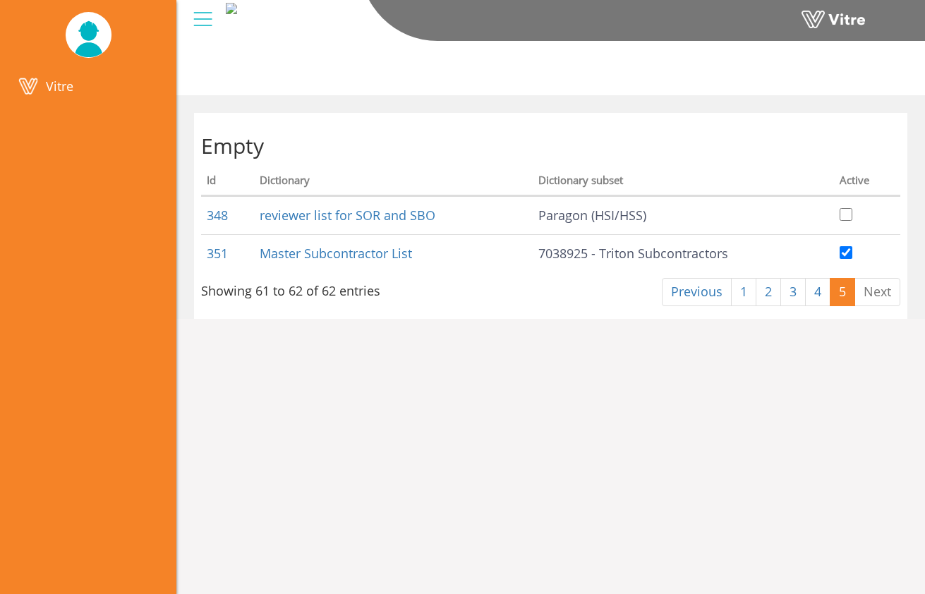
click at [189, 16] on div at bounding box center [203, 19] width 32 height 38
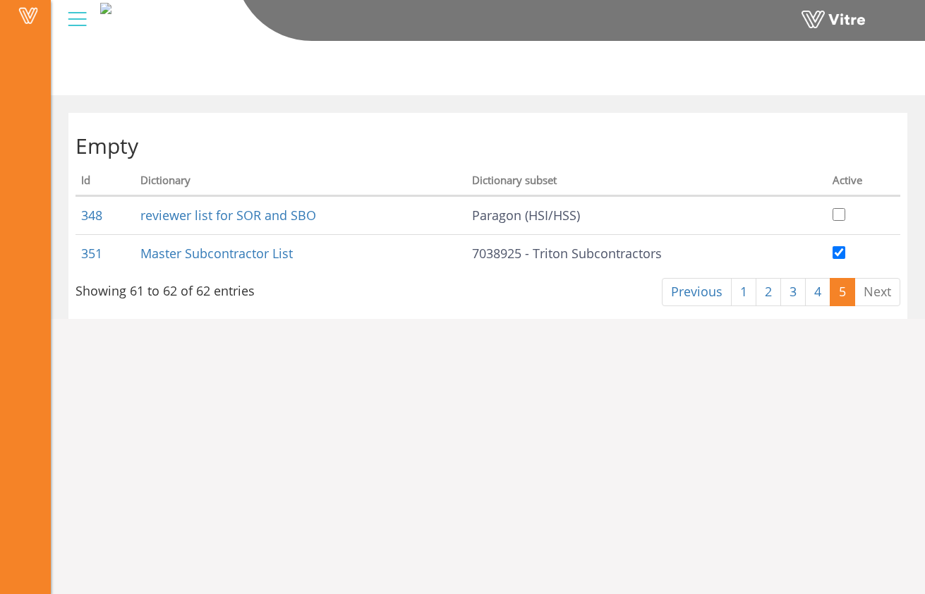
click at [67, 21] on div "Vitre" at bounding box center [488, 21] width 874 height 42
click at [72, 22] on div at bounding box center [77, 19] width 32 height 38
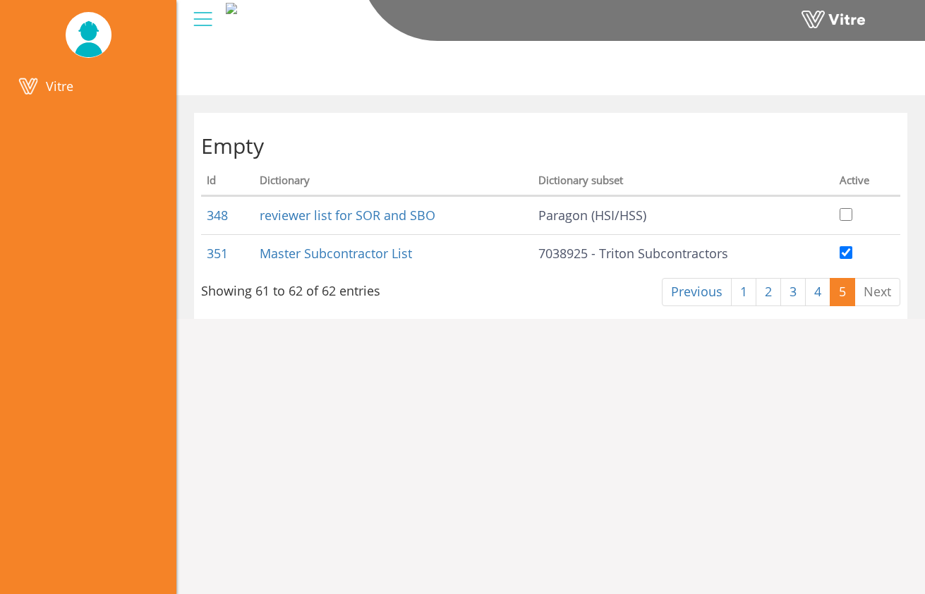
click at [393, 87] on div at bounding box center [550, 65] width 749 height 60
click at [219, 144] on h2 "Empty" at bounding box center [550, 145] width 699 height 23
click at [237, 14] on img at bounding box center [231, 8] width 11 height 11
click at [212, 23] on div at bounding box center [203, 19] width 32 height 38
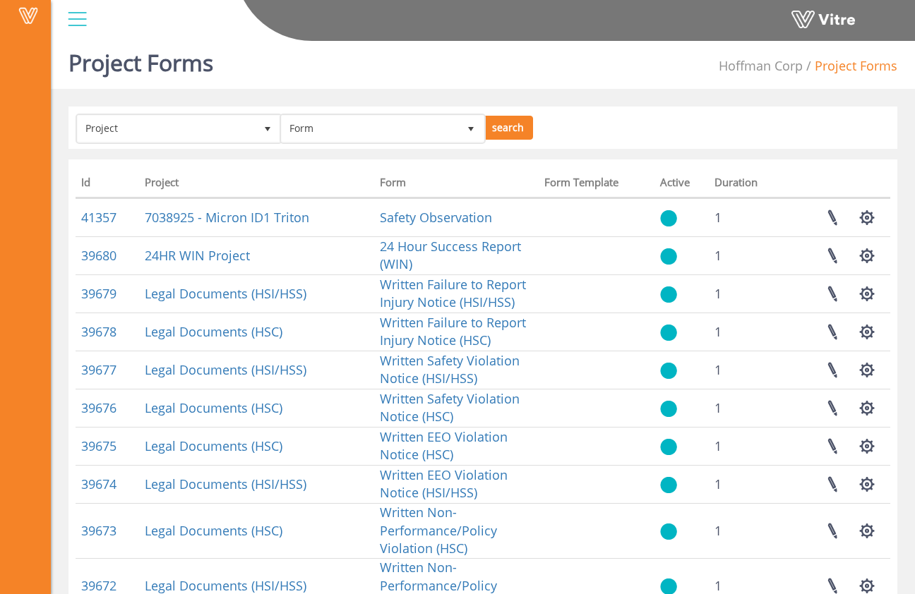
scroll to position [4, 0]
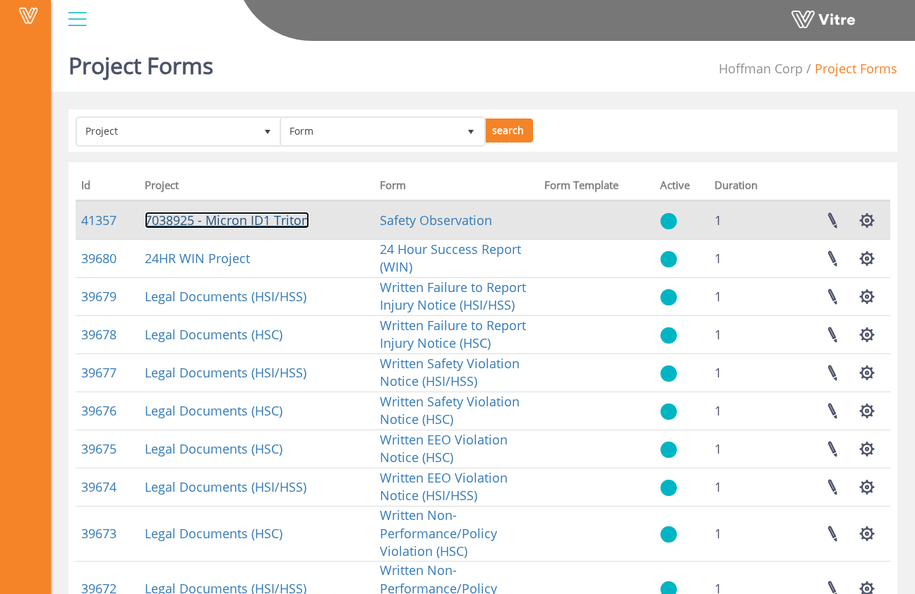
click at [291, 219] on link "7038925 - Micron ID1 Triton" at bounding box center [227, 220] width 164 height 17
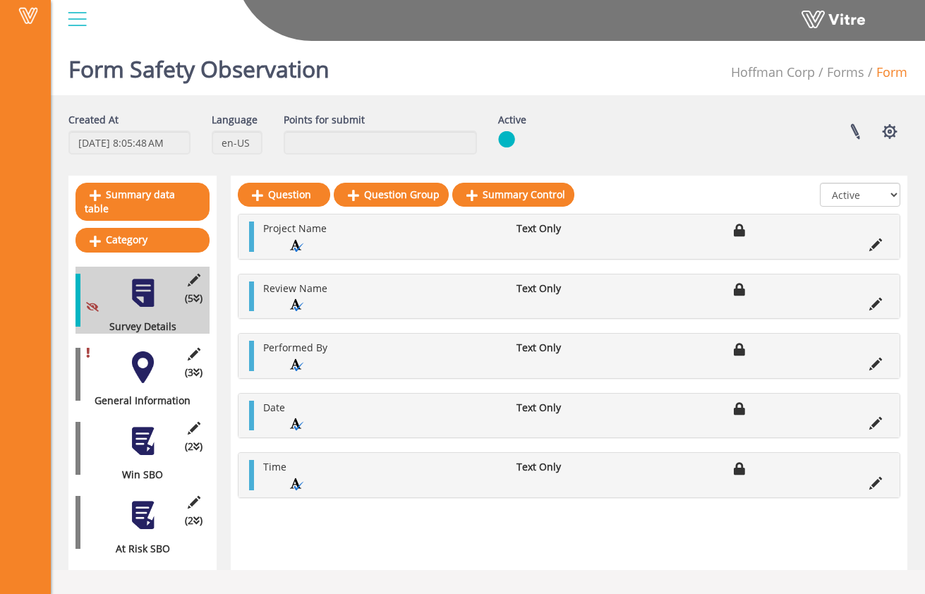
click at [152, 355] on div at bounding box center [143, 367] width 32 height 32
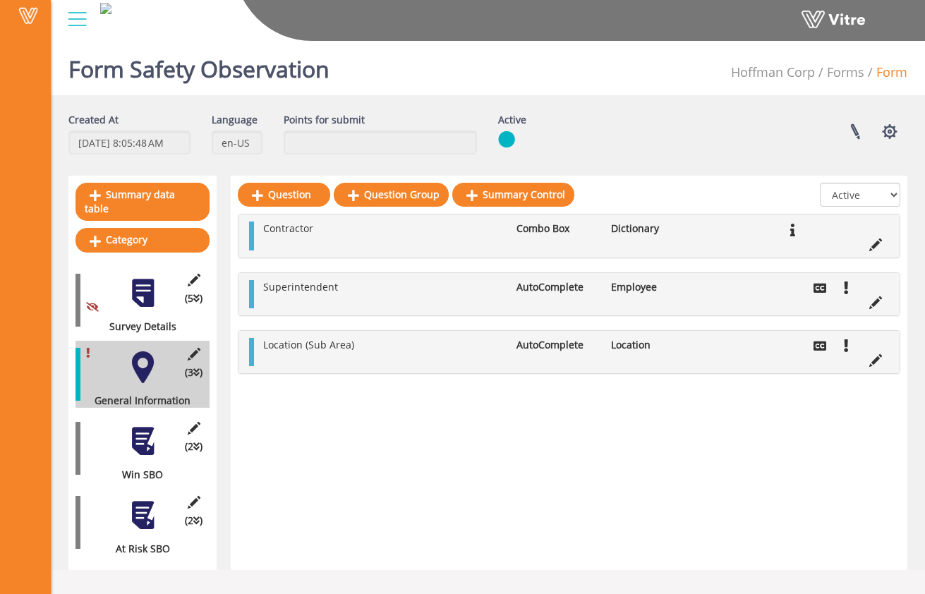
click at [140, 429] on div at bounding box center [143, 442] width 32 height 32
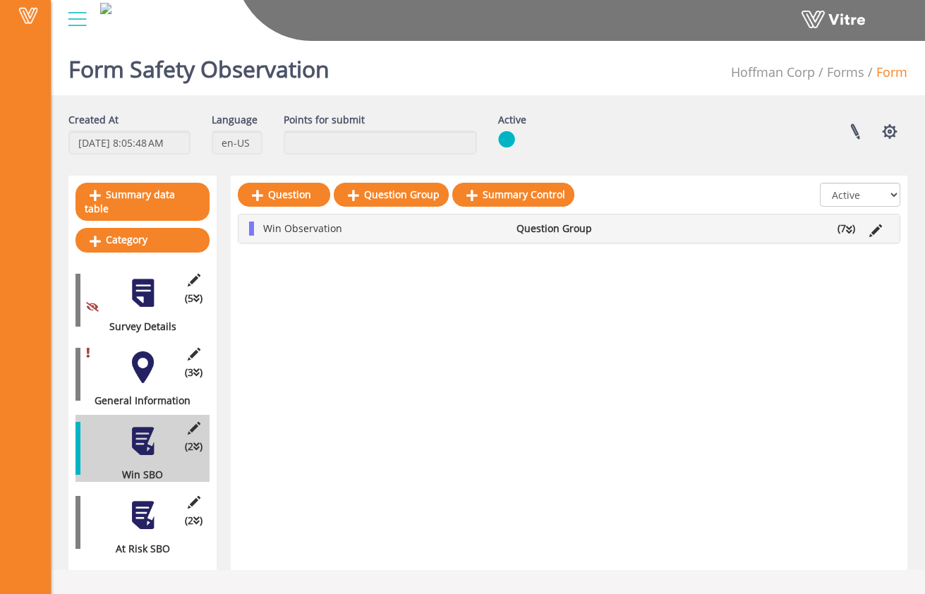
click at [135, 366] on div at bounding box center [143, 367] width 32 height 32
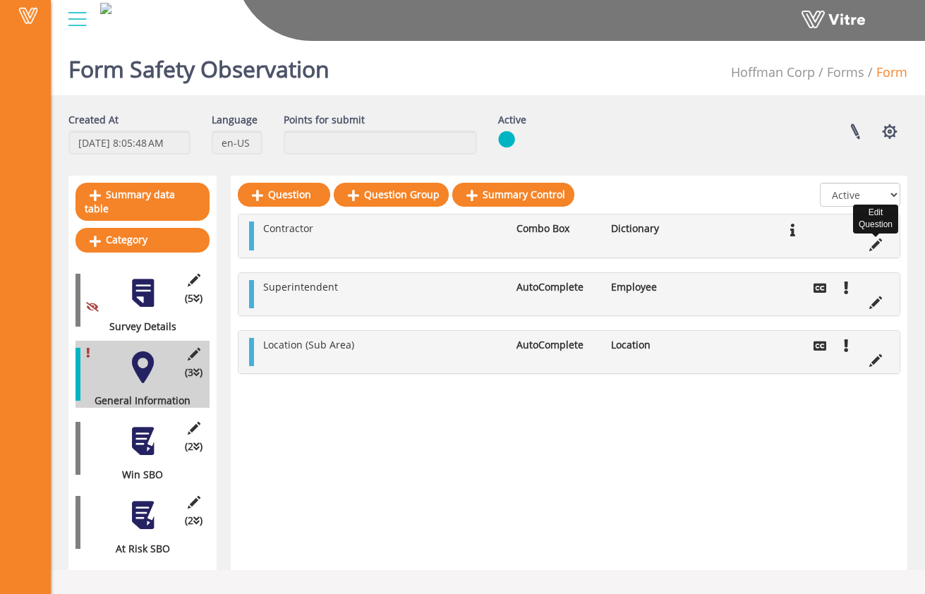
click at [875, 245] on icon at bounding box center [875, 245] width 13 height 13
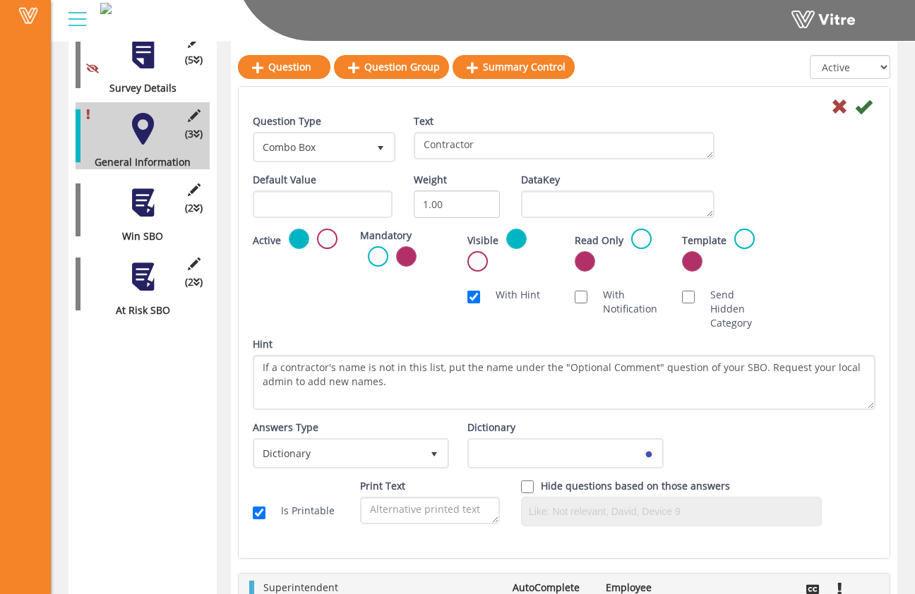
scroll to position [248, 0]
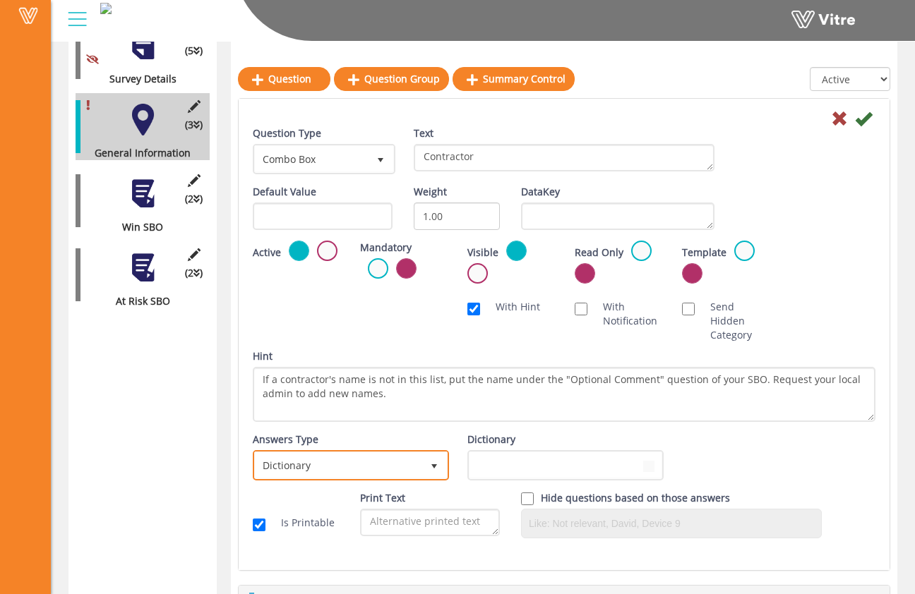
click at [424, 465] on span "select" at bounding box center [433, 464] width 25 height 25
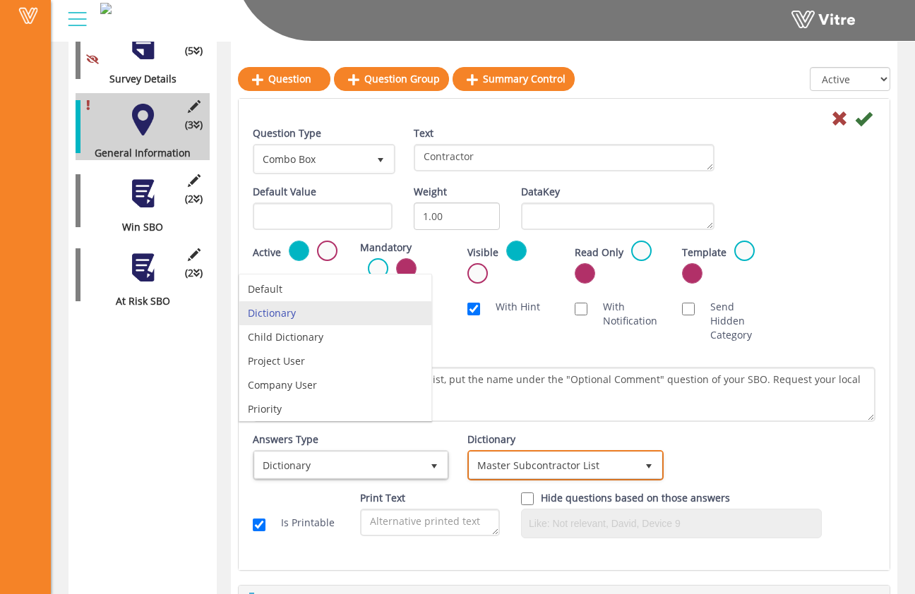
click at [570, 464] on span "Master Subcontractor List" at bounding box center [552, 464] width 167 height 25
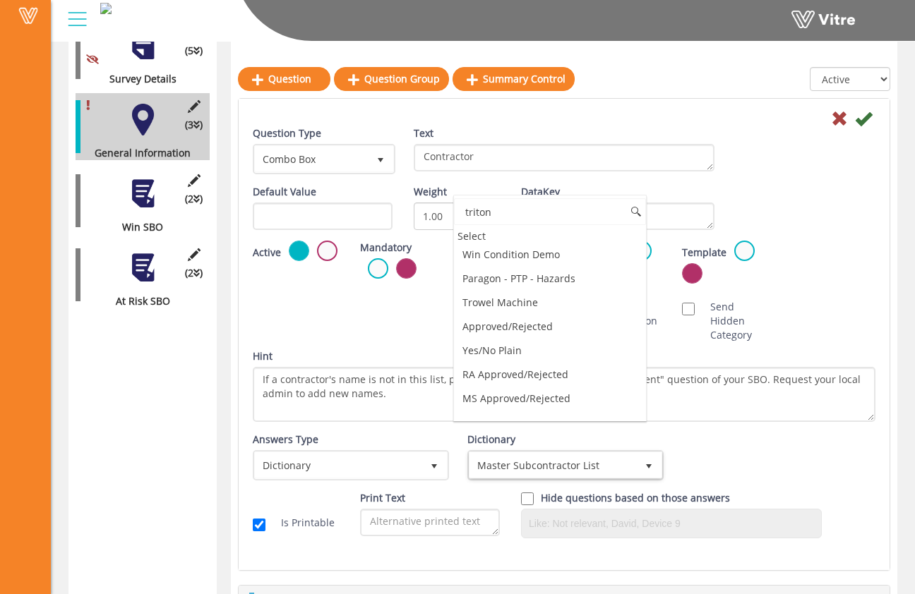
scroll to position [0, 0]
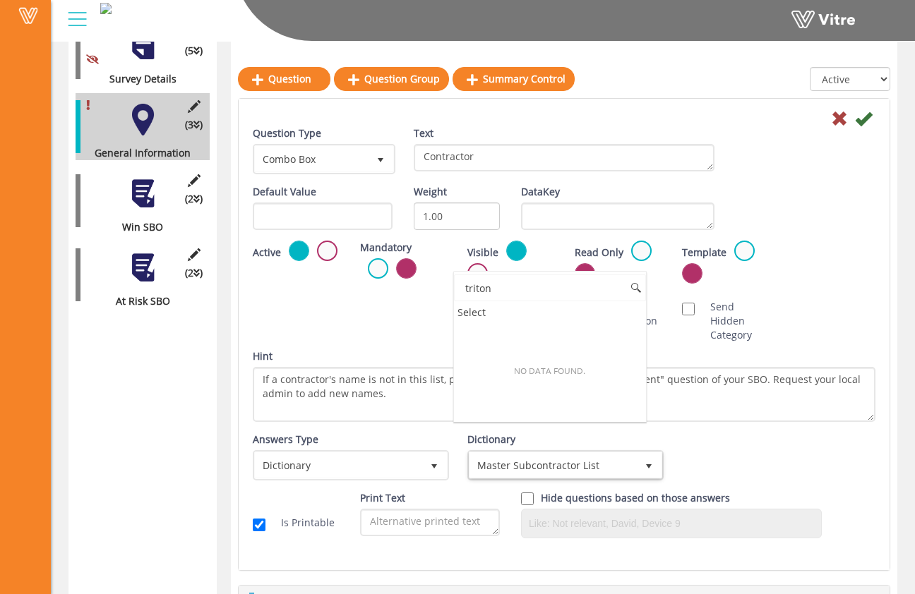
drag, startPoint x: 488, startPoint y: 288, endPoint x: 451, endPoint y: 285, distance: 37.5
click at [447, 285] on div "Question Type Combo Box 2 Text Contractor Default Value Weight 1.00 DataKey Act…" at bounding box center [564, 337] width 622 height 423
type input "7"
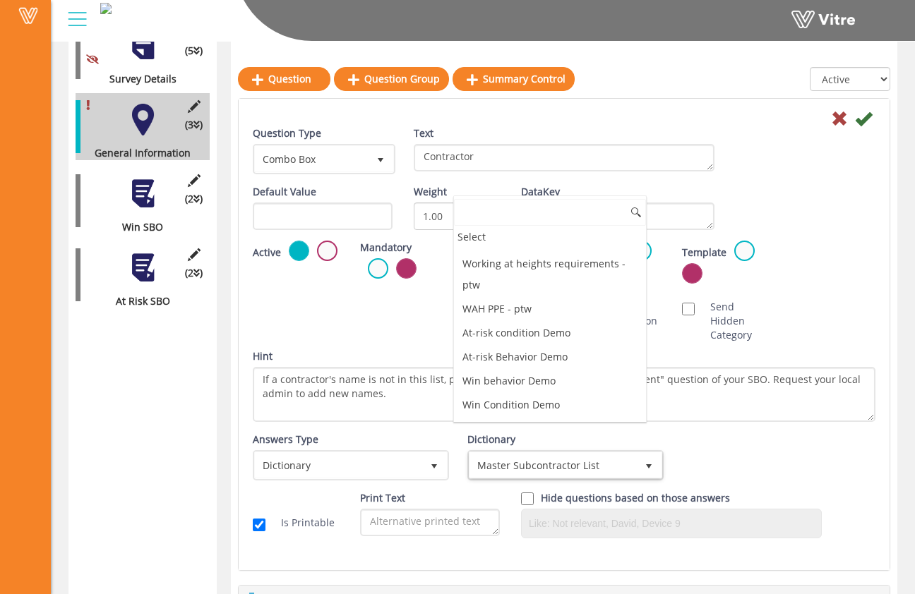
scroll to position [4566, 0]
click at [718, 438] on div "Answers Type Dictionary 1 Answers Type Dictionary 1 Module Select Form Context …" at bounding box center [564, 462] width 644 height 59
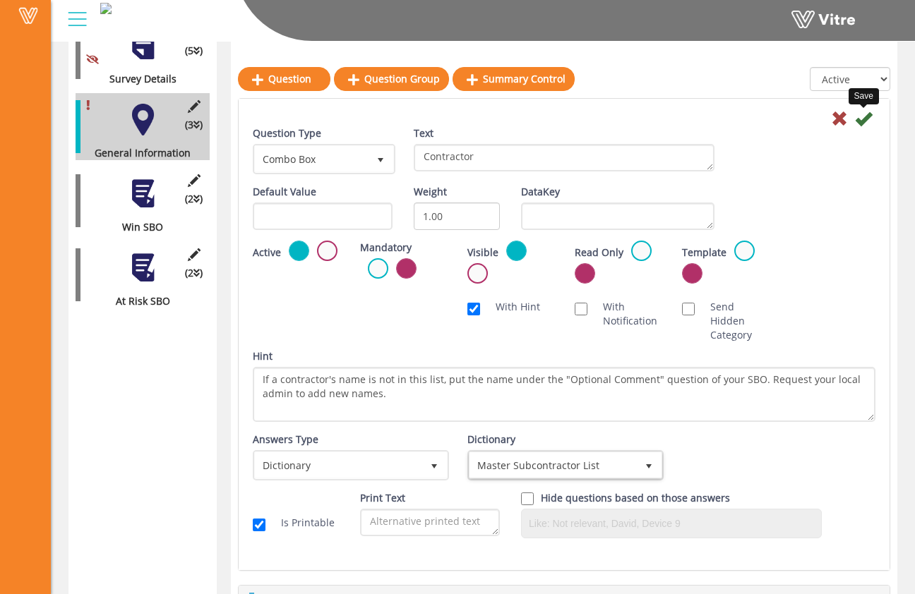
click at [838, 119] on icon at bounding box center [839, 118] width 17 height 17
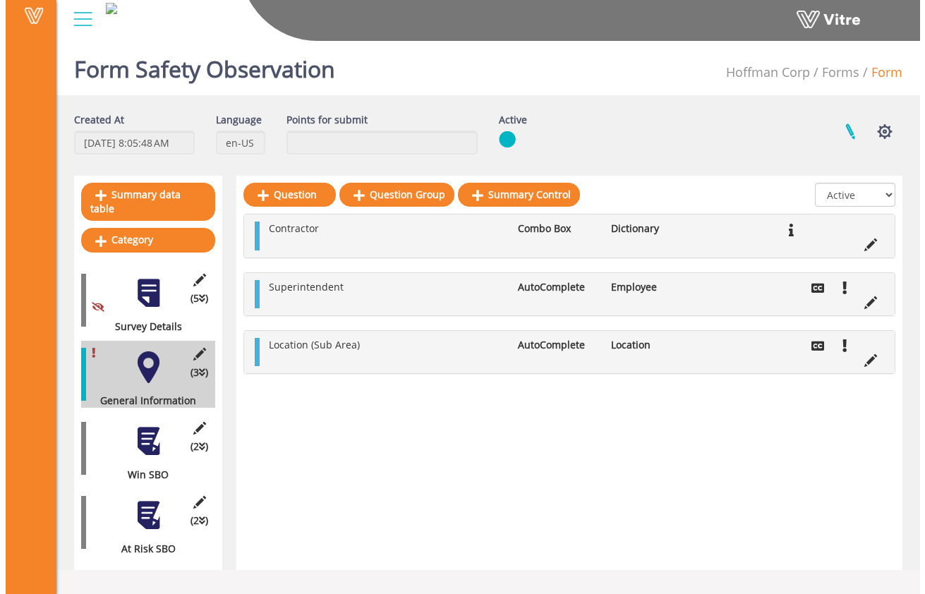
scroll to position [0, 0]
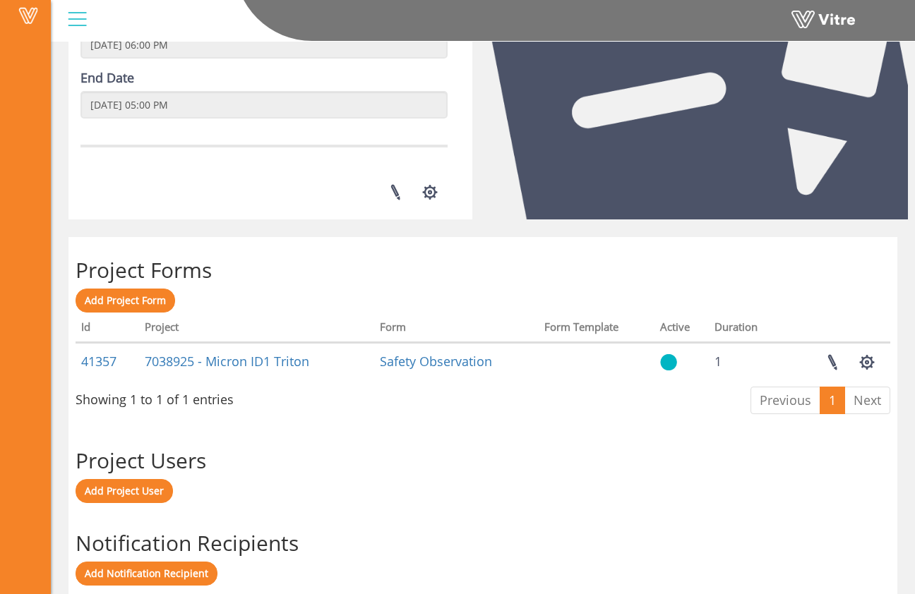
scroll to position [279, 0]
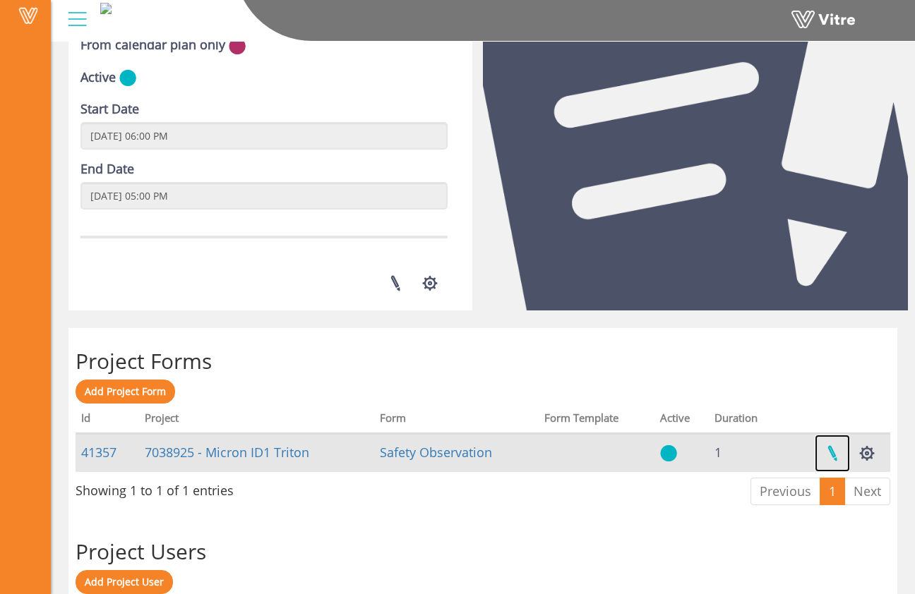
click at [836, 457] on link at bounding box center [831, 453] width 35 height 37
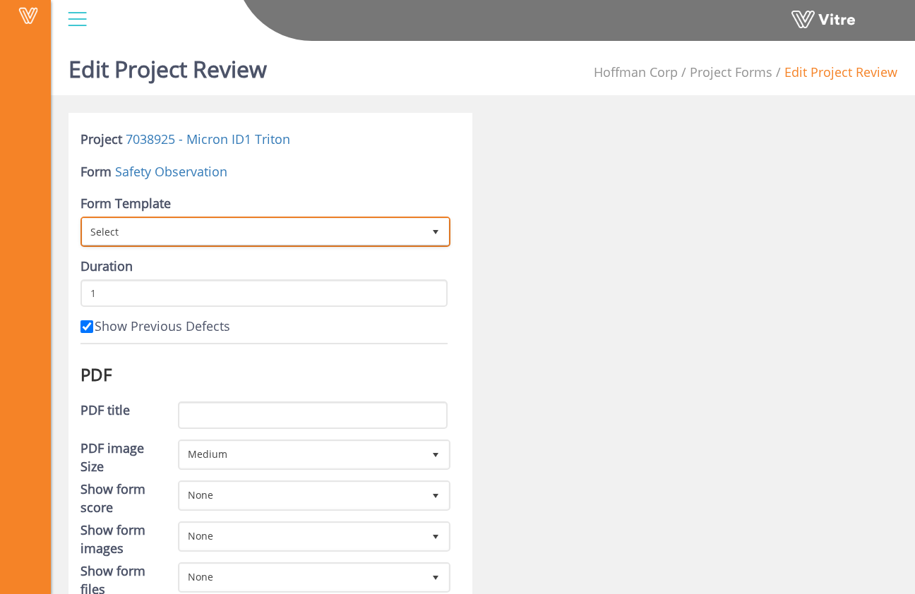
click at [406, 230] on span "Select" at bounding box center [253, 231] width 340 height 25
click at [404, 229] on span "Select" at bounding box center [253, 231] width 340 height 25
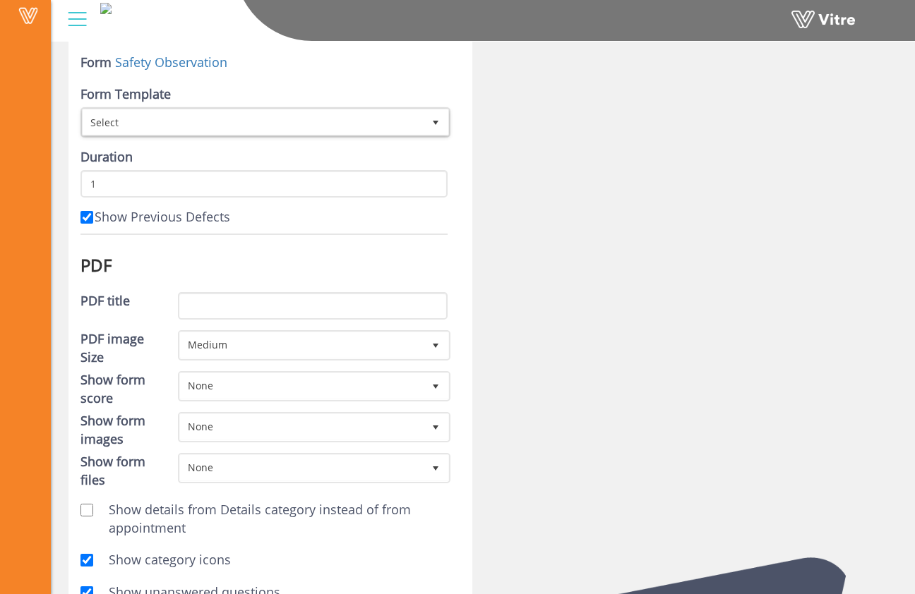
click at [500, 292] on div at bounding box center [695, 511] width 425 height 1014
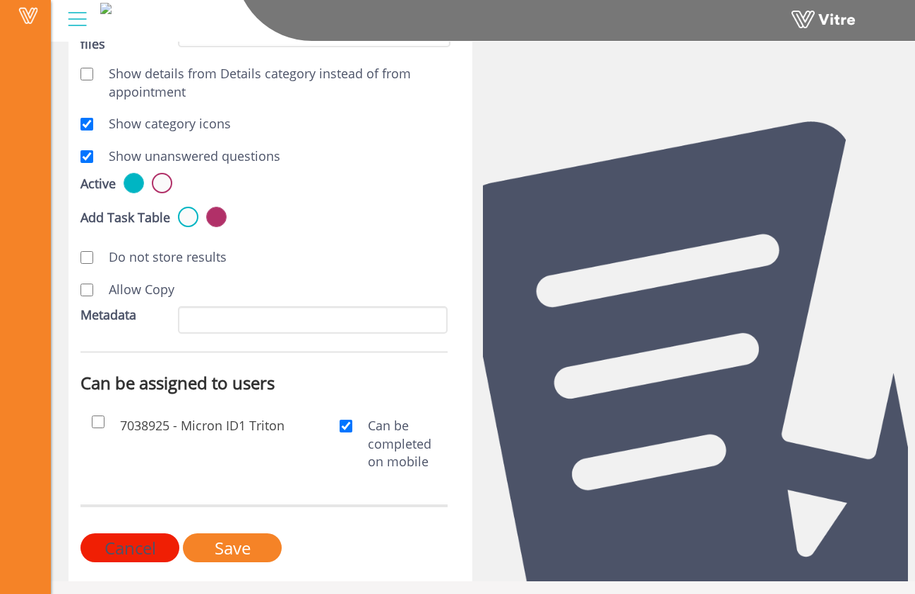
scroll to position [550, 0]
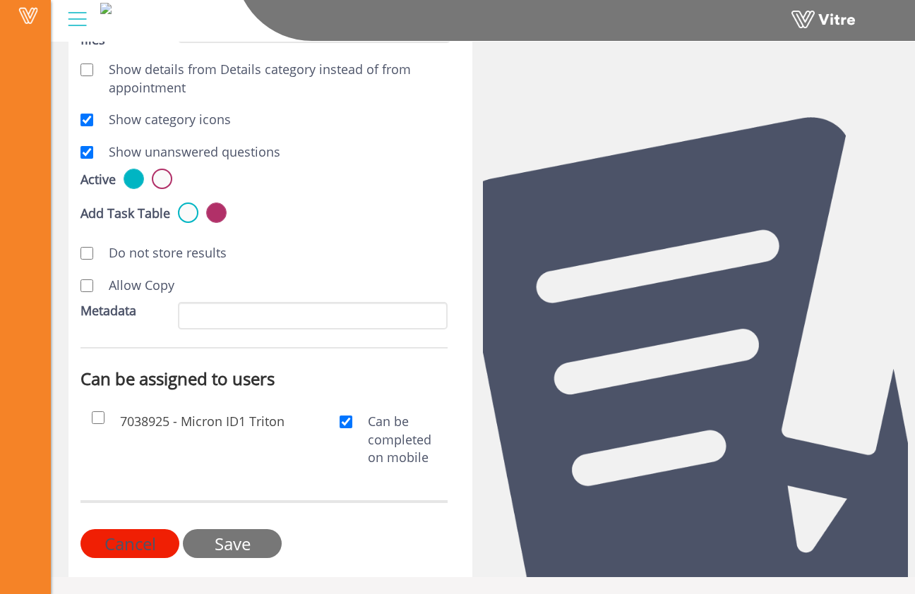
click at [241, 545] on input "Save" at bounding box center [232, 543] width 99 height 29
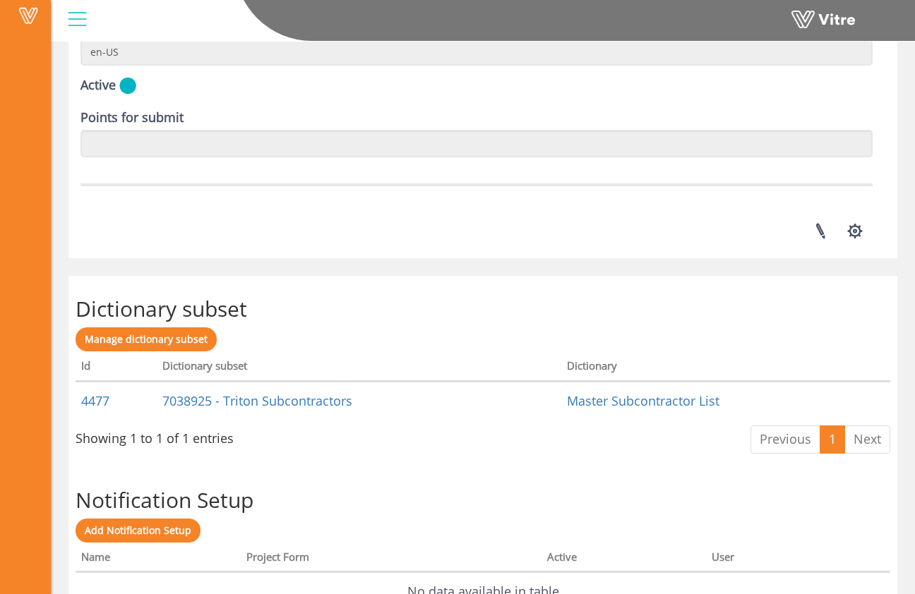
scroll to position [1855, 0]
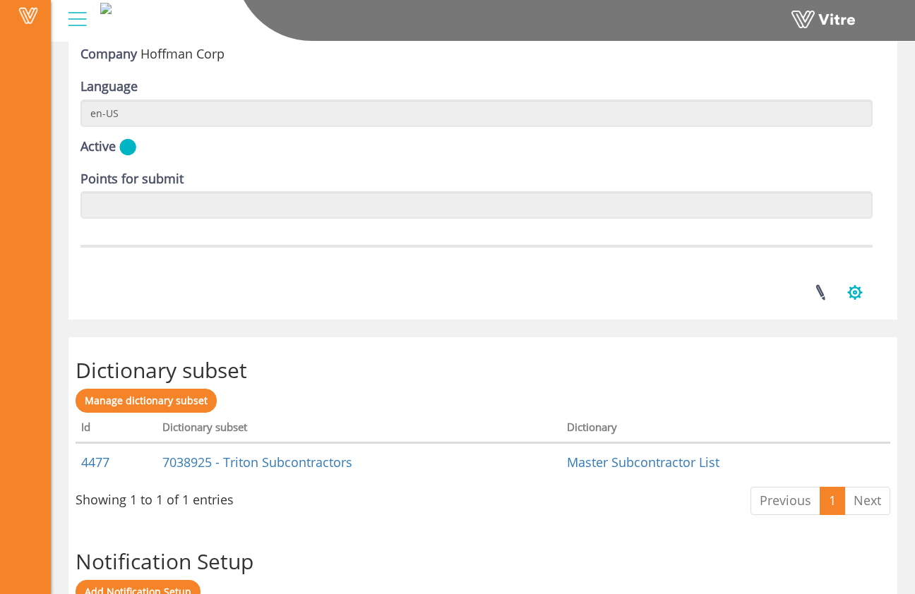
click at [868, 293] on button "button" at bounding box center [854, 292] width 35 height 37
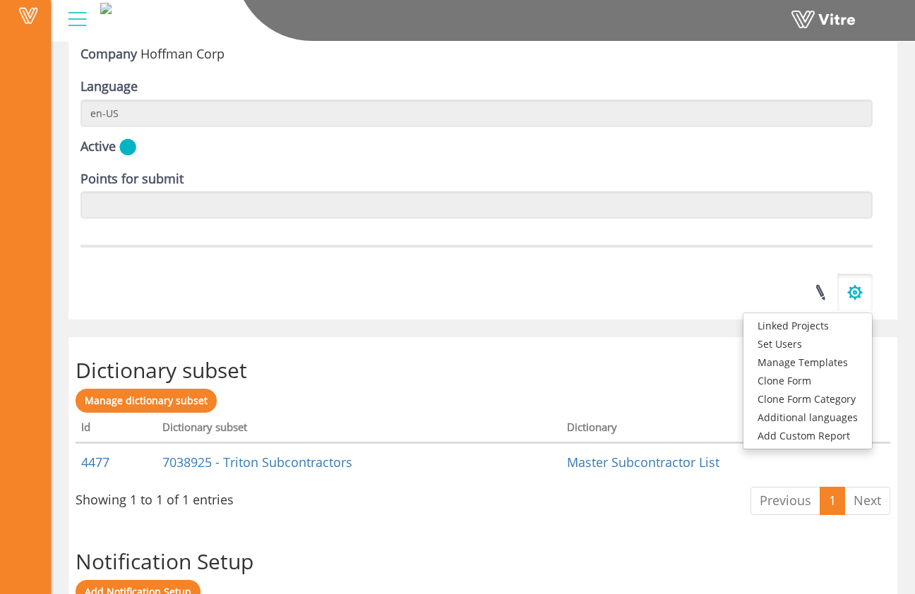
click at [857, 292] on button "button" at bounding box center [854, 292] width 35 height 37
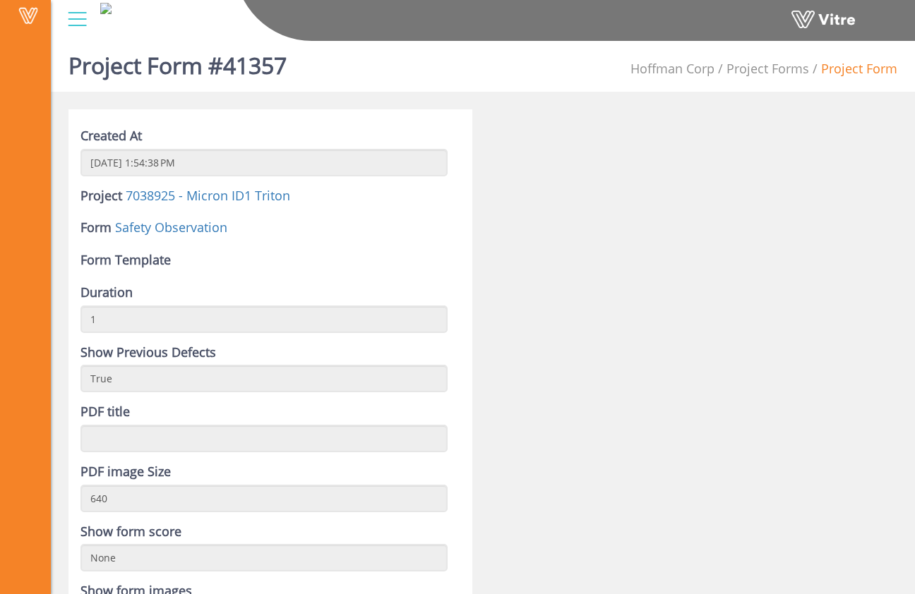
scroll to position [0, 0]
